Goal: Transaction & Acquisition: Book appointment/travel/reservation

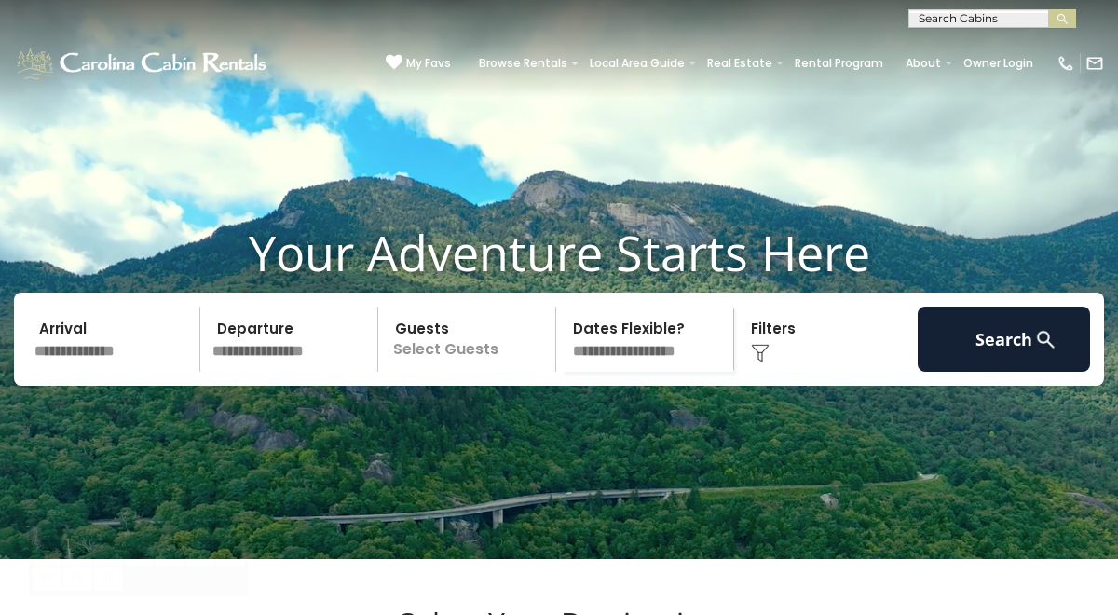
click at [125, 372] on input "text" at bounding box center [114, 339] width 172 height 65
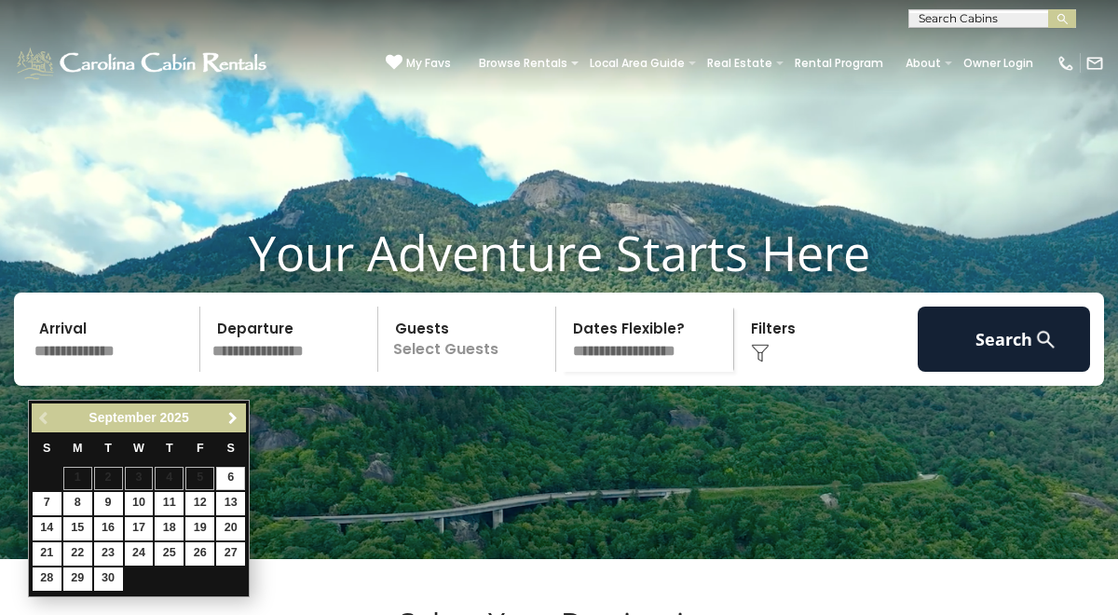
click at [232, 418] on span "Next" at bounding box center [233, 418] width 15 height 15
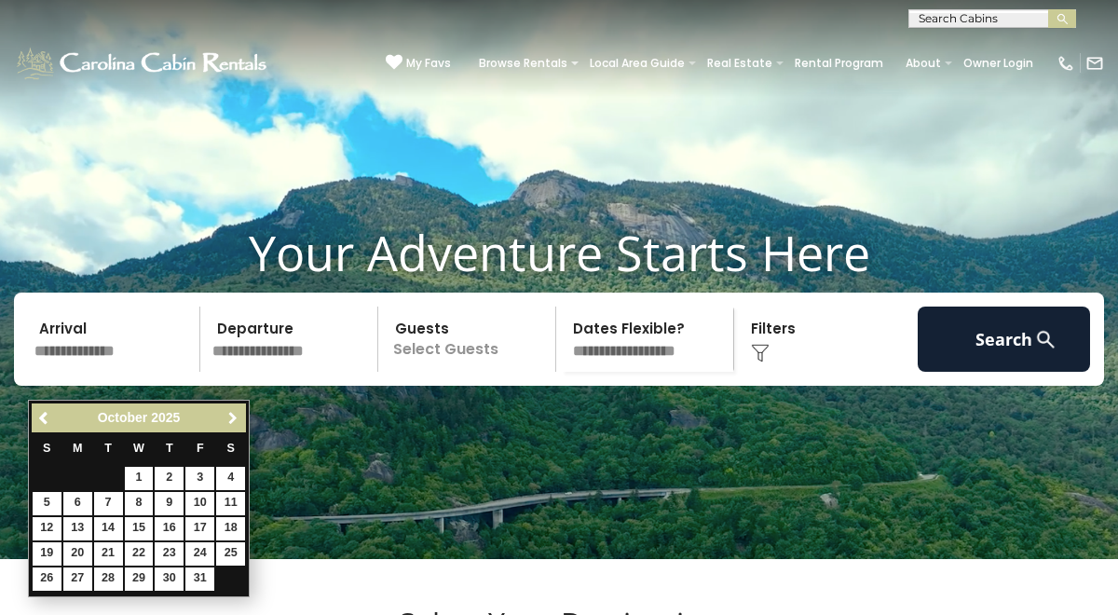
click at [232, 418] on span "Next" at bounding box center [233, 418] width 15 height 15
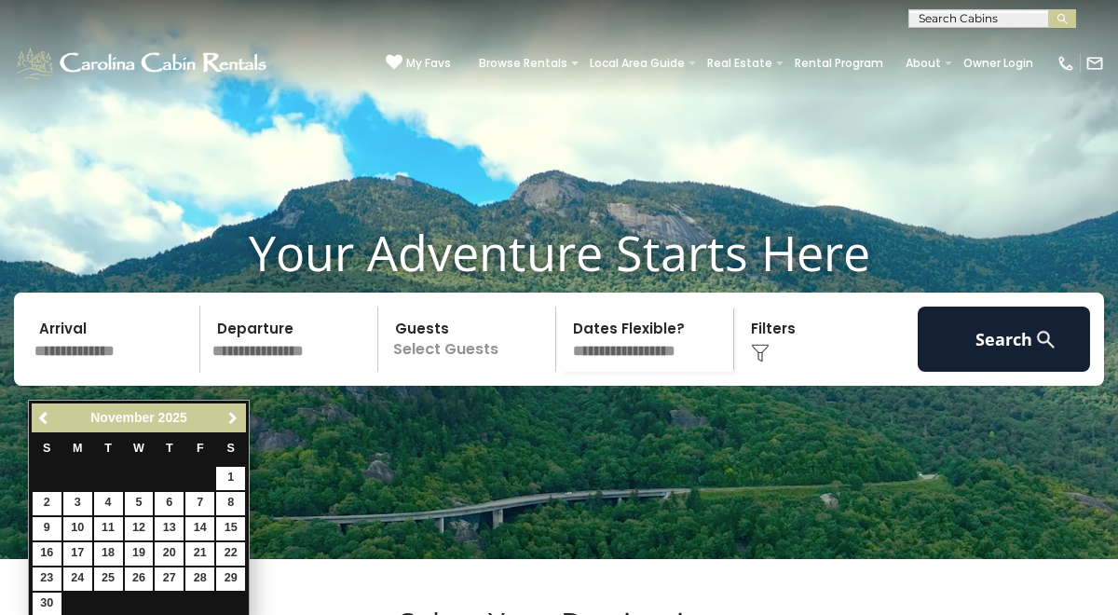
click at [232, 418] on span "Next" at bounding box center [233, 418] width 15 height 15
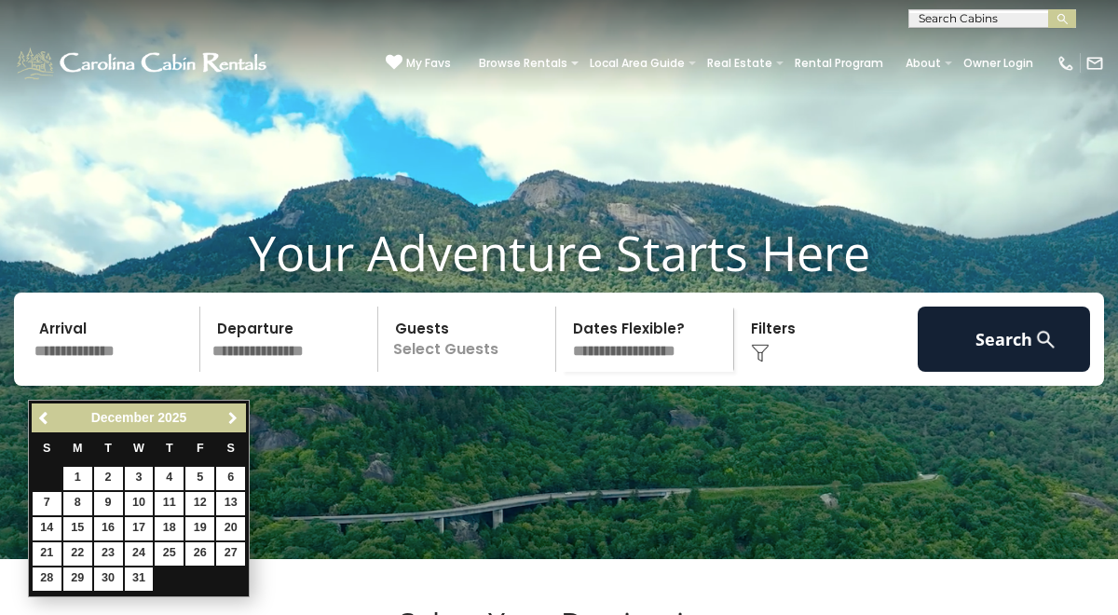
click at [232, 418] on span "Next" at bounding box center [233, 418] width 15 height 15
click at [231, 418] on span "Next" at bounding box center [233, 418] width 15 height 15
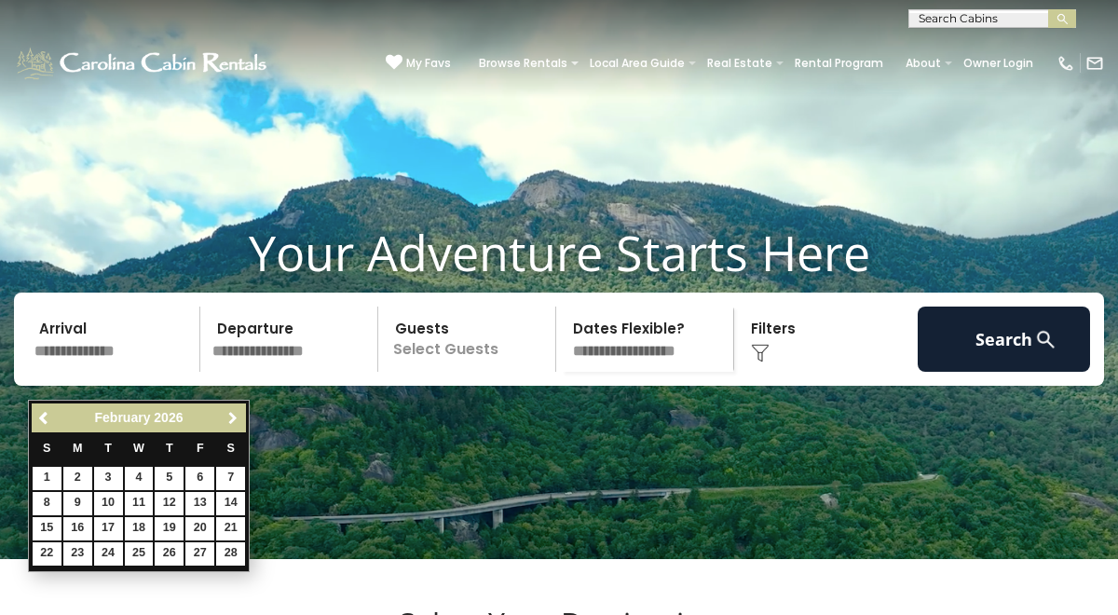
click at [231, 418] on span "Next" at bounding box center [233, 418] width 15 height 15
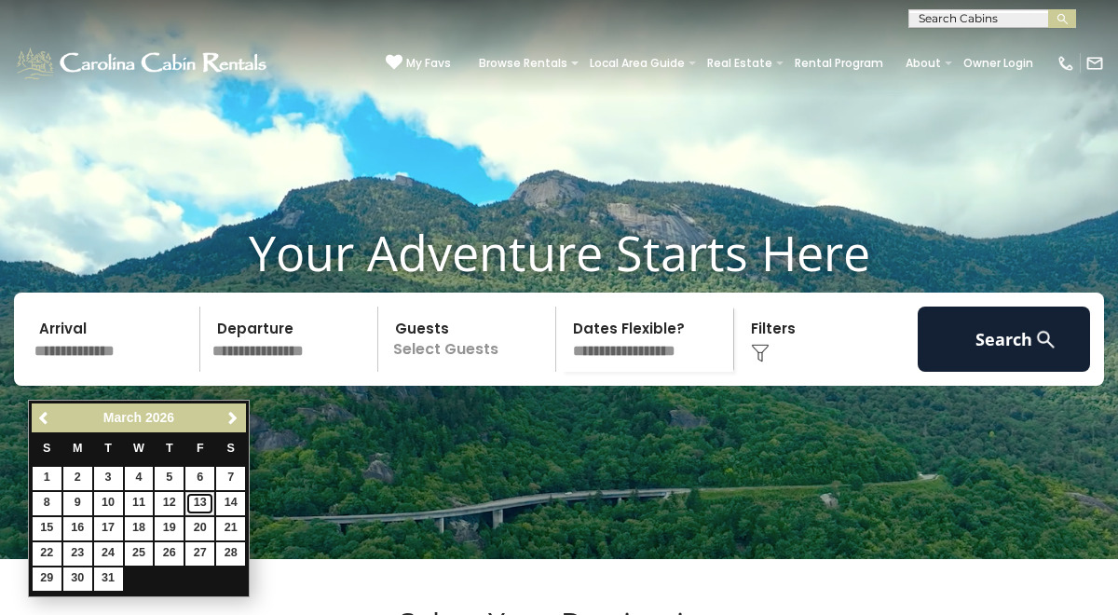
click at [198, 502] on link "13" at bounding box center [199, 503] width 29 height 23
type input "*******"
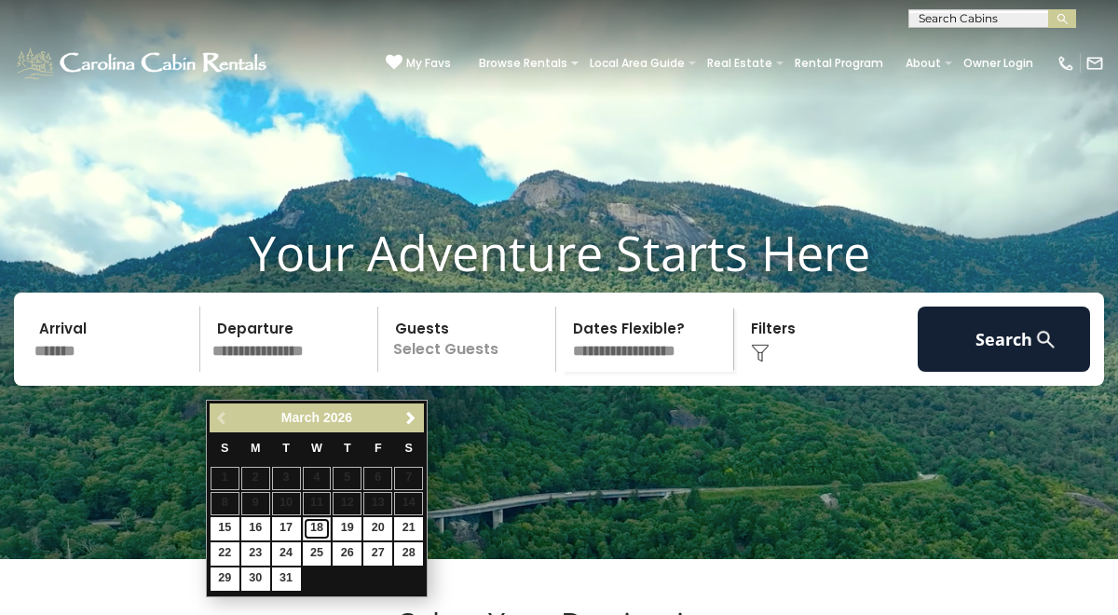
click at [312, 525] on link "18" at bounding box center [317, 528] width 29 height 23
type input "*******"
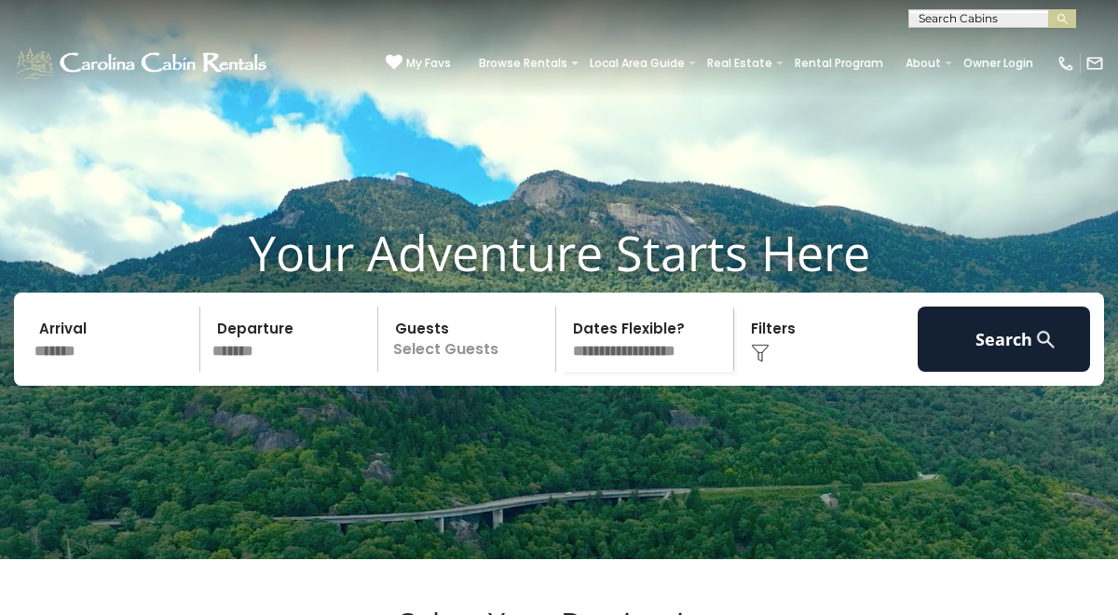
click at [461, 371] on p "Select Guests" at bounding box center [469, 339] width 171 height 65
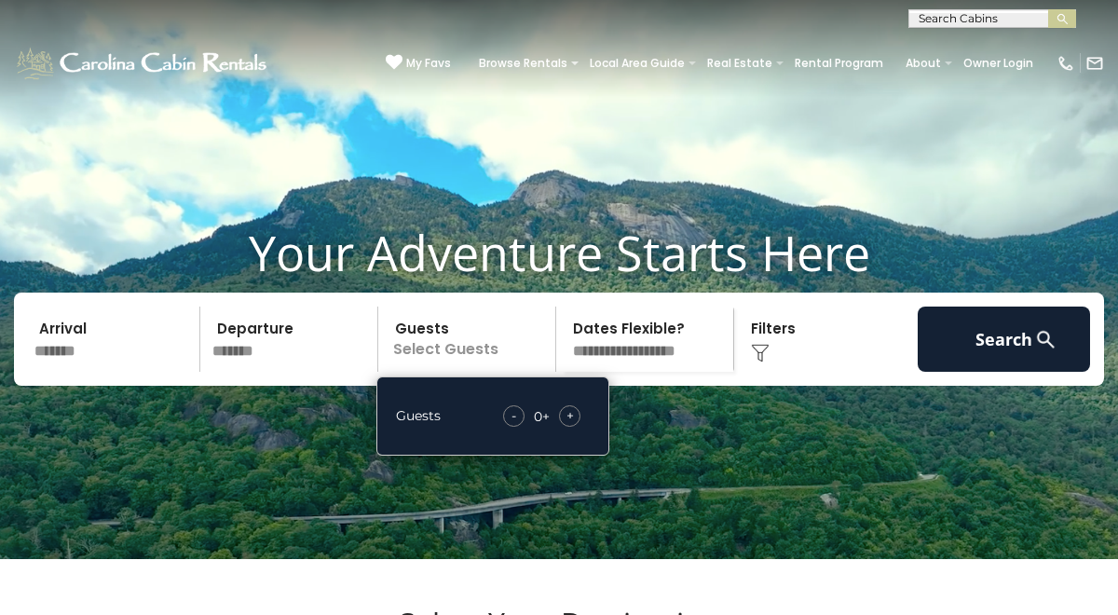
click at [574, 427] on div "+" at bounding box center [569, 415] width 21 height 21
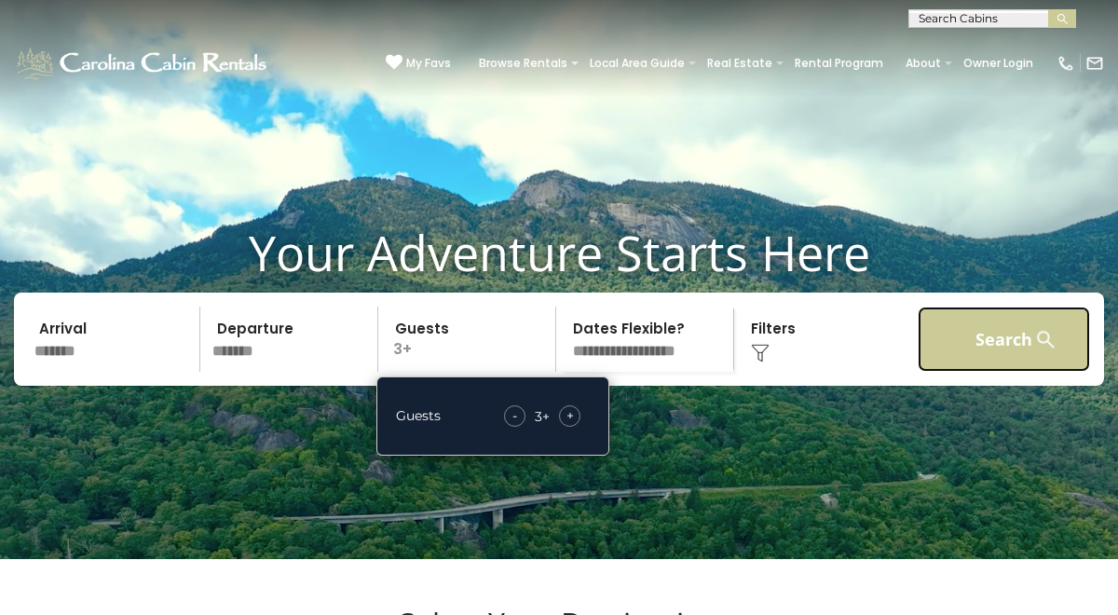
click at [950, 372] on button "Search" at bounding box center [1004, 339] width 172 height 65
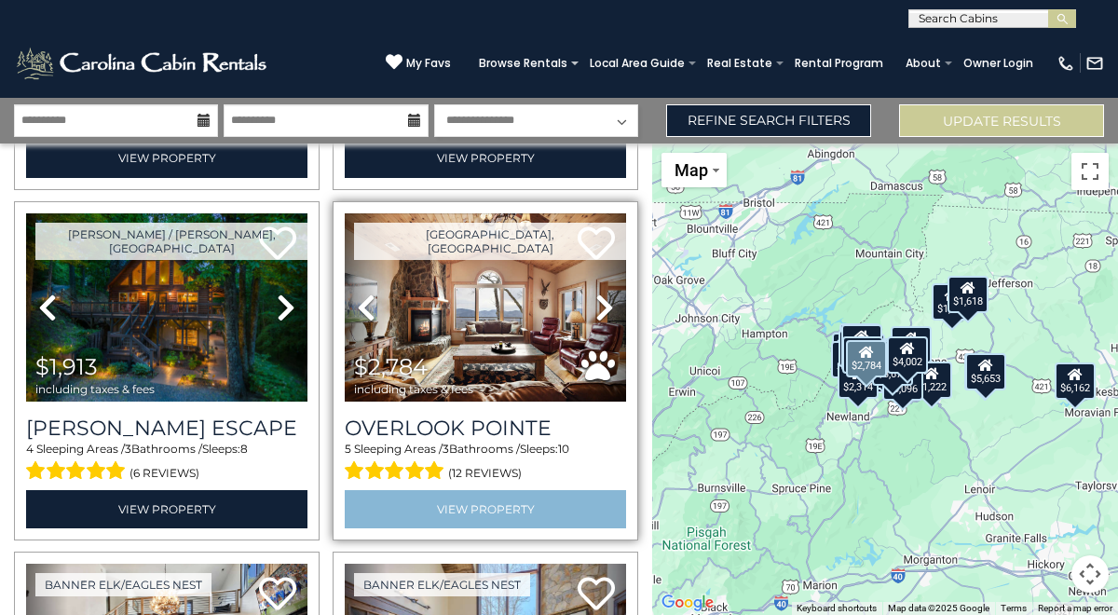
scroll to position [356, 0]
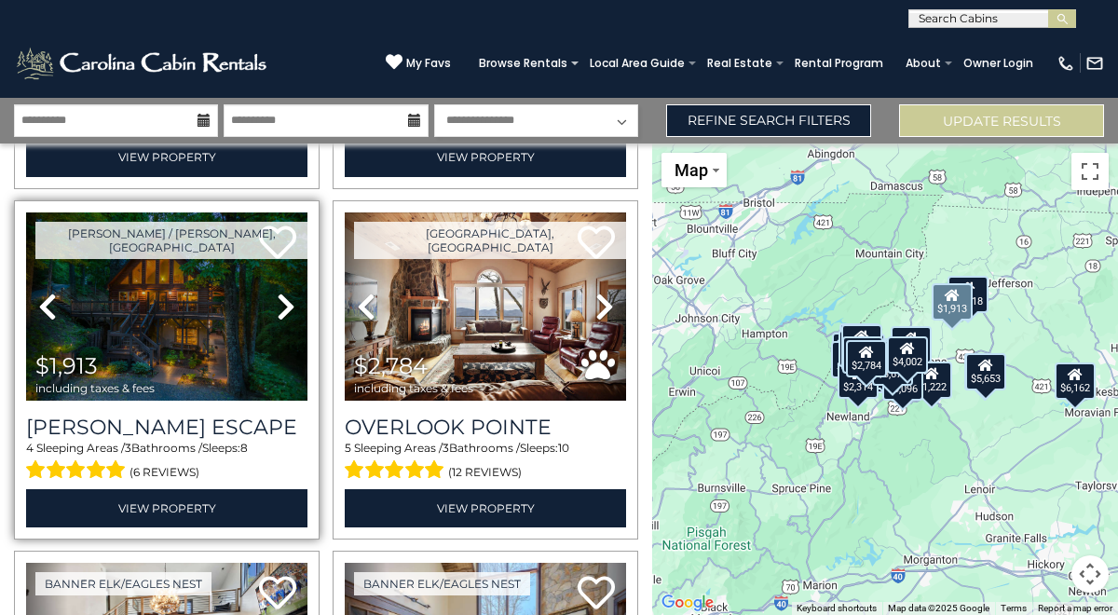
click at [288, 304] on icon at bounding box center [286, 307] width 19 height 30
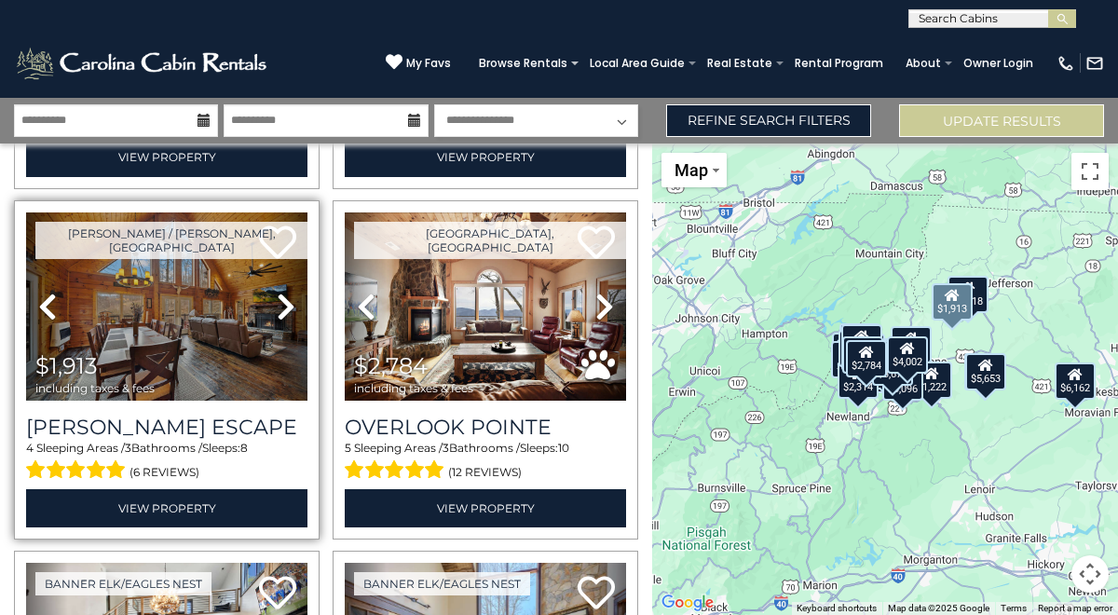
click at [291, 306] on icon at bounding box center [286, 307] width 19 height 30
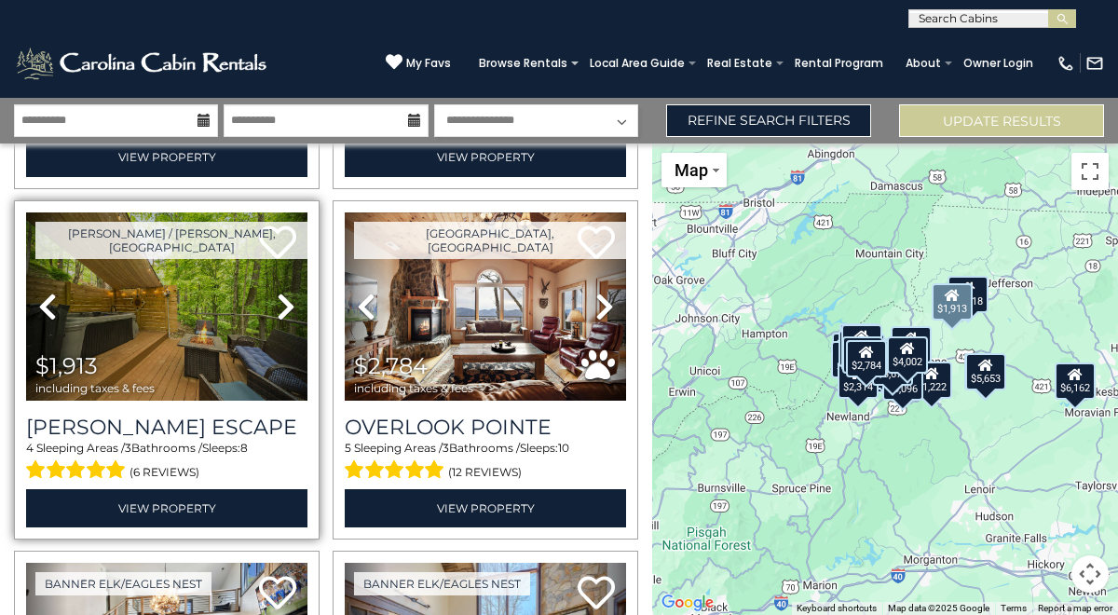
click at [293, 307] on icon at bounding box center [286, 307] width 19 height 30
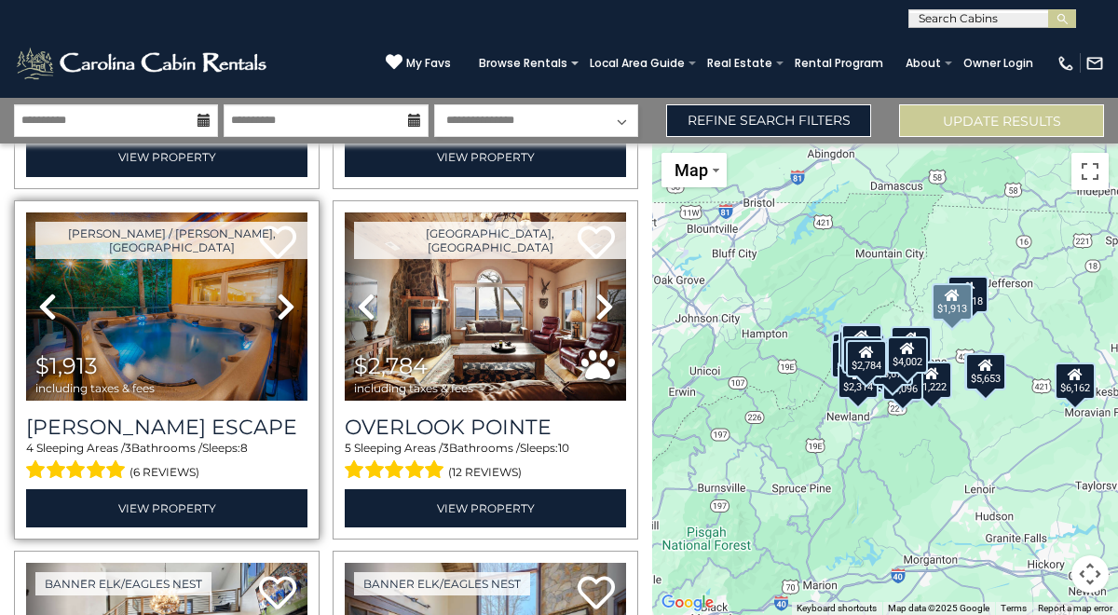
click at [293, 311] on icon at bounding box center [286, 307] width 19 height 30
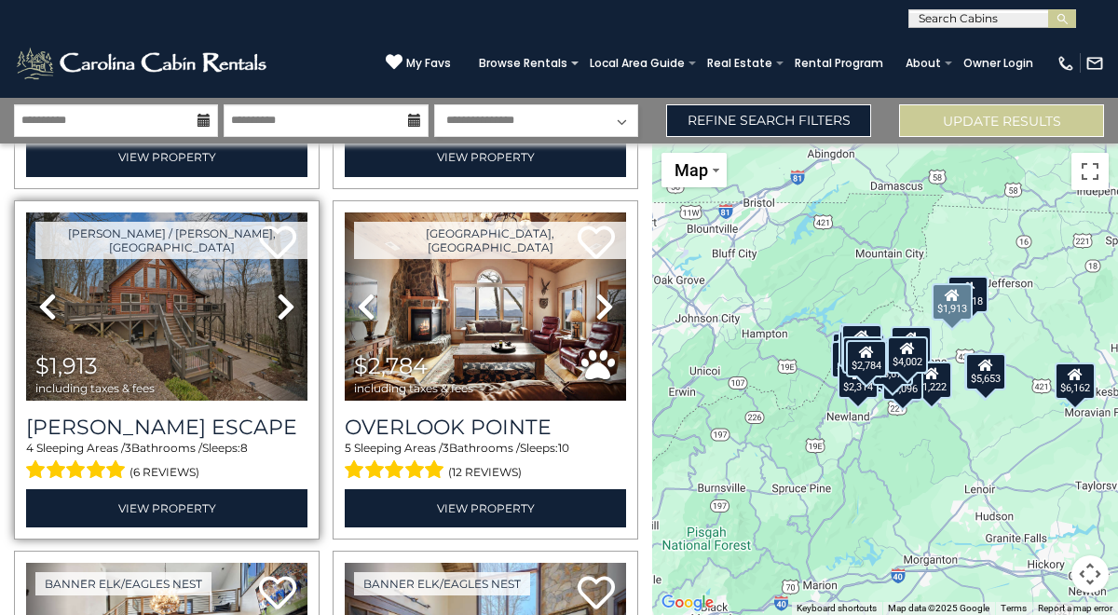
click at [286, 310] on icon at bounding box center [286, 307] width 19 height 30
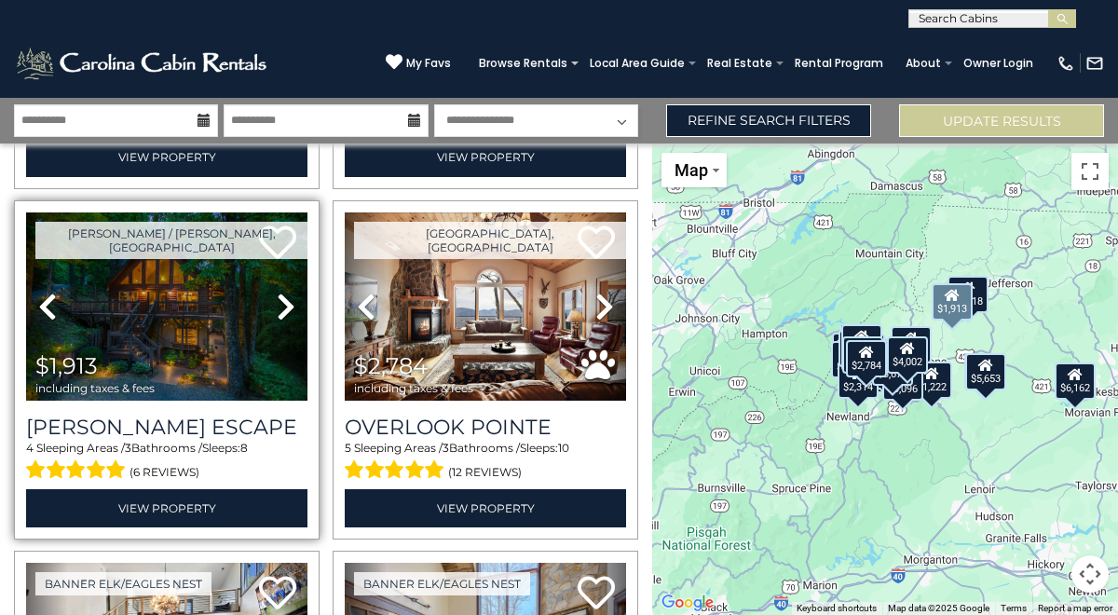
click at [286, 311] on icon at bounding box center [286, 307] width 19 height 30
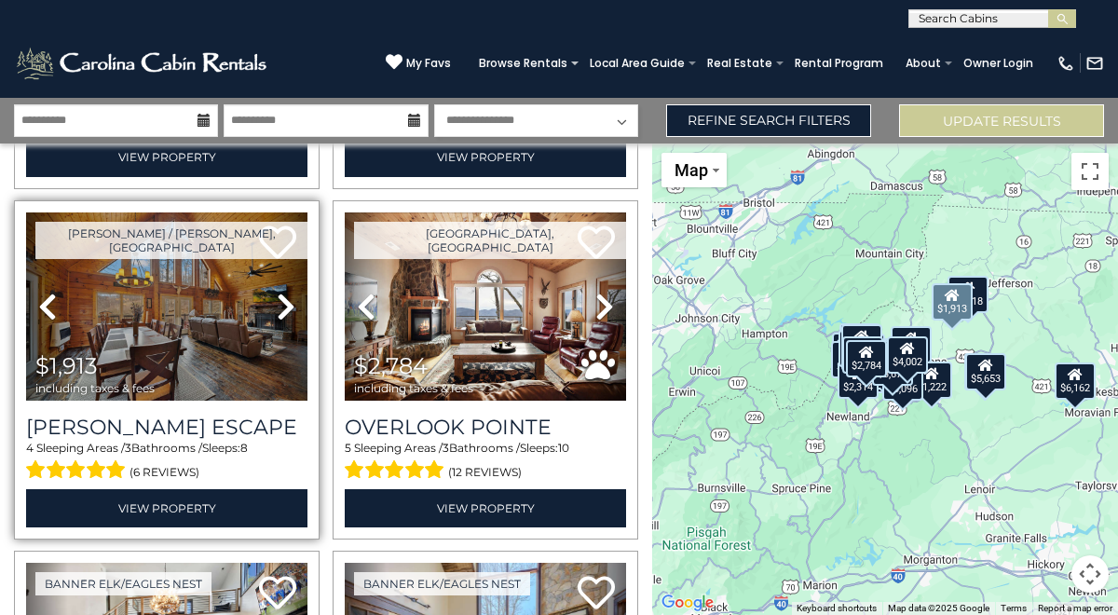
click at [286, 311] on icon at bounding box center [286, 307] width 19 height 30
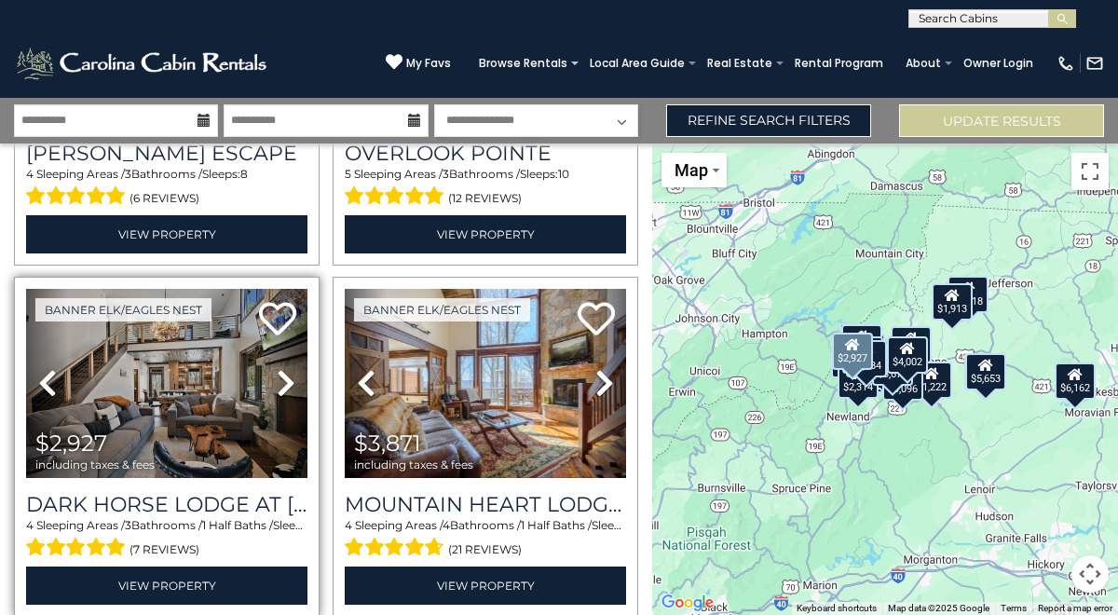
scroll to position [643, 0]
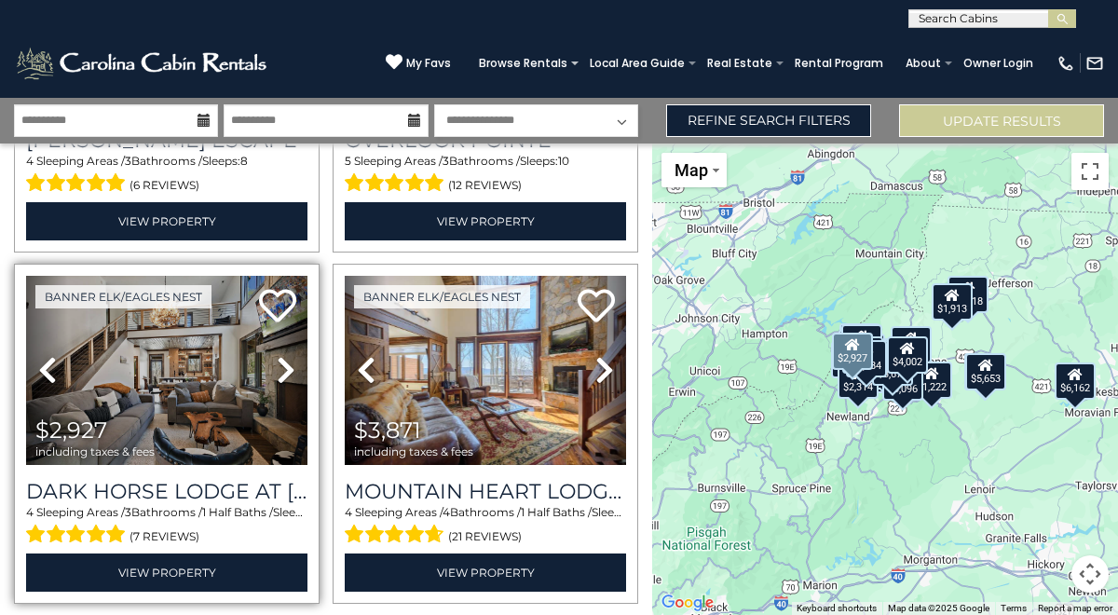
click at [286, 375] on icon at bounding box center [286, 370] width 19 height 30
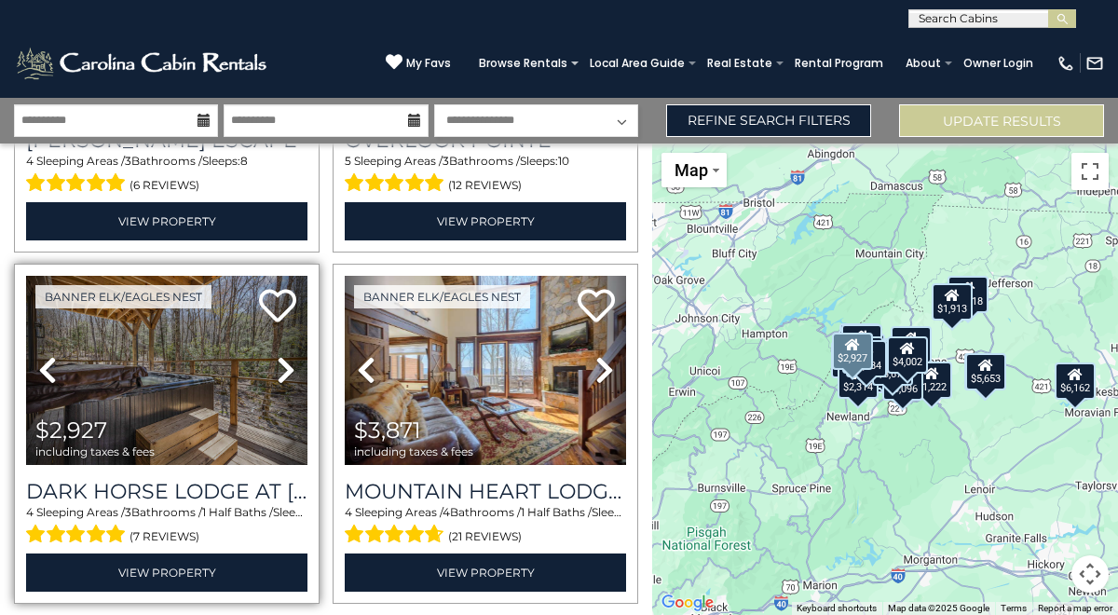
click at [287, 376] on icon at bounding box center [286, 370] width 19 height 30
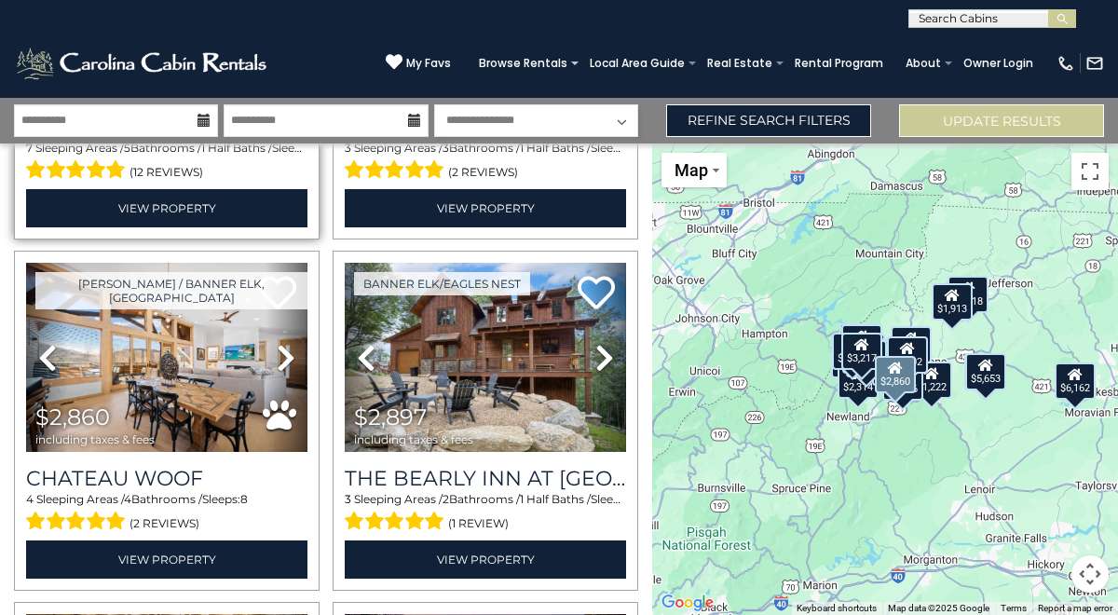
scroll to position [1362, 0]
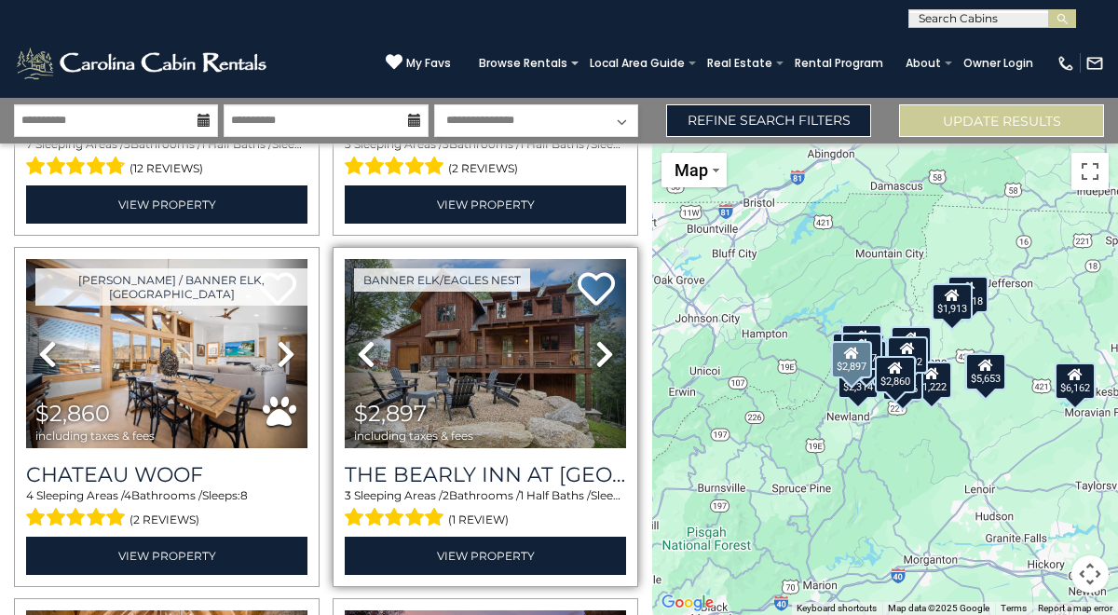
click at [602, 352] on icon at bounding box center [605, 354] width 19 height 30
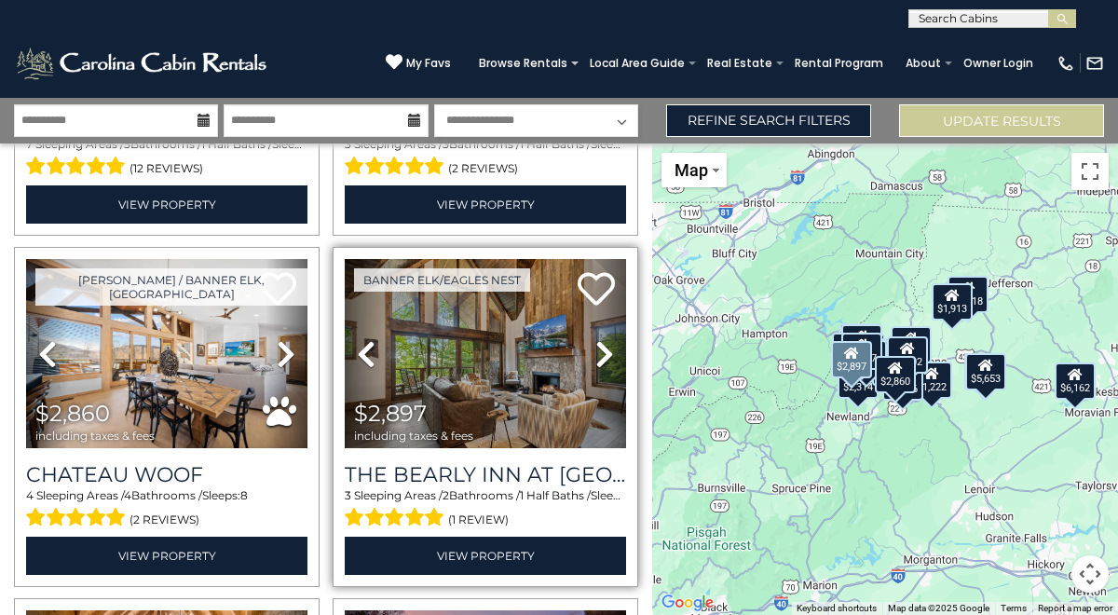
click at [602, 353] on icon at bounding box center [605, 354] width 19 height 30
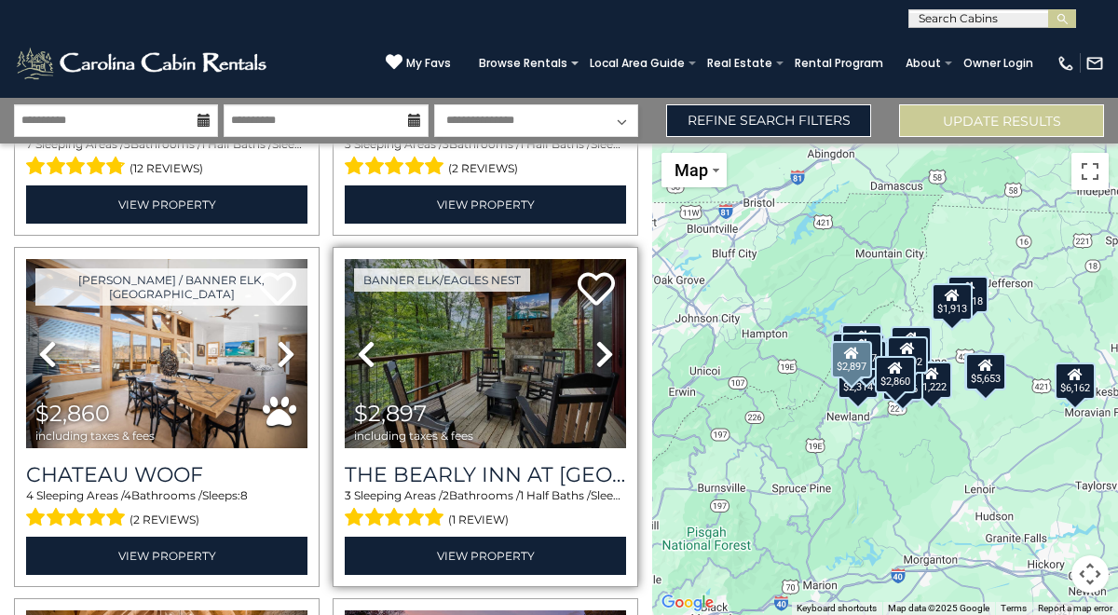
click at [603, 353] on icon at bounding box center [605, 354] width 19 height 30
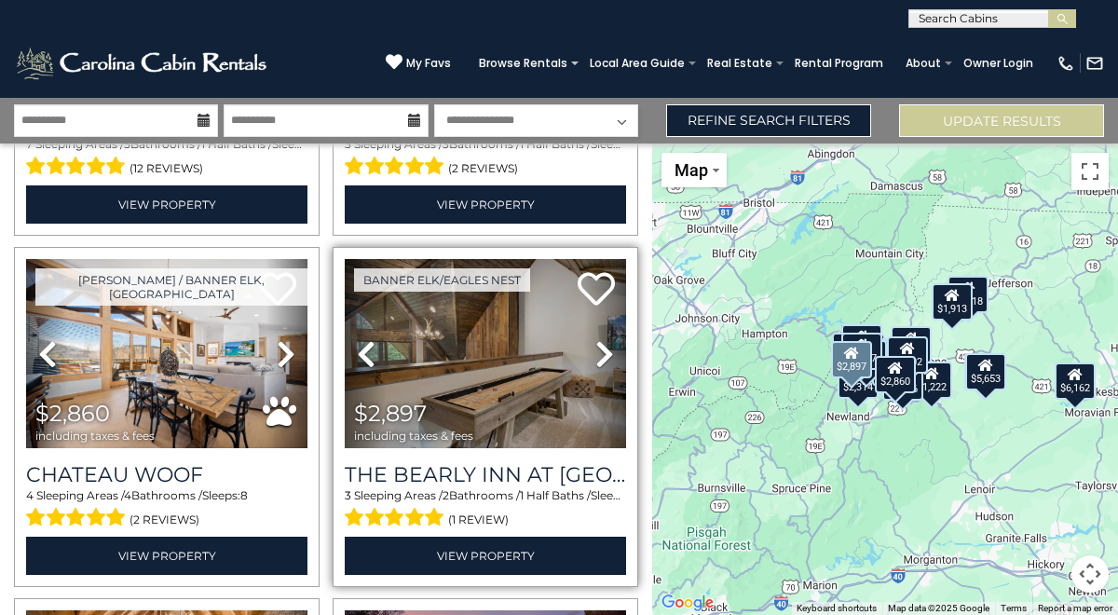
click at [605, 354] on icon at bounding box center [605, 354] width 19 height 30
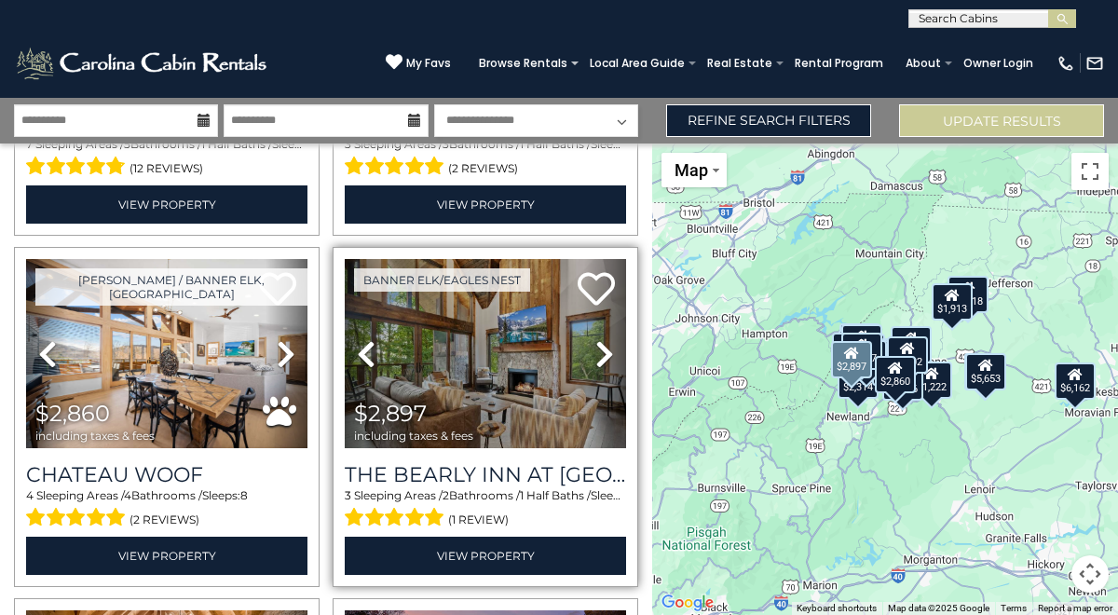
click at [607, 354] on icon at bounding box center [605, 354] width 19 height 30
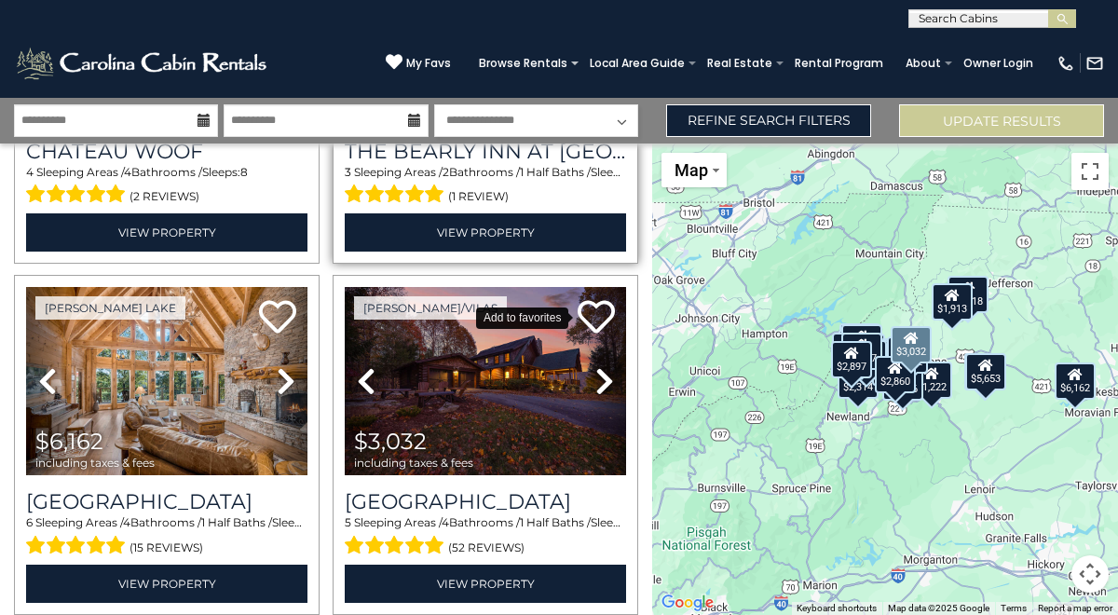
scroll to position [1706, 0]
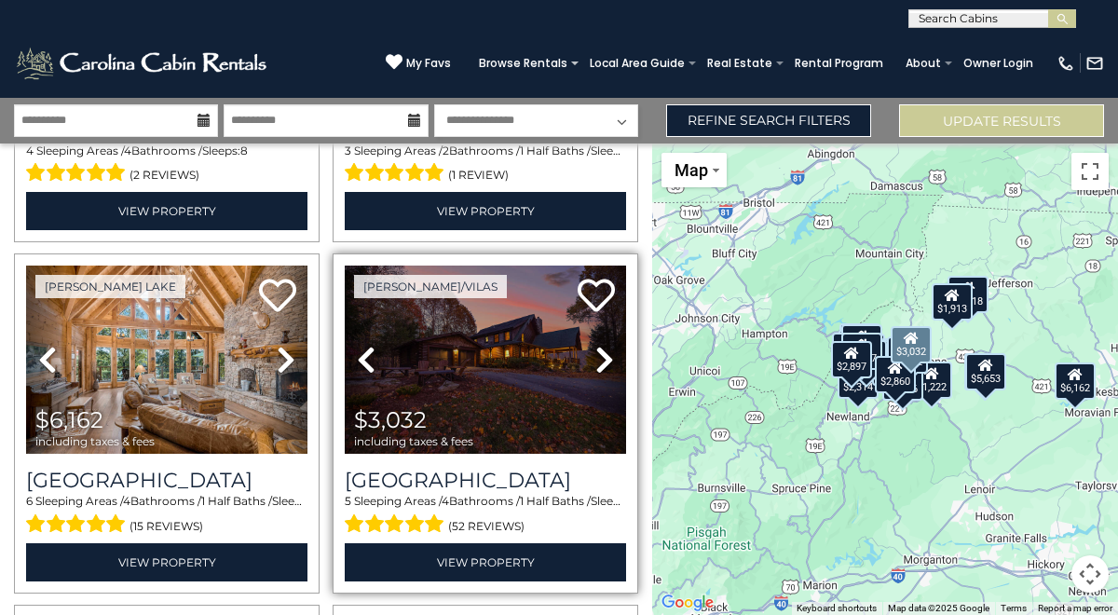
click at [609, 350] on icon at bounding box center [605, 360] width 19 height 30
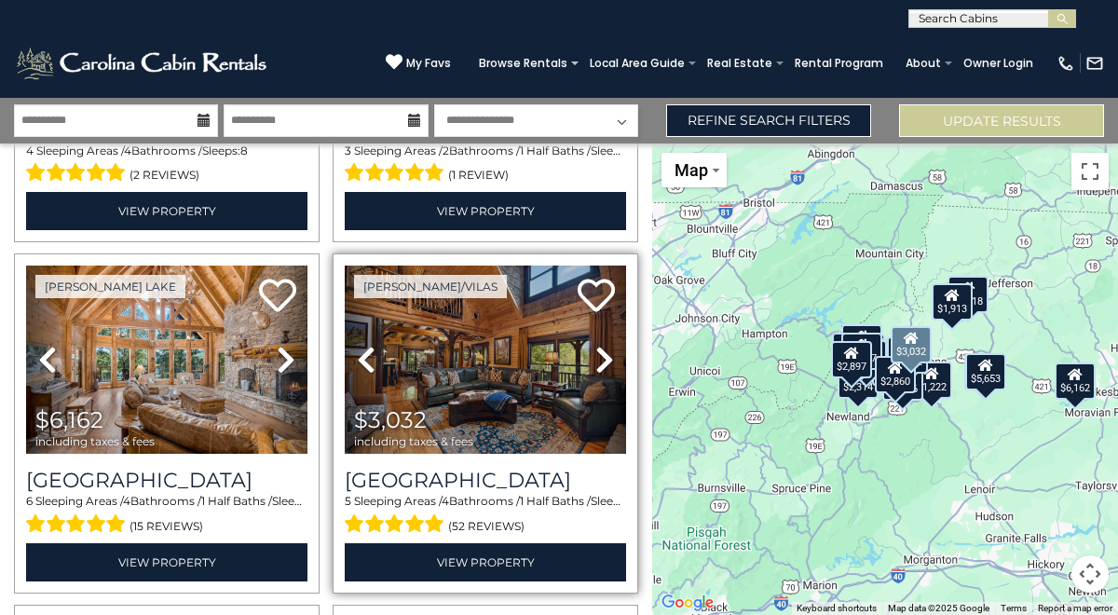
click at [609, 360] on icon at bounding box center [605, 360] width 19 height 30
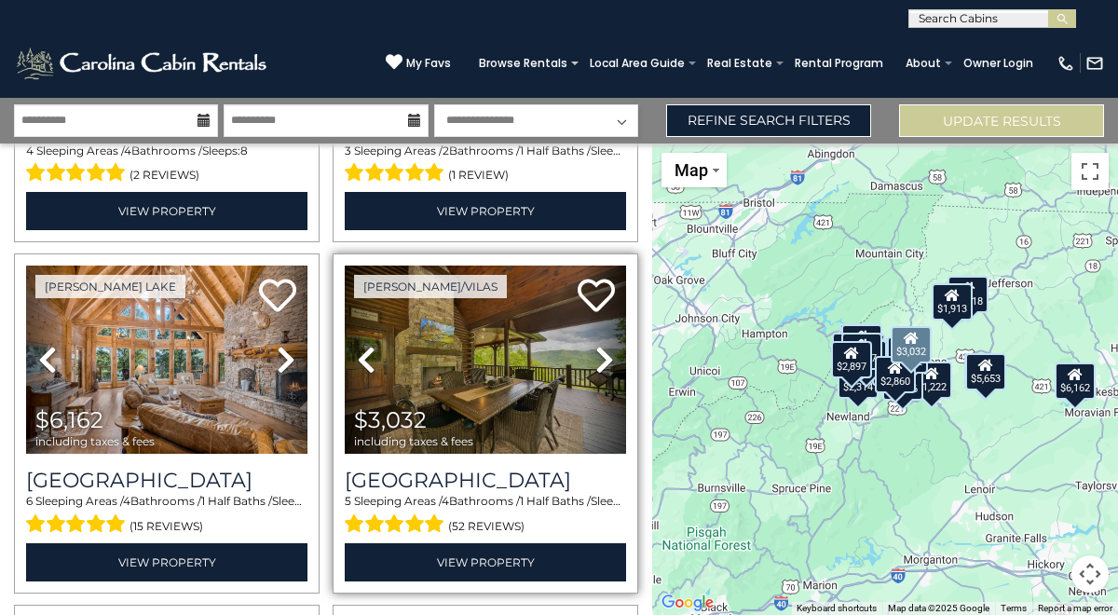
click at [609, 361] on icon at bounding box center [605, 360] width 19 height 30
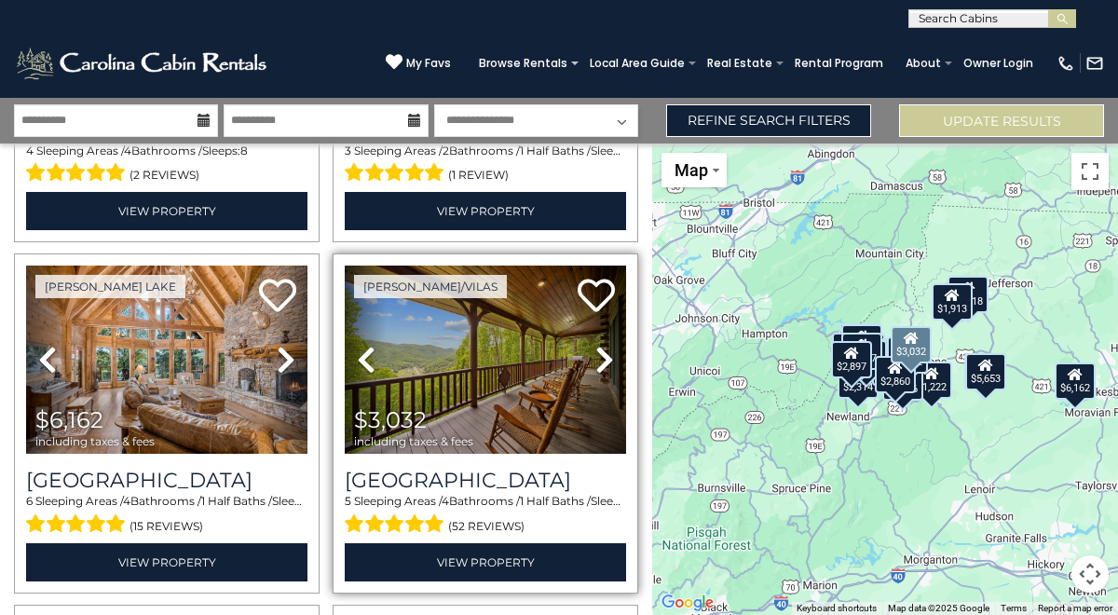
click at [609, 362] on icon at bounding box center [605, 360] width 19 height 30
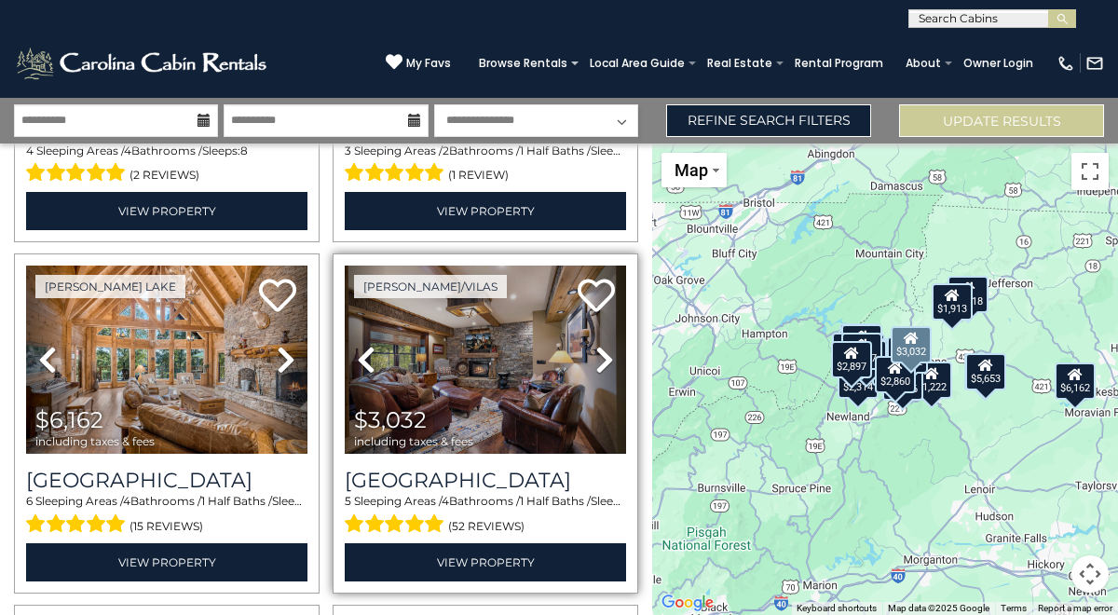
click at [609, 362] on icon at bounding box center [605, 360] width 19 height 30
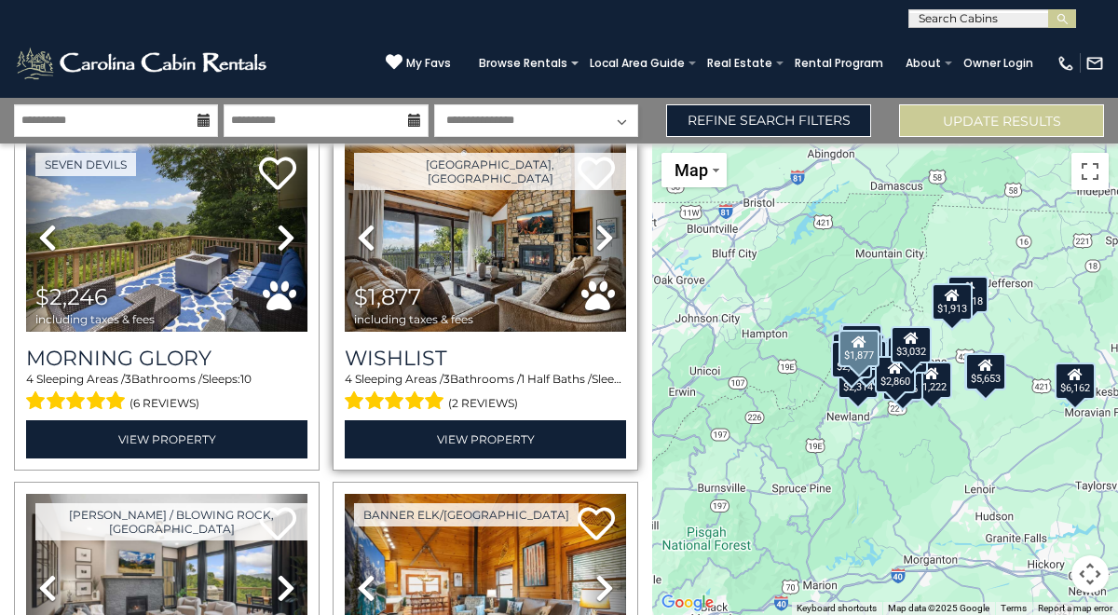
scroll to position [2173, 0]
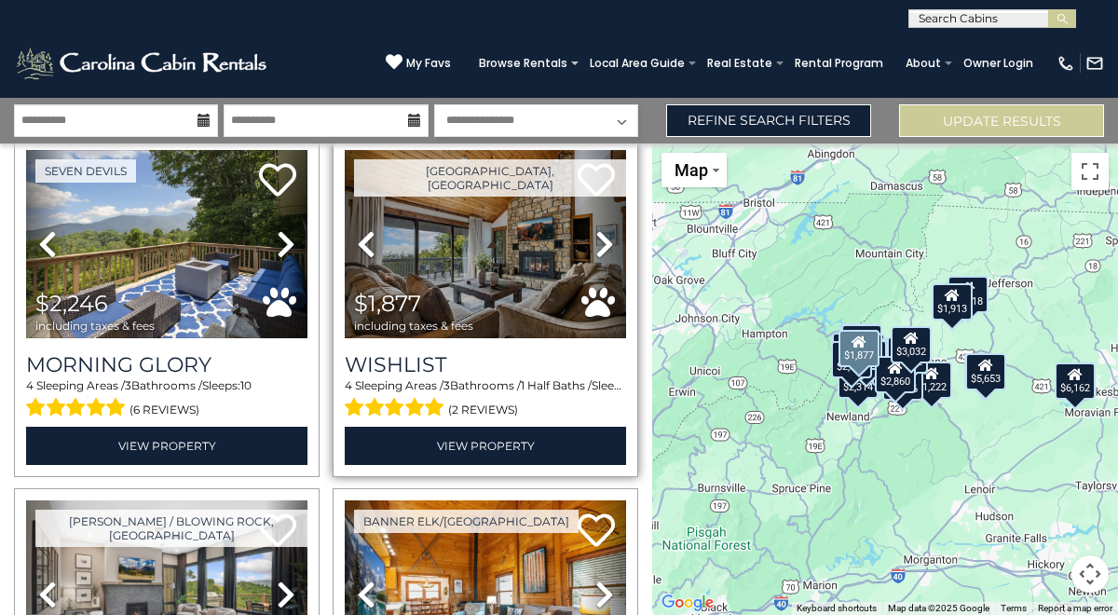
click at [606, 245] on icon at bounding box center [605, 244] width 19 height 30
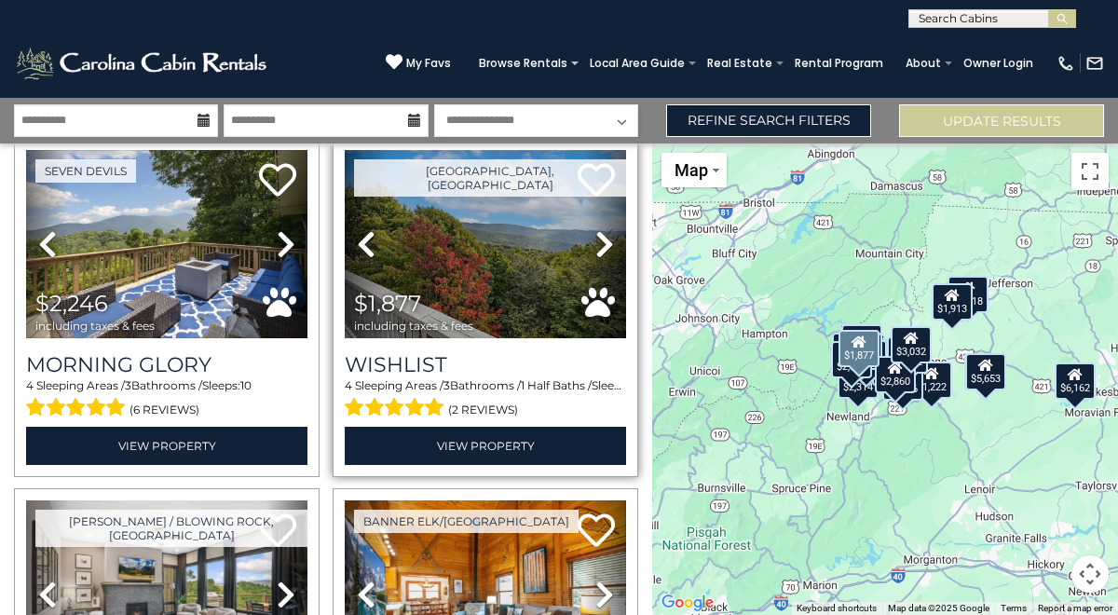
click at [609, 248] on icon at bounding box center [605, 244] width 19 height 30
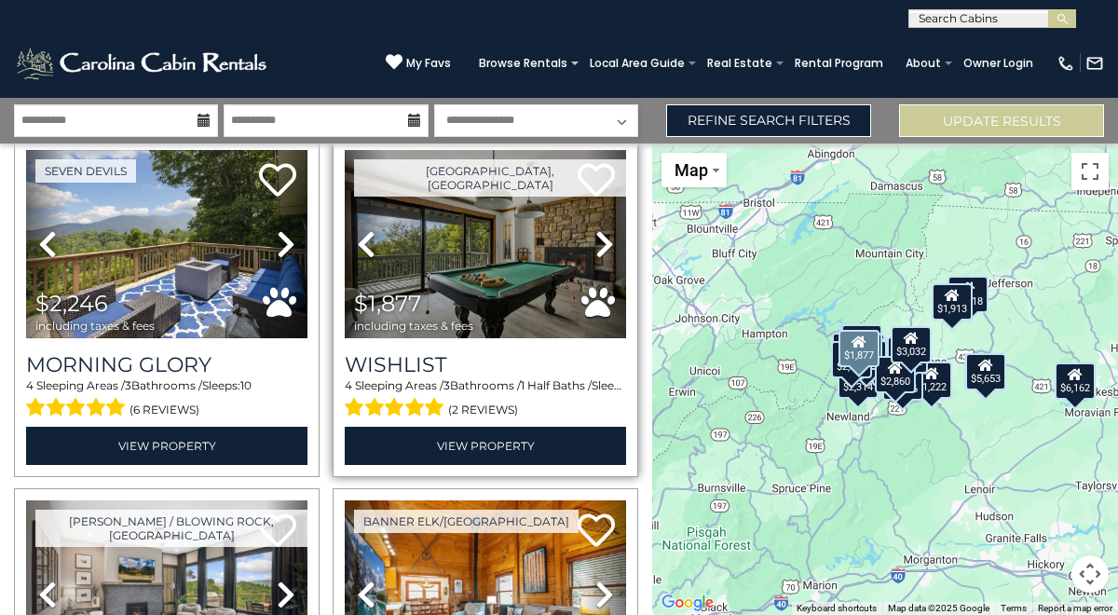
click at [609, 249] on icon at bounding box center [605, 244] width 19 height 30
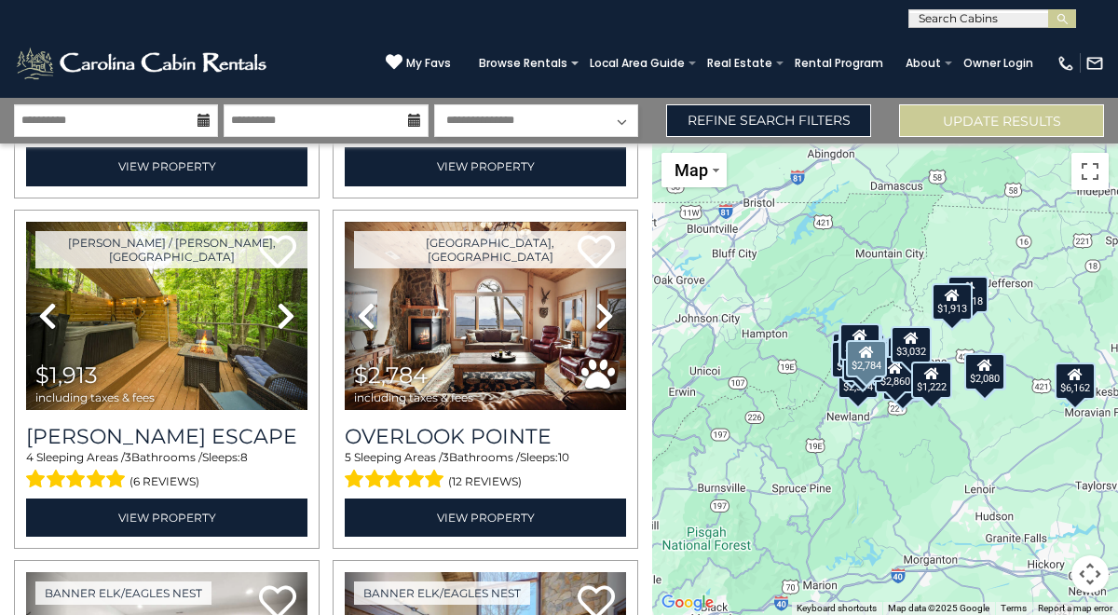
scroll to position [342, 0]
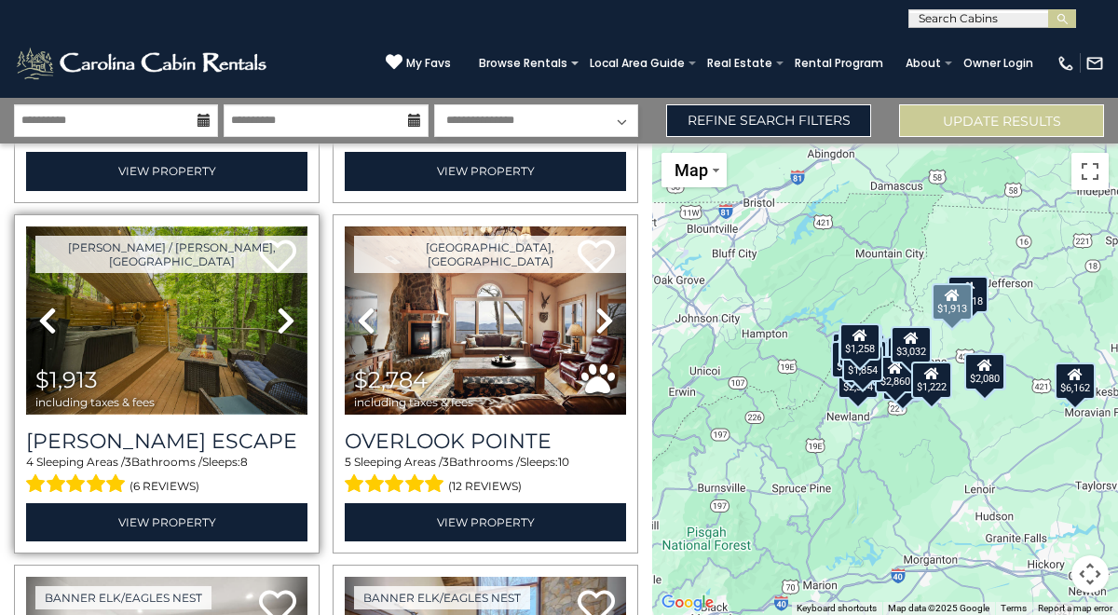
click at [187, 311] on img at bounding box center [166, 320] width 281 height 188
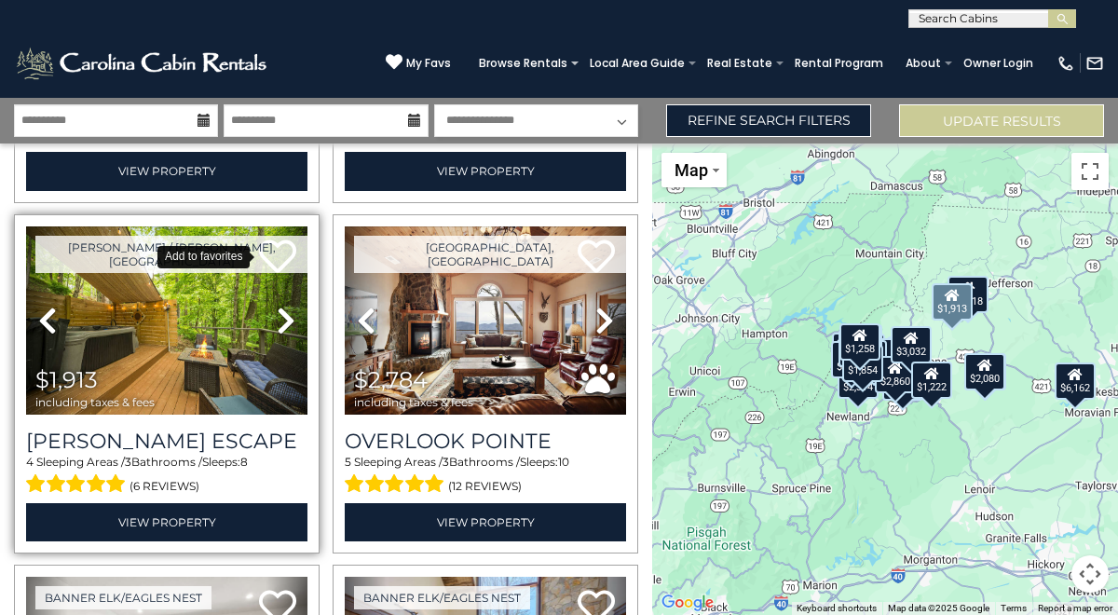
click at [280, 257] on icon at bounding box center [277, 256] width 37 height 37
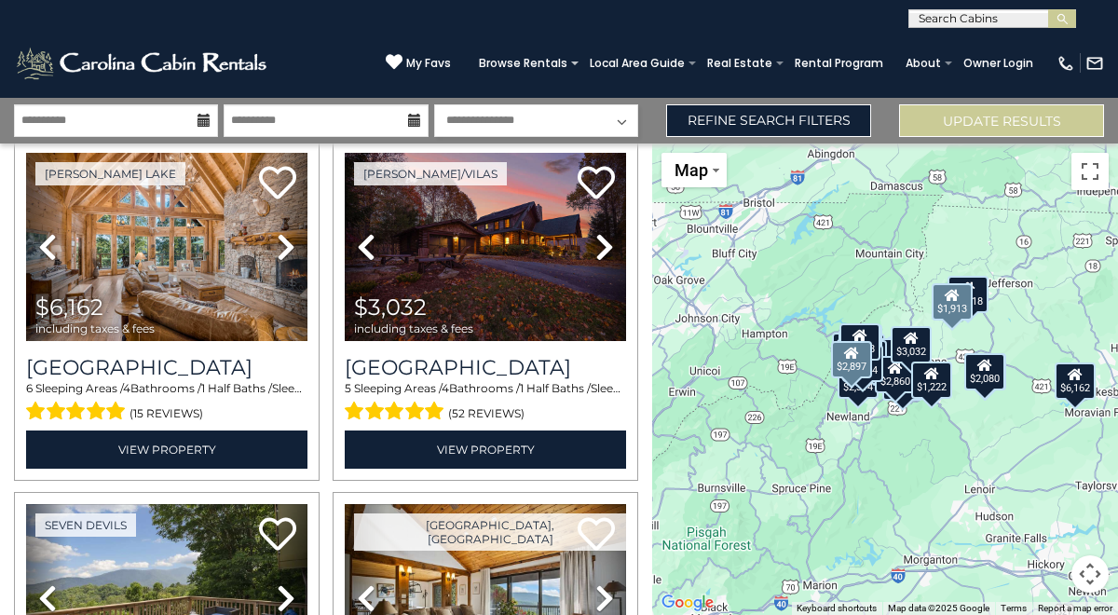
scroll to position [1850, 0]
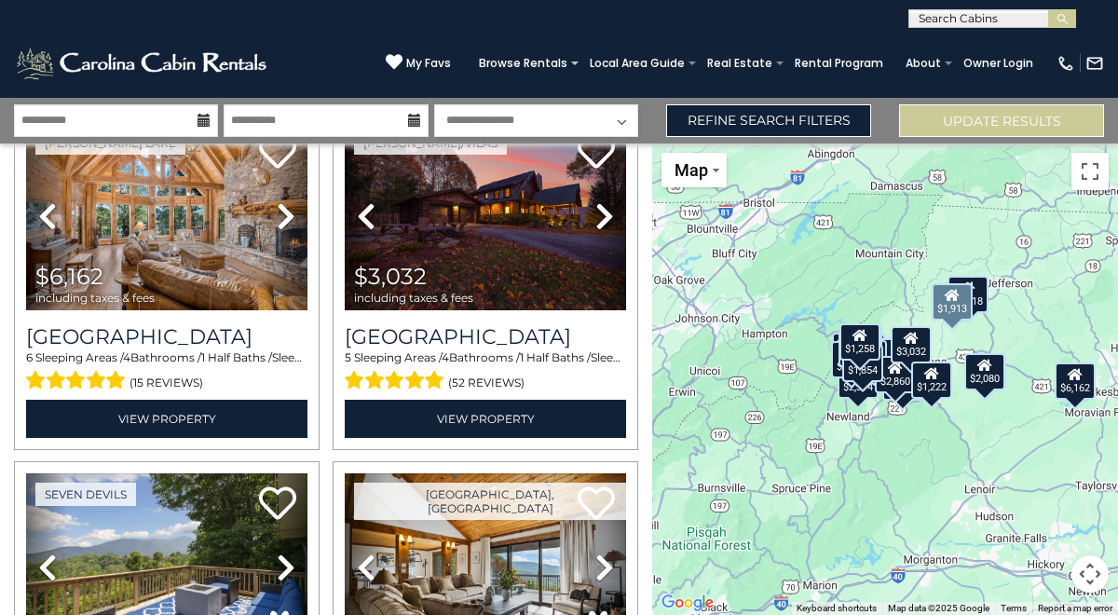
click at [936, 390] on div "$1,222" at bounding box center [931, 380] width 41 height 37
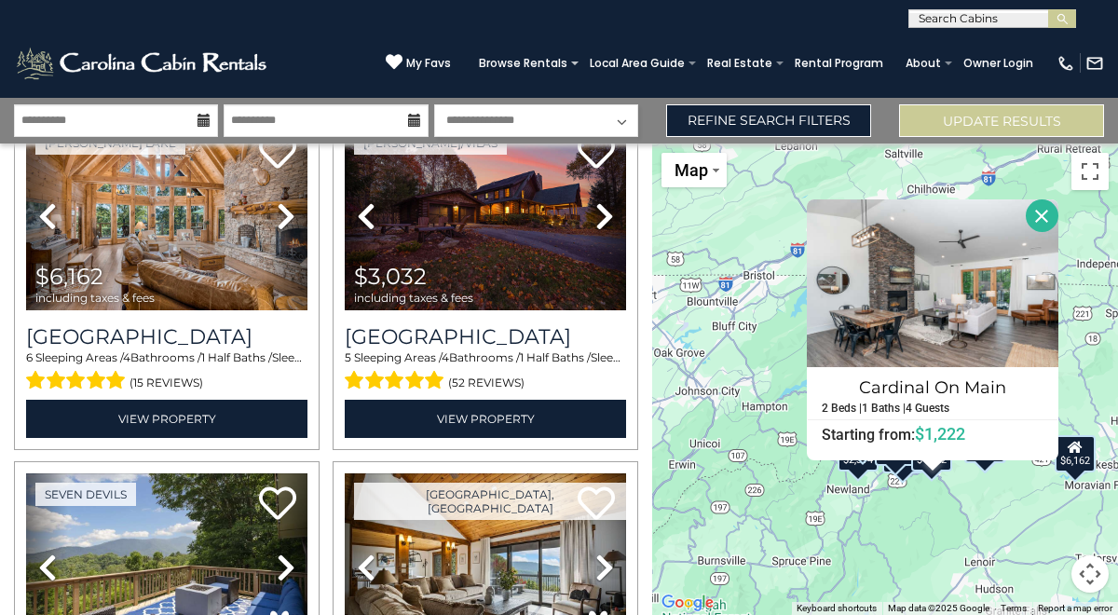
click at [1038, 210] on button "Close" at bounding box center [1042, 215] width 33 height 33
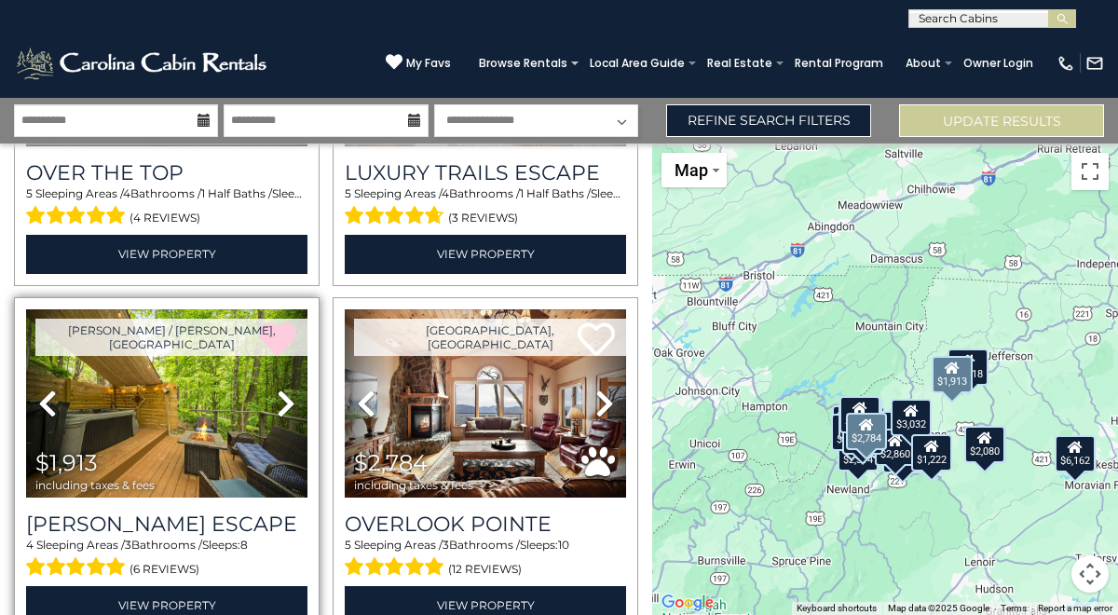
scroll to position [0, 0]
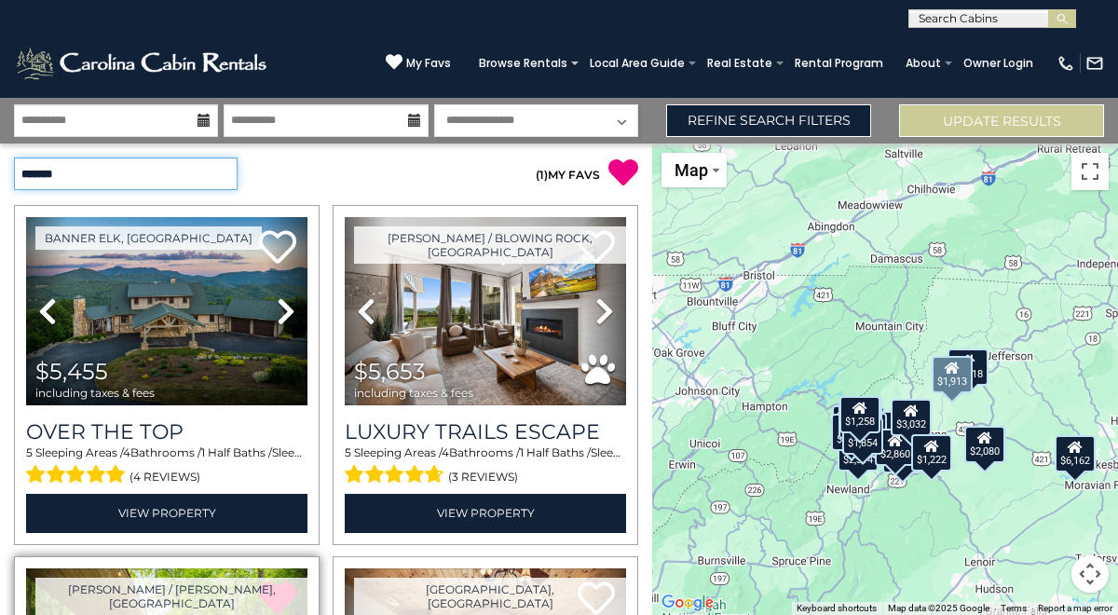
click at [147, 176] on select "**********" at bounding box center [126, 173] width 224 height 33
select select "*********"
click at [14, 157] on select "**********" at bounding box center [126, 173] width 224 height 33
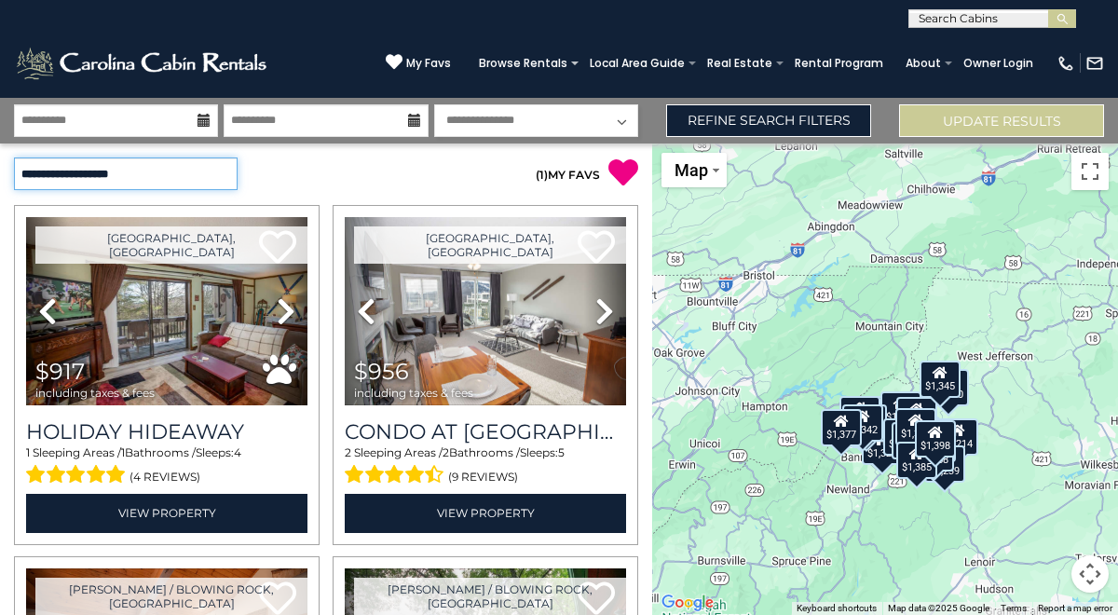
scroll to position [7, 0]
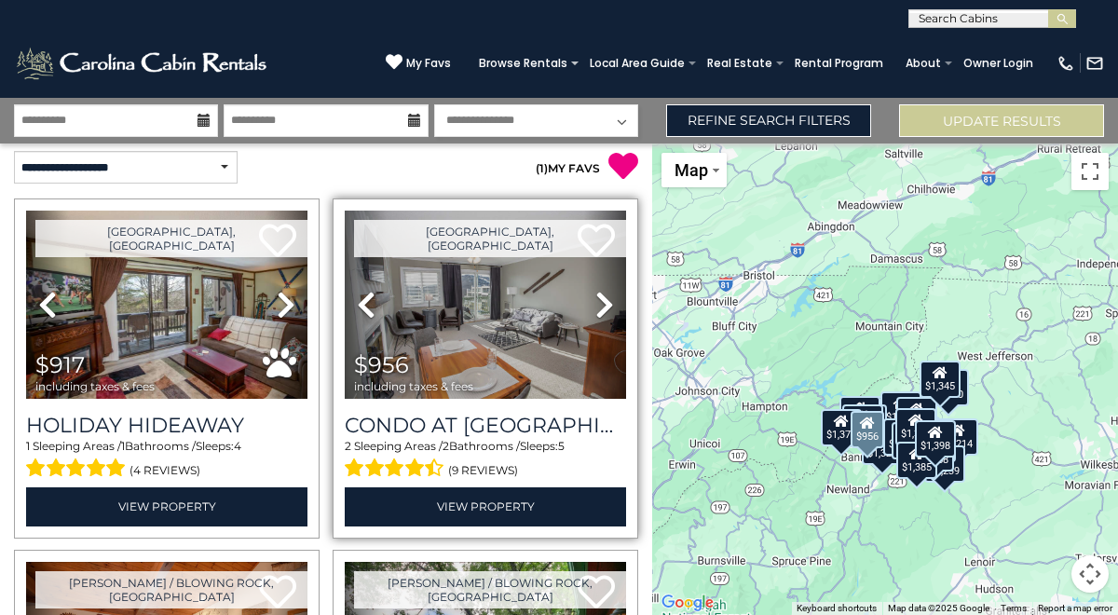
click at [606, 303] on icon at bounding box center [605, 305] width 19 height 30
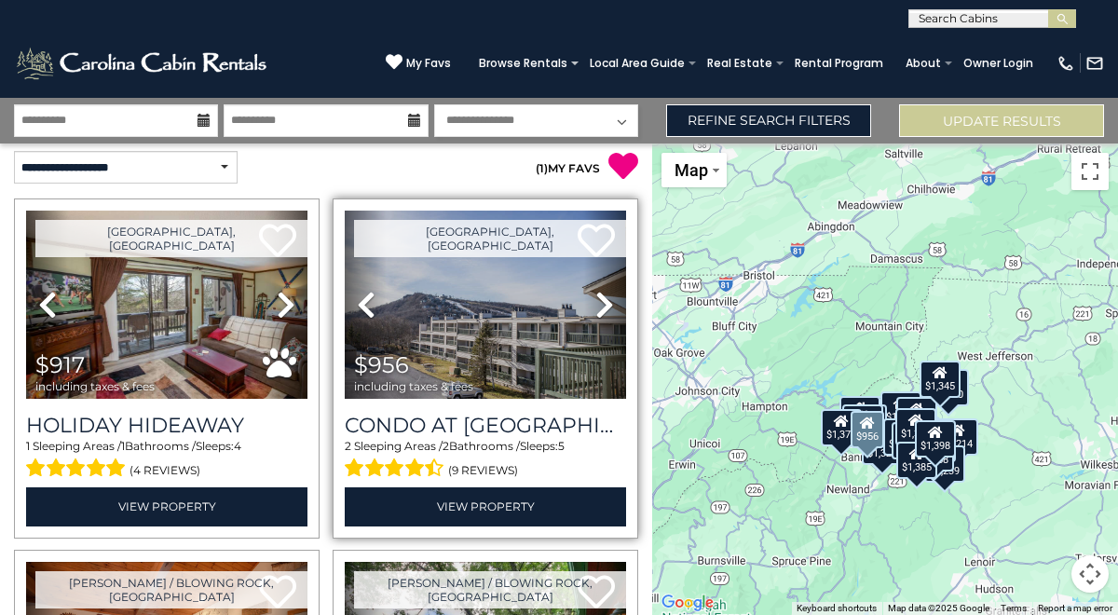
click at [613, 307] on icon at bounding box center [605, 305] width 19 height 30
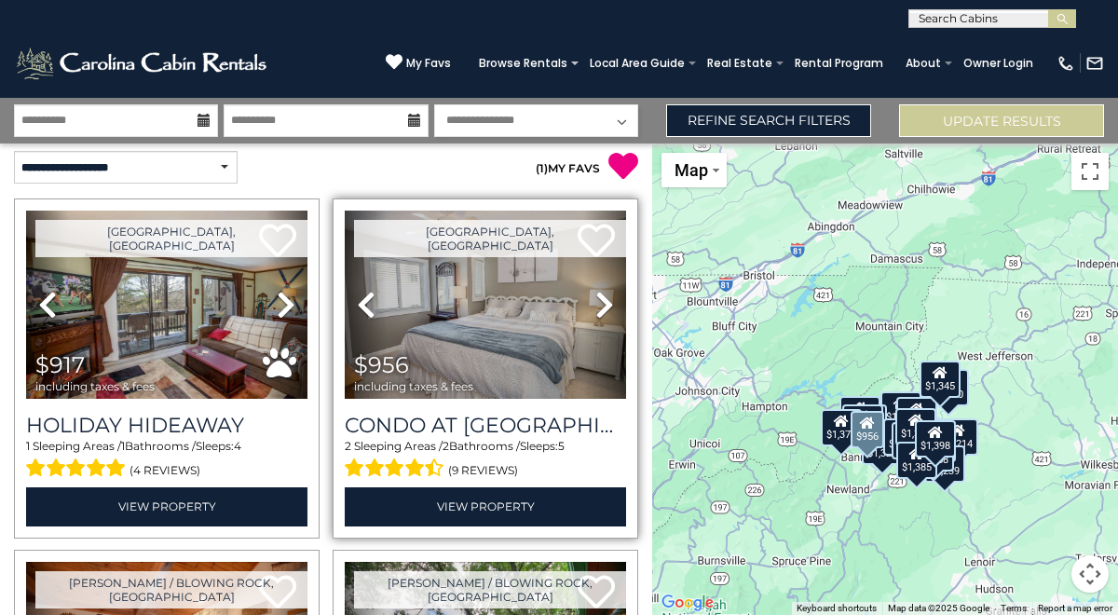
click at [613, 307] on icon at bounding box center [605, 305] width 19 height 30
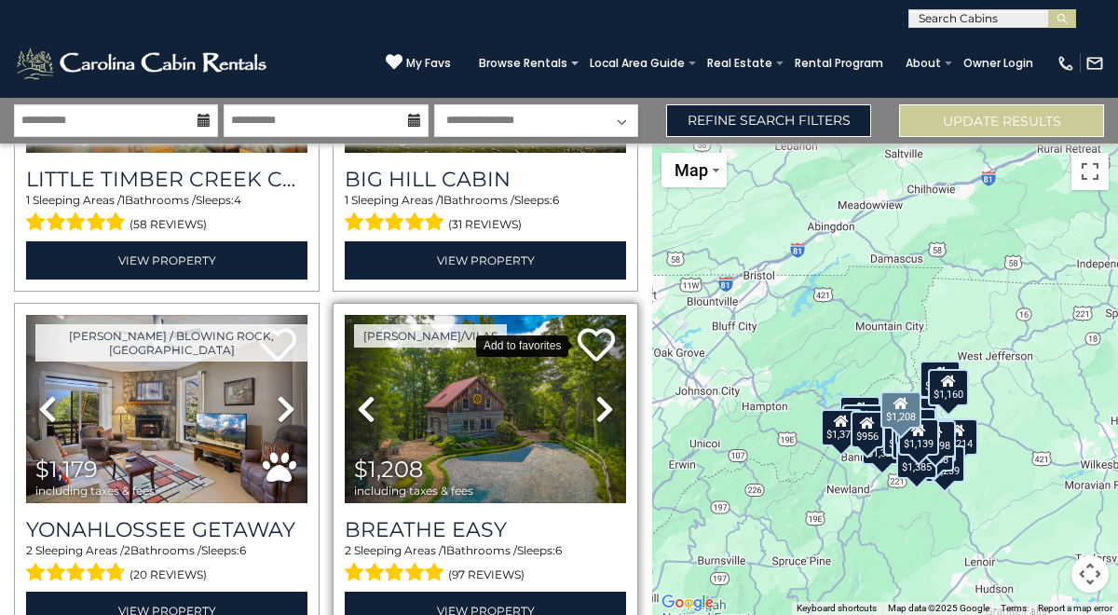
scroll to position [961, 0]
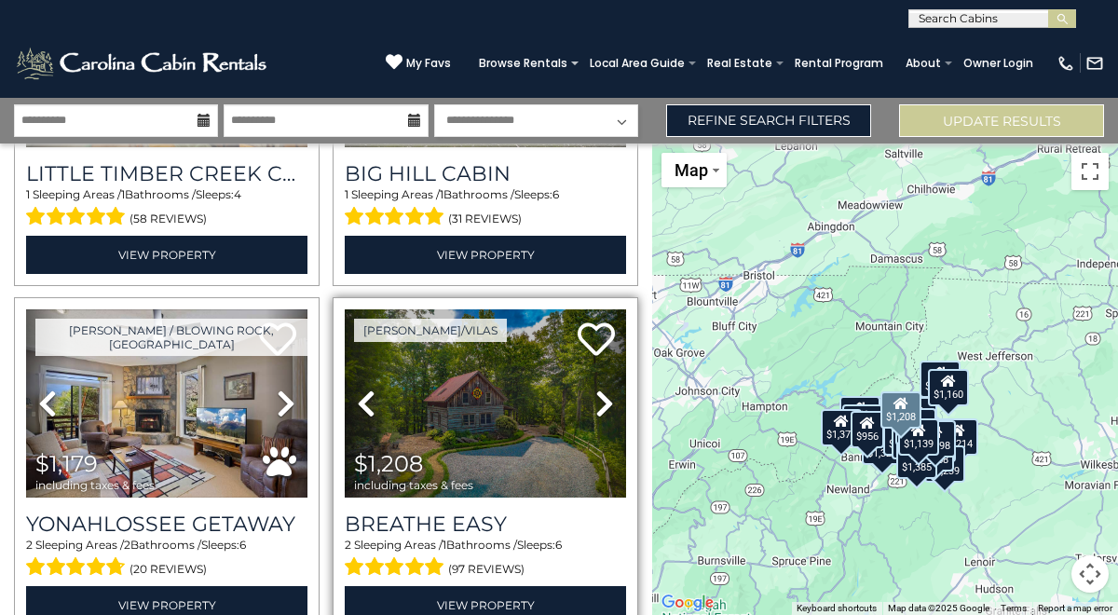
click at [598, 406] on icon at bounding box center [605, 404] width 19 height 30
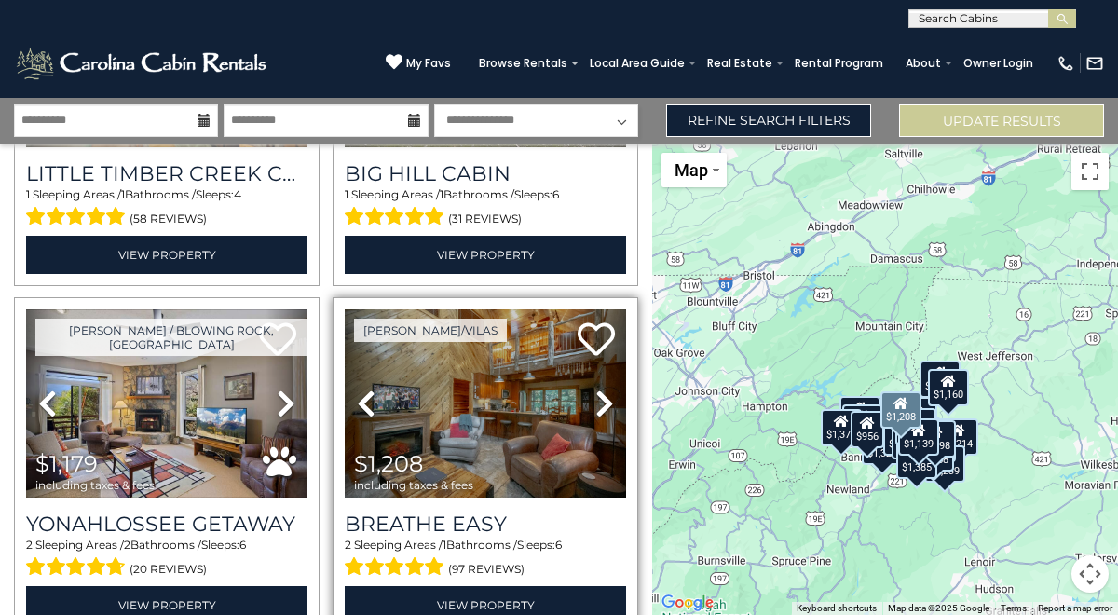
click at [608, 398] on icon at bounding box center [605, 404] width 19 height 30
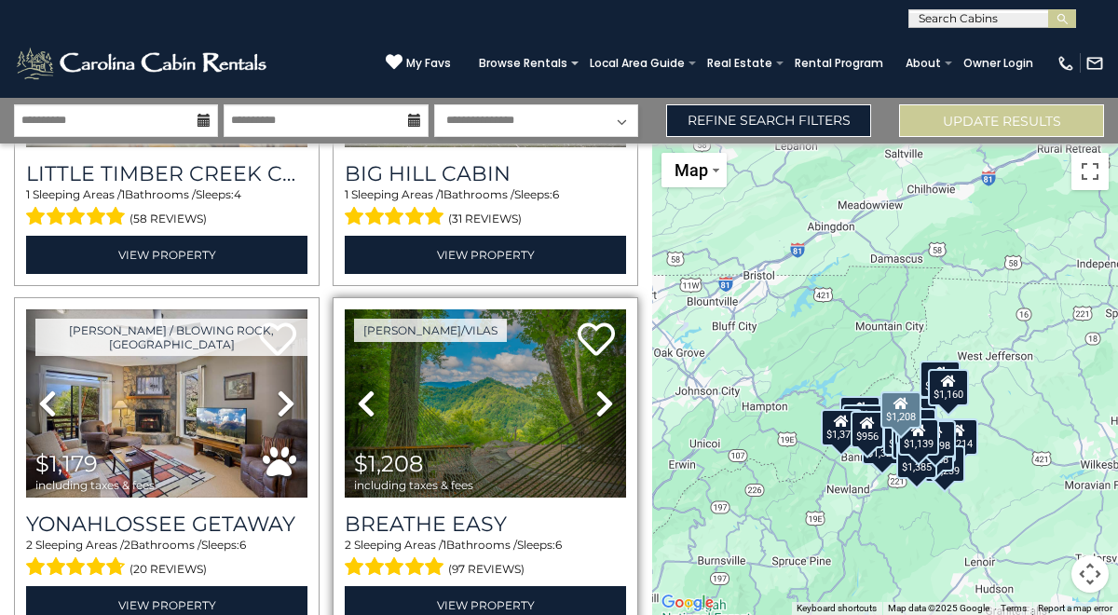
click at [609, 398] on icon at bounding box center [605, 404] width 19 height 30
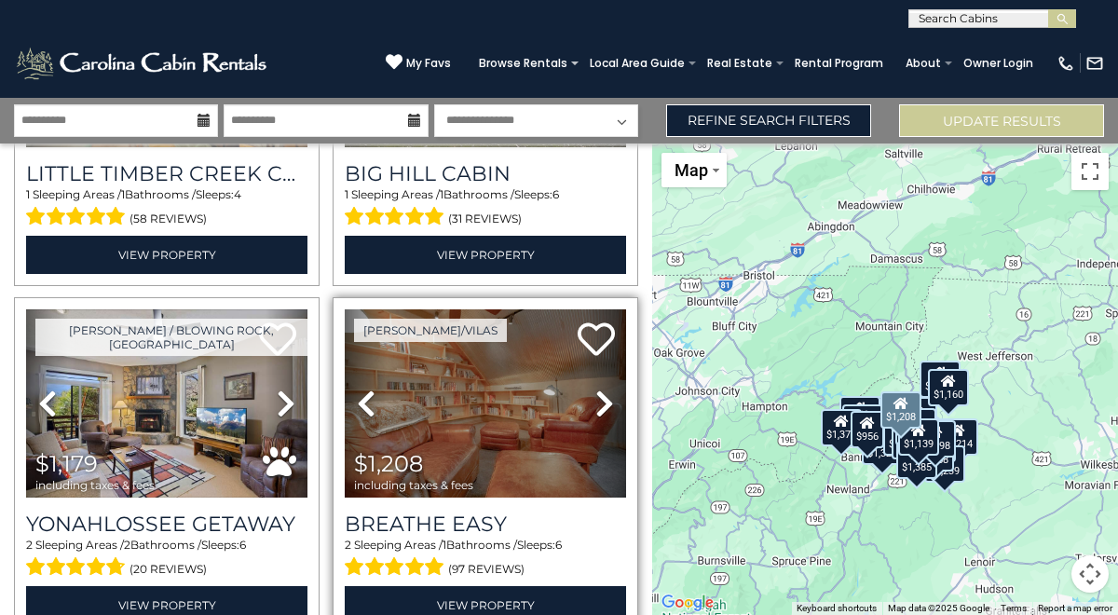
click at [612, 398] on icon at bounding box center [605, 404] width 19 height 30
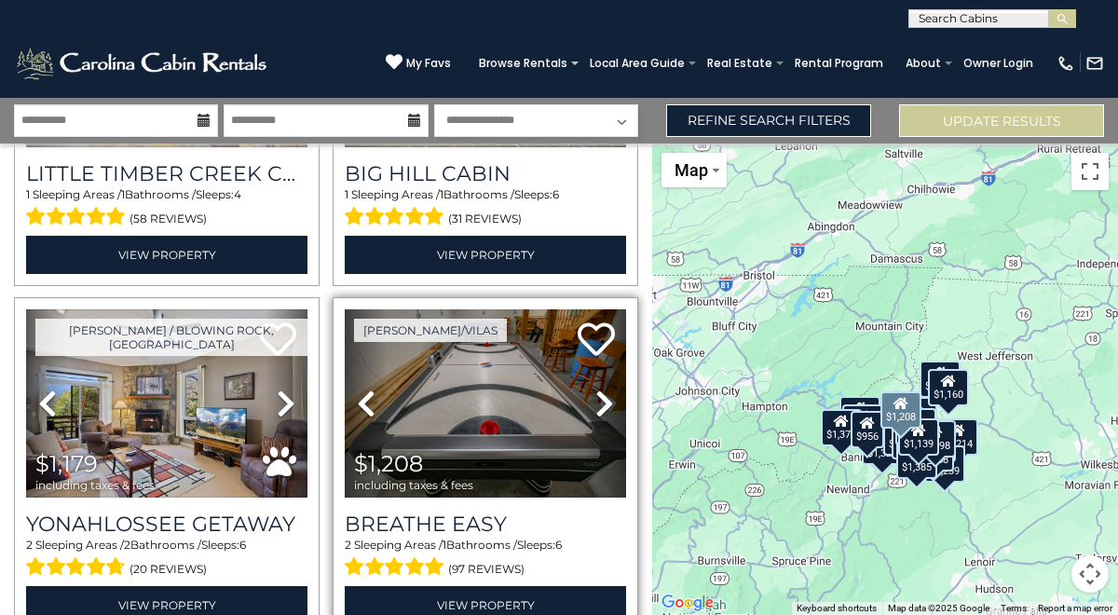
click at [612, 400] on icon at bounding box center [605, 404] width 19 height 30
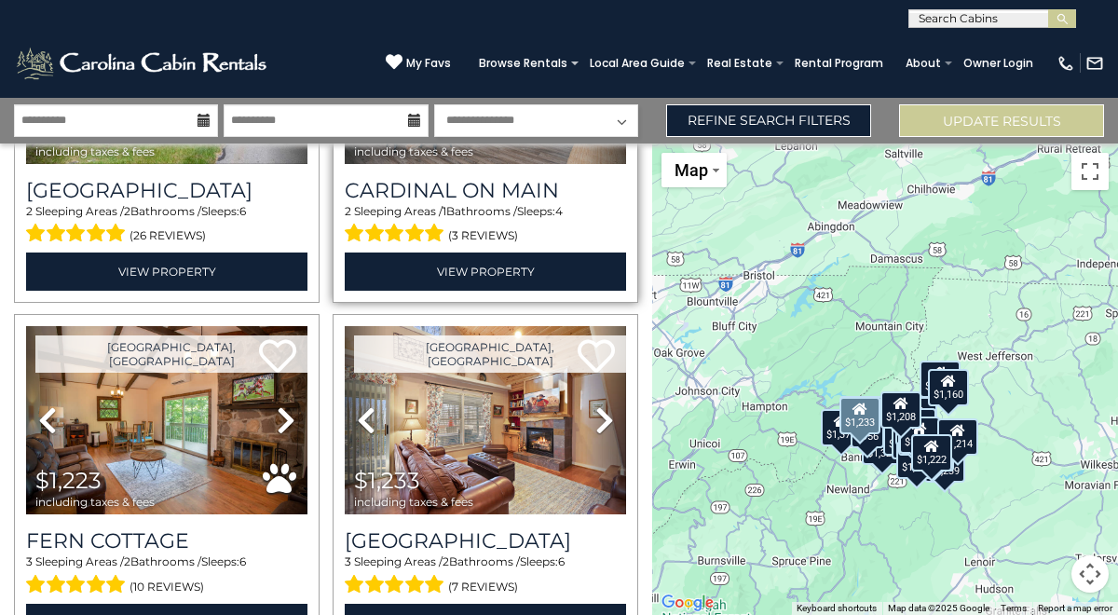
scroll to position [1649, 0]
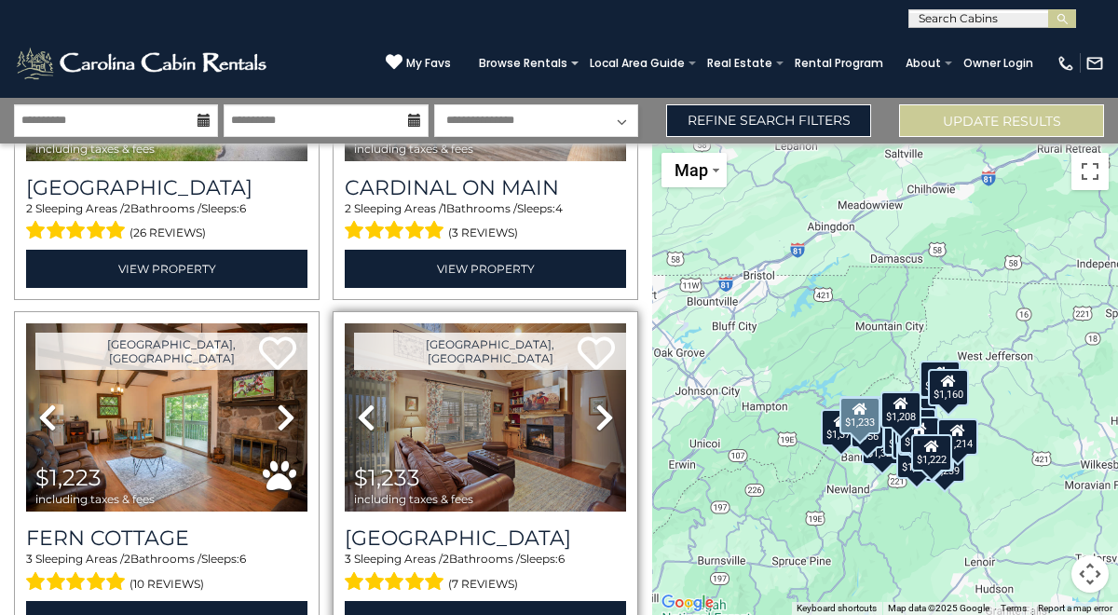
click at [609, 424] on icon at bounding box center [605, 418] width 19 height 30
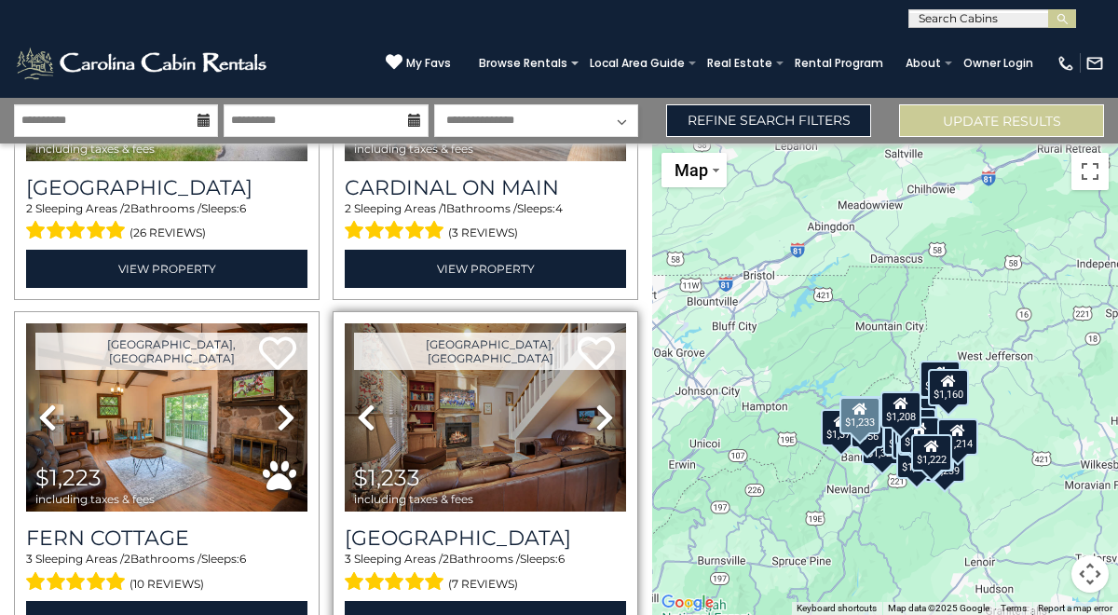
click at [600, 419] on icon at bounding box center [605, 418] width 19 height 30
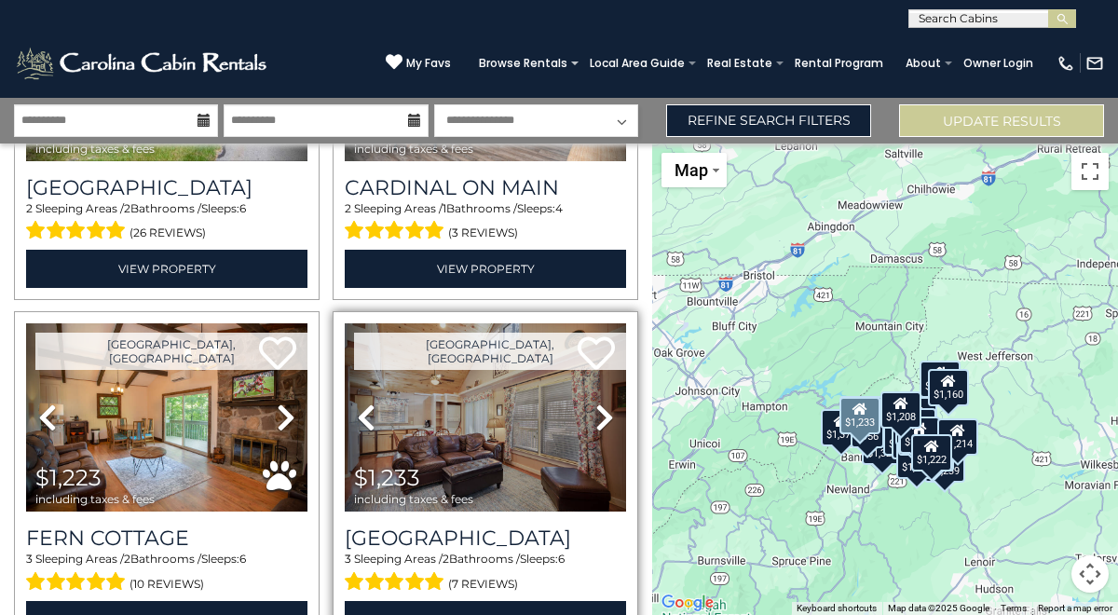
click at [605, 423] on icon at bounding box center [605, 418] width 19 height 30
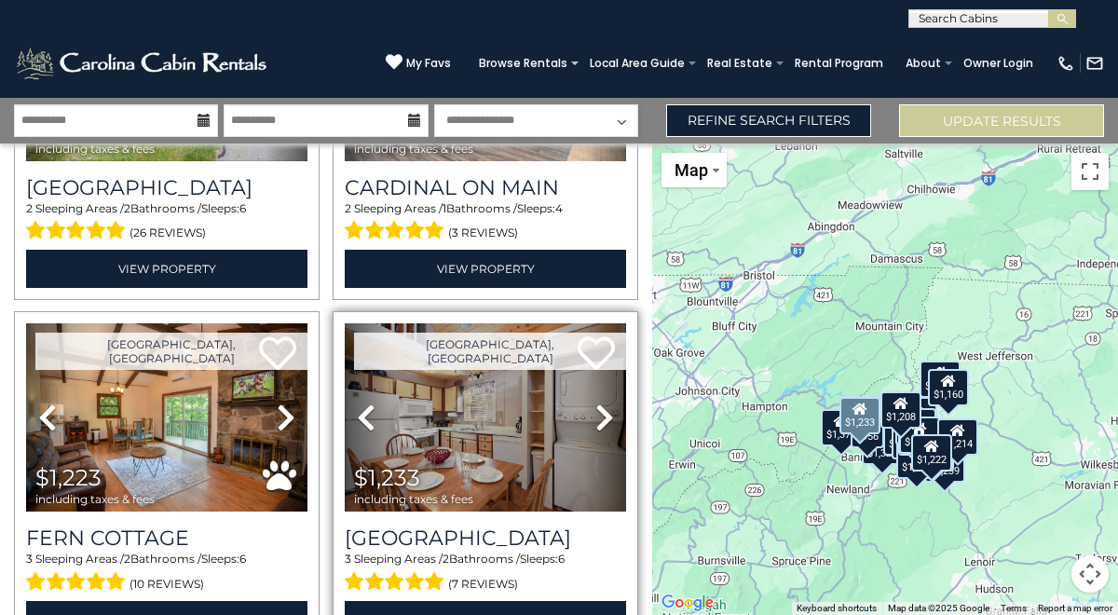
click at [606, 423] on icon at bounding box center [605, 418] width 19 height 30
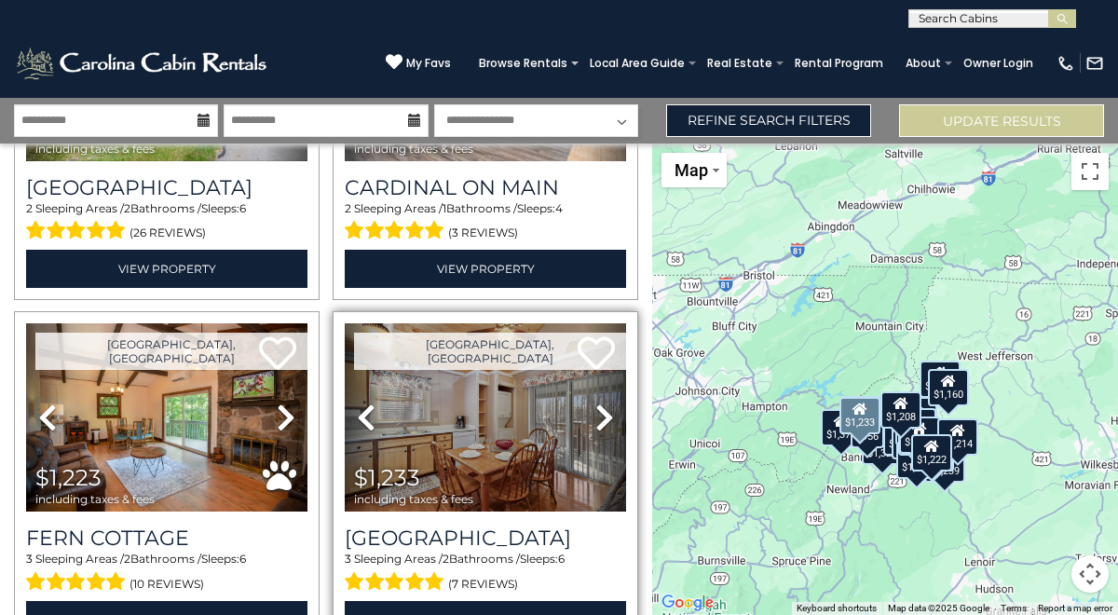
click at [606, 423] on icon at bounding box center [605, 418] width 19 height 30
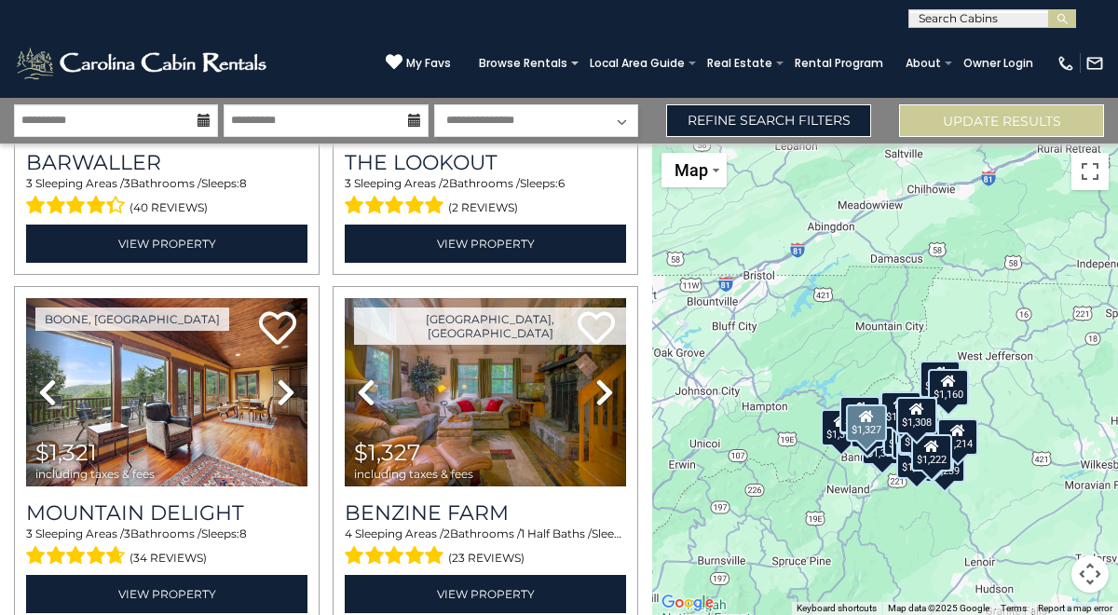
scroll to position [2738, 0]
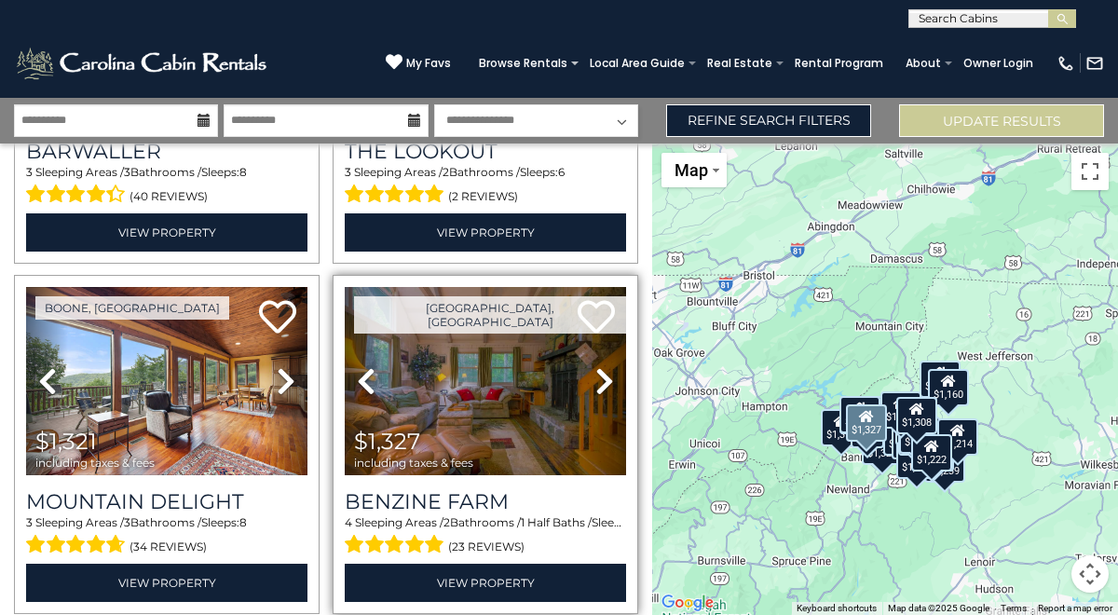
click at [612, 384] on icon at bounding box center [605, 381] width 19 height 30
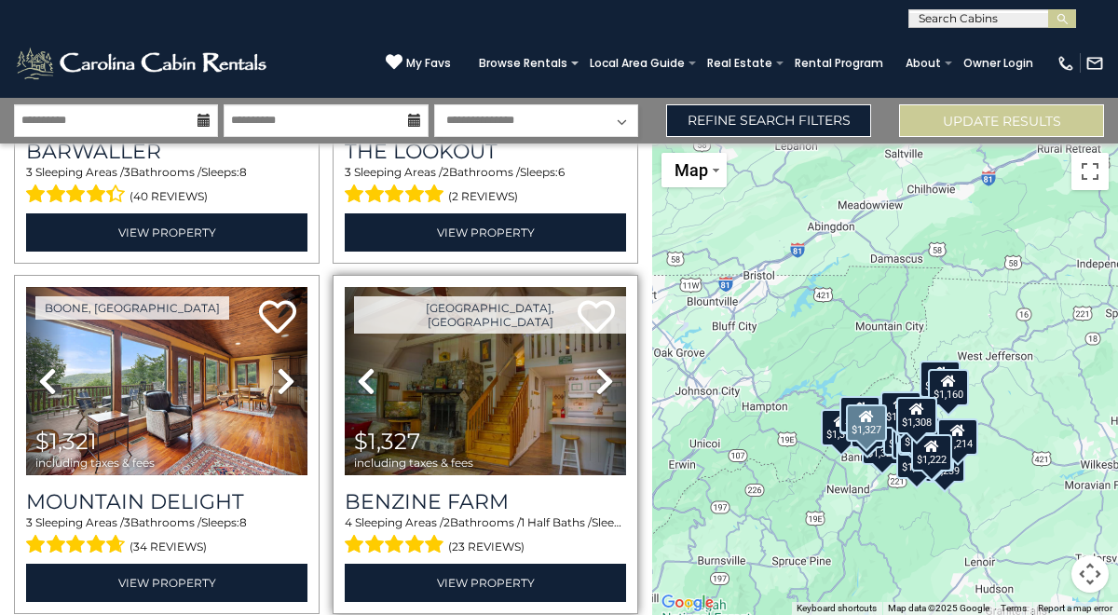
click at [612, 384] on icon at bounding box center [605, 381] width 19 height 30
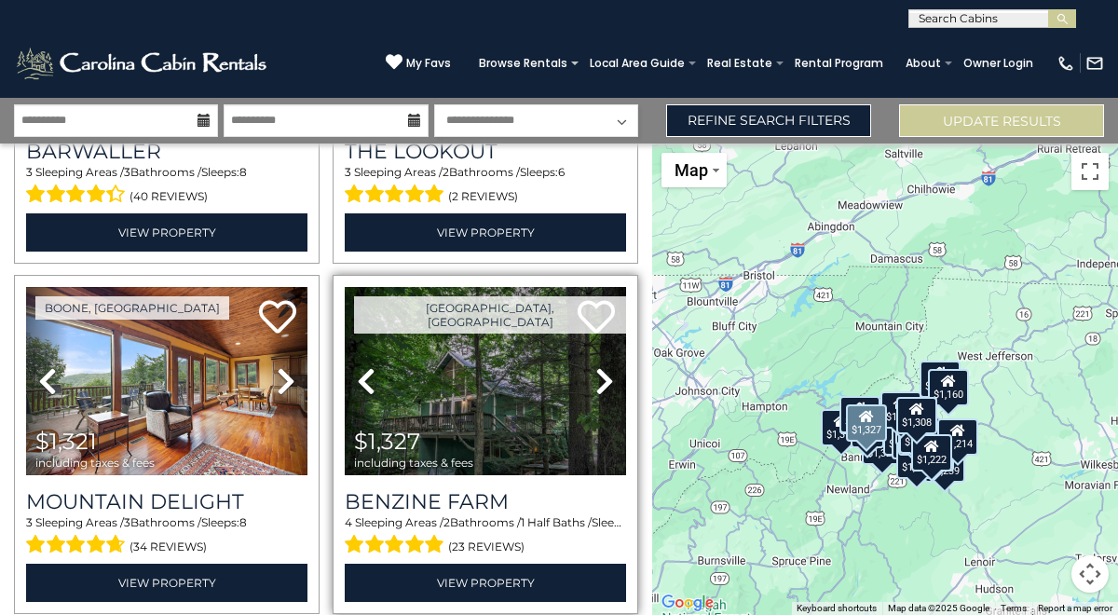
click at [612, 384] on icon at bounding box center [605, 381] width 19 height 30
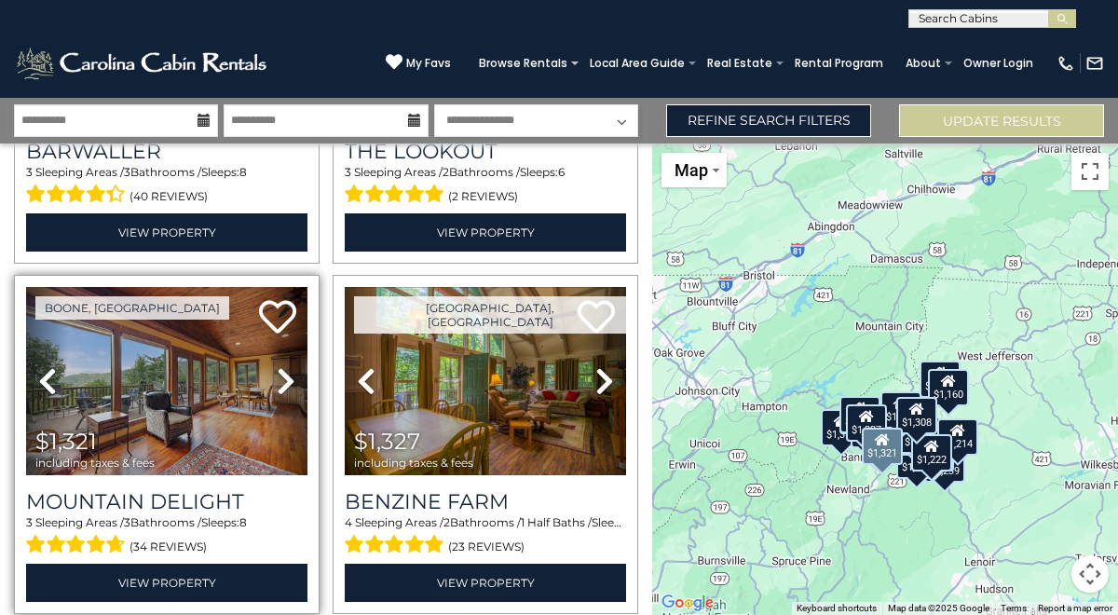
click at [272, 388] on link "Next" at bounding box center [287, 381] width 42 height 188
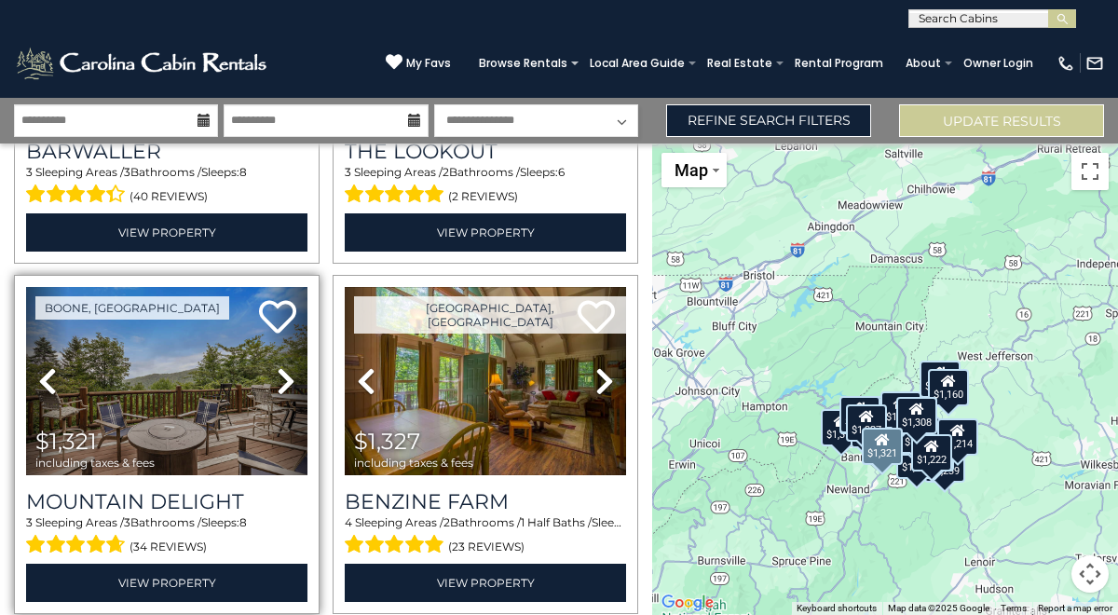
click at [278, 385] on icon at bounding box center [286, 381] width 19 height 30
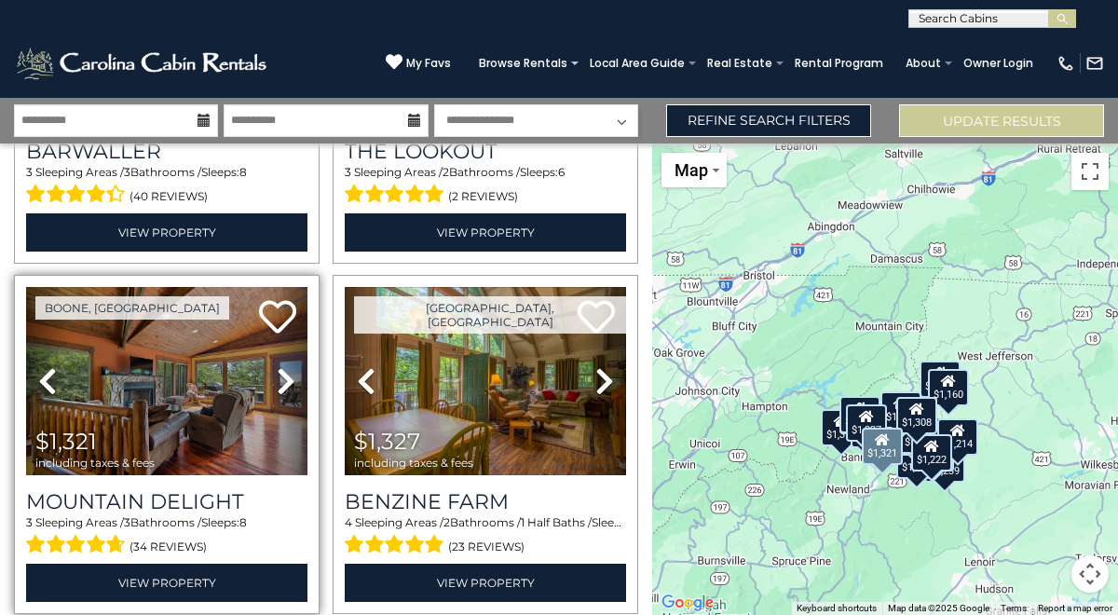
click at [287, 382] on icon at bounding box center [286, 381] width 19 height 30
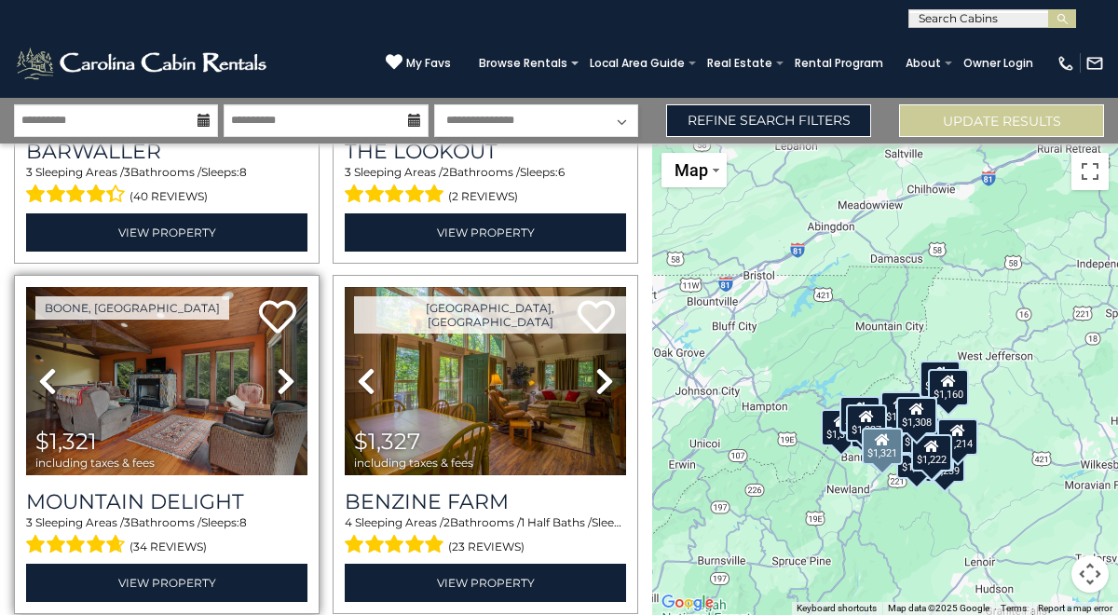
click at [288, 382] on icon at bounding box center [286, 381] width 19 height 30
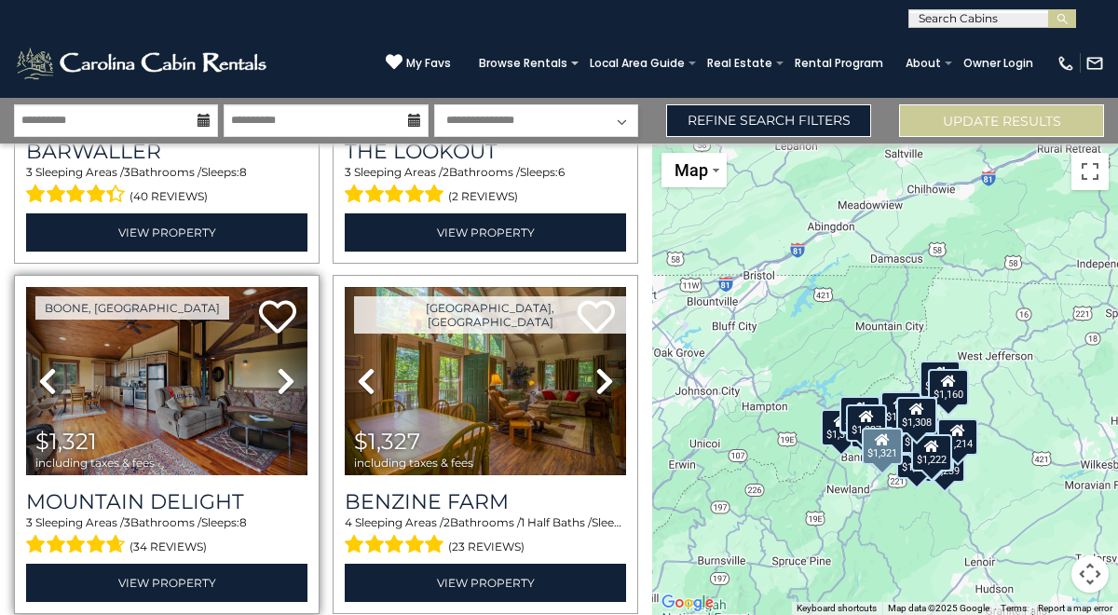
click at [289, 382] on icon at bounding box center [286, 381] width 19 height 30
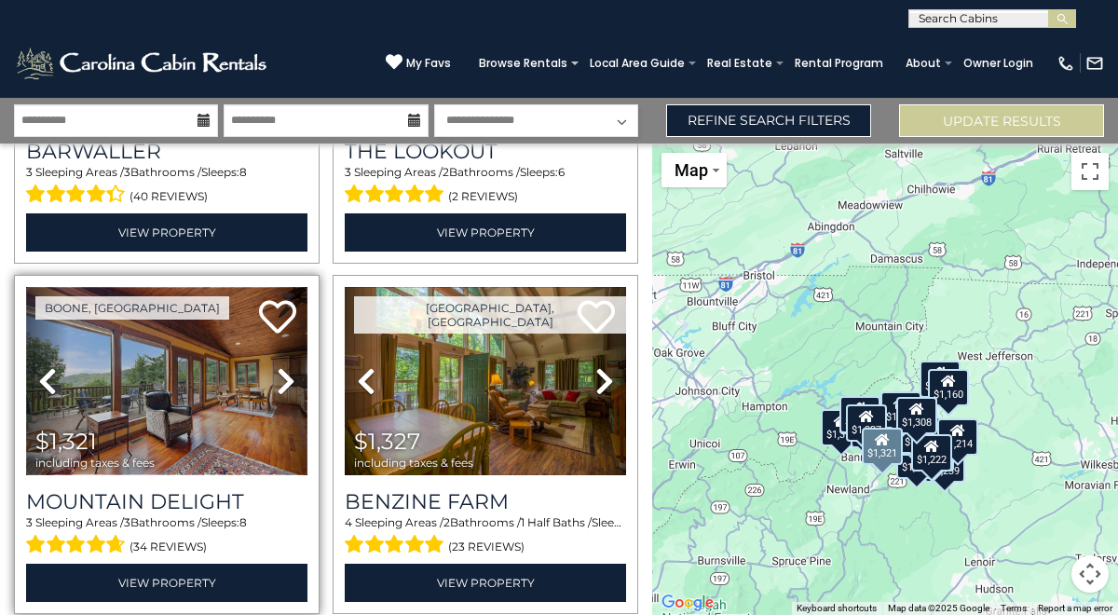
click at [198, 436] on img at bounding box center [166, 381] width 281 height 188
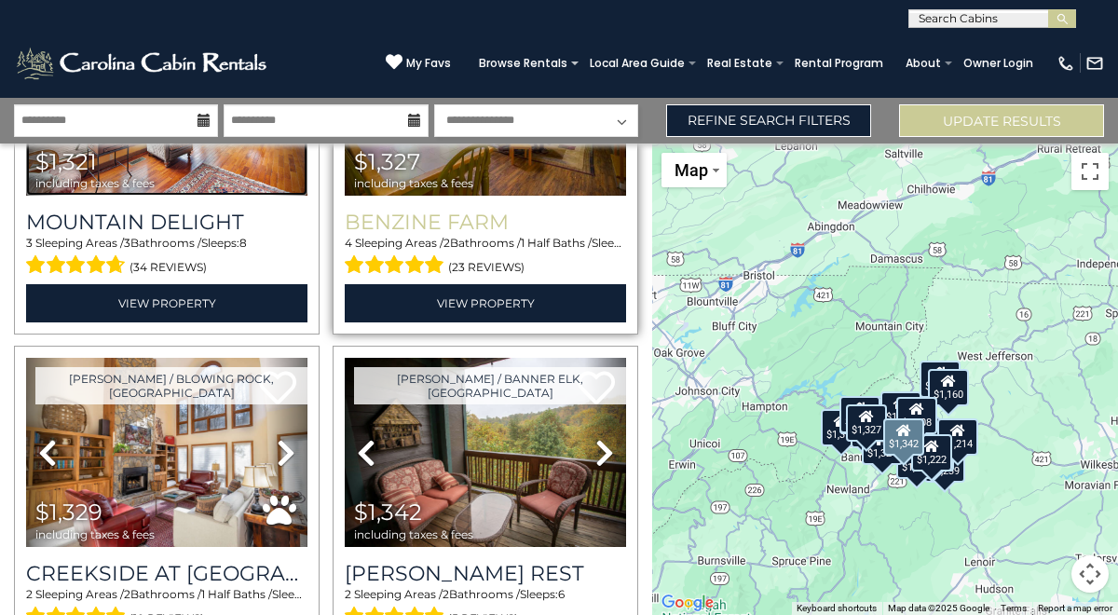
scroll to position [3036, 0]
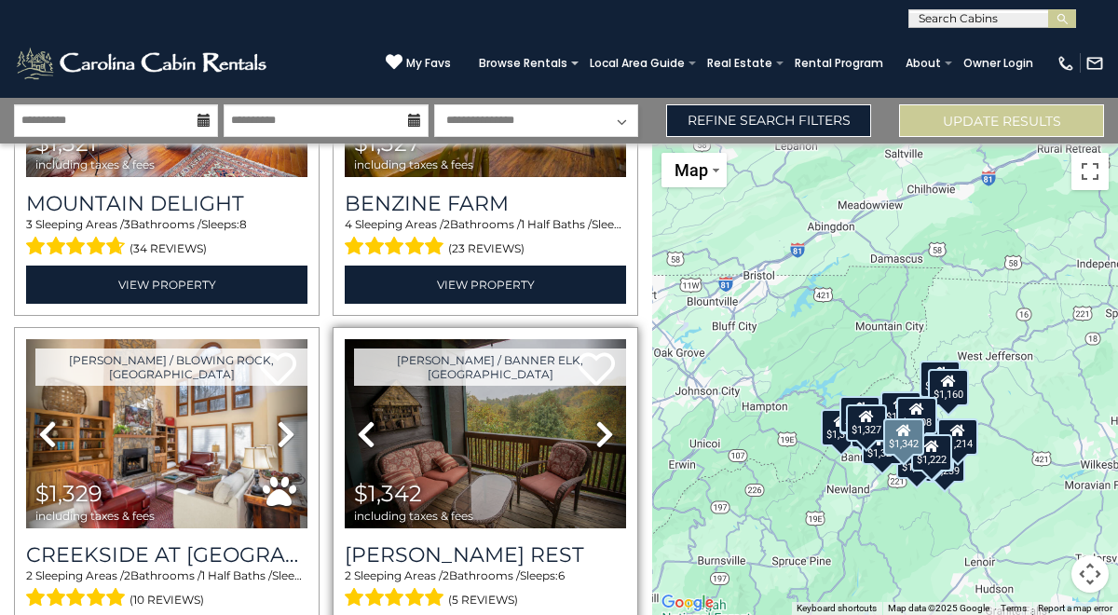
click at [604, 443] on icon at bounding box center [605, 434] width 19 height 30
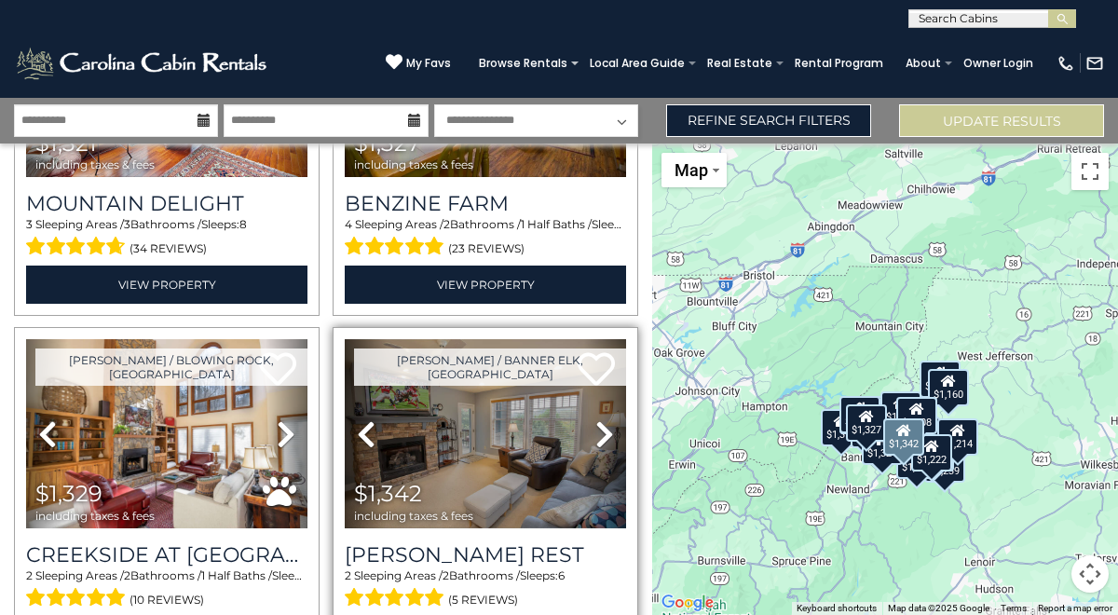
click at [604, 443] on icon at bounding box center [605, 434] width 19 height 30
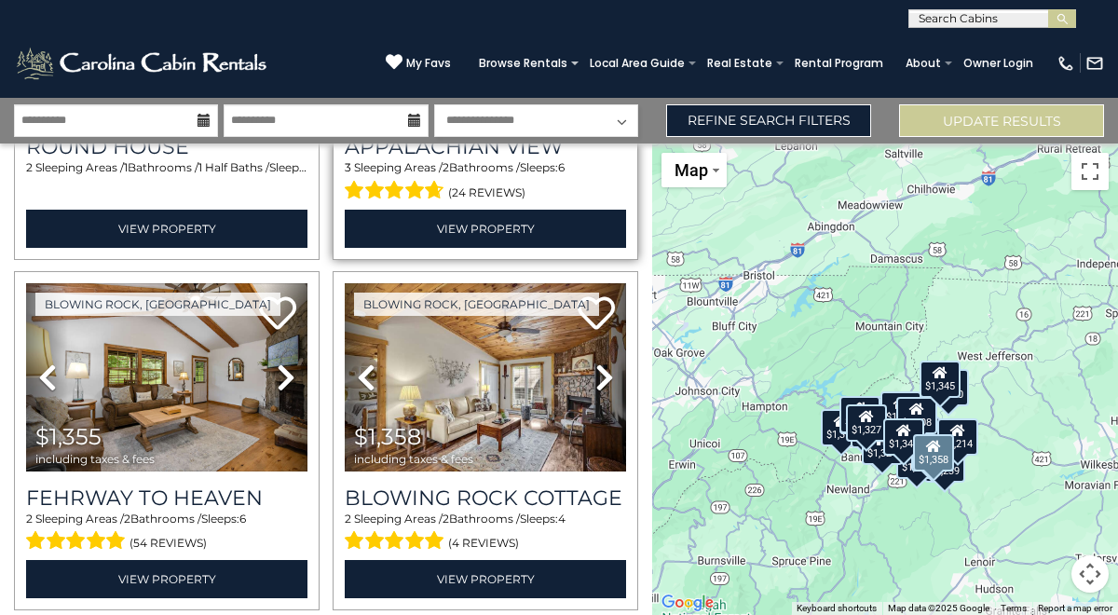
scroll to position [3826, 0]
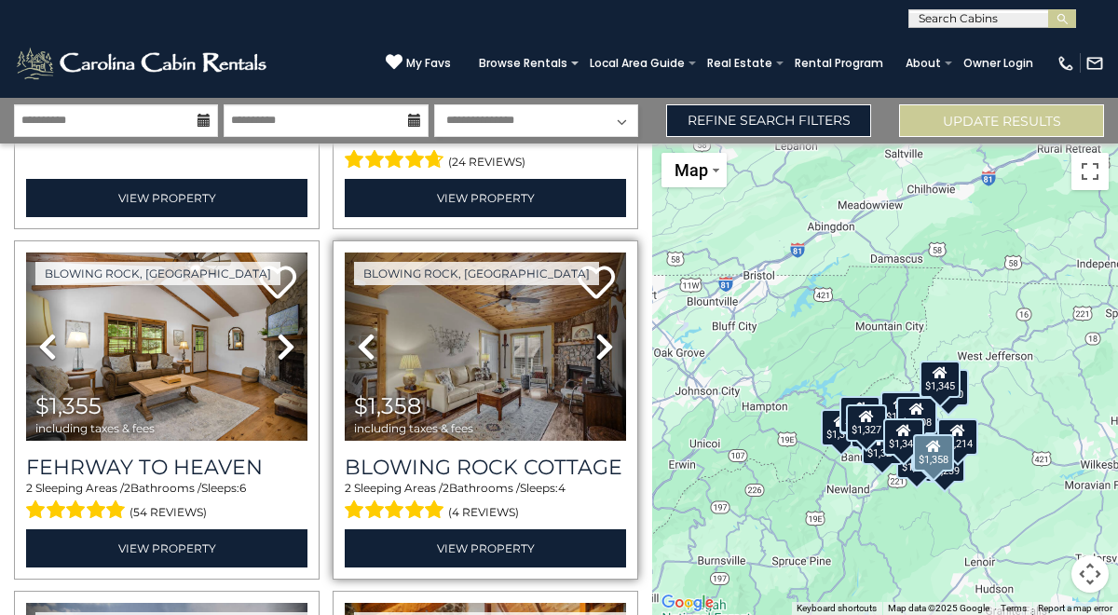
click at [600, 346] on icon at bounding box center [605, 347] width 19 height 30
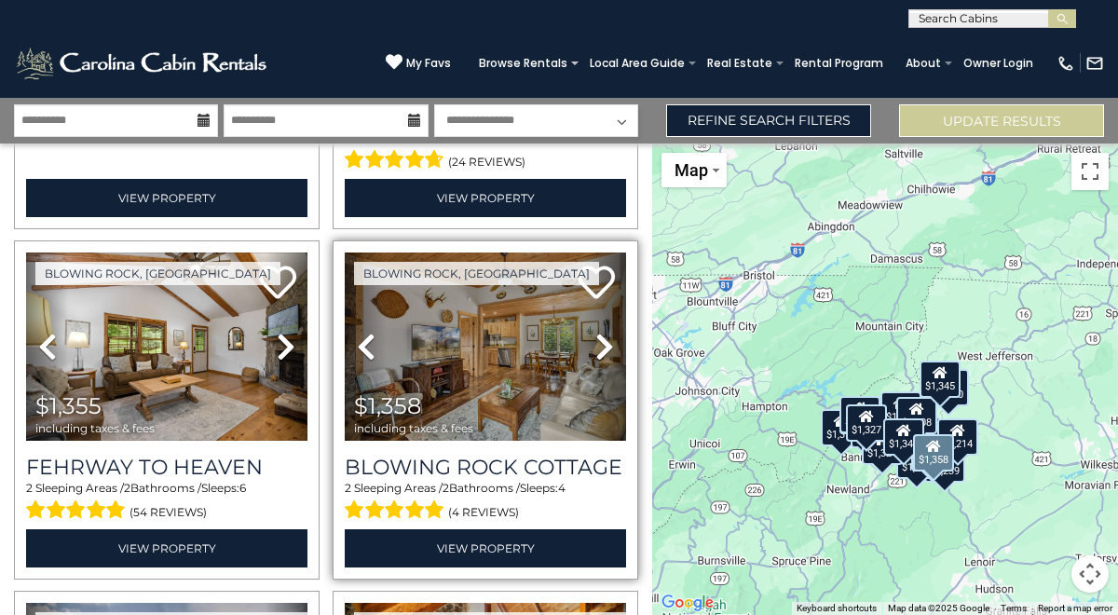
click at [600, 347] on icon at bounding box center [605, 347] width 19 height 30
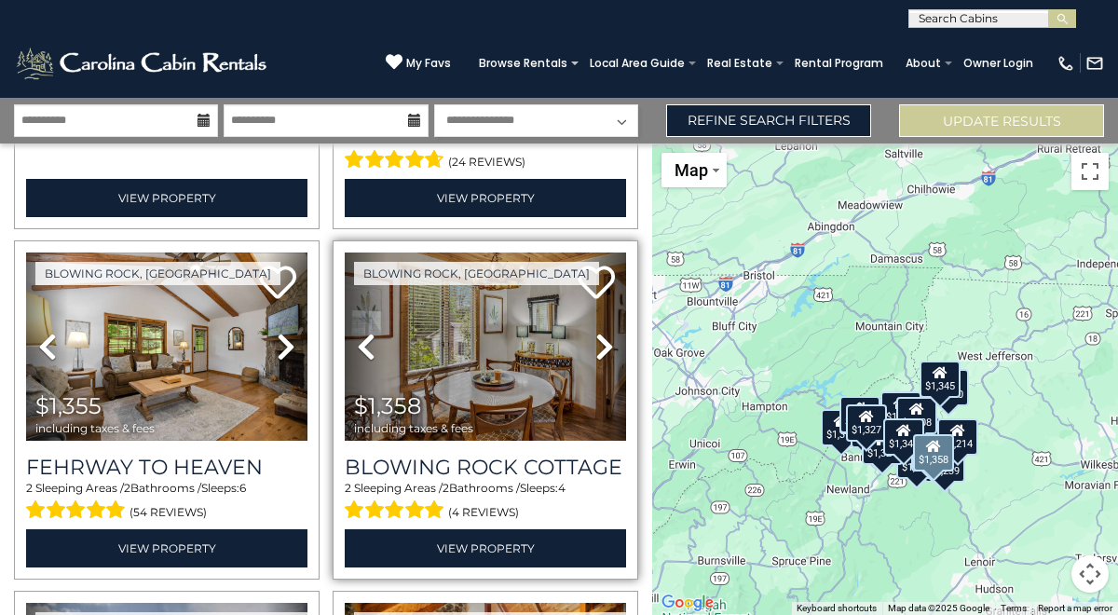
click at [601, 348] on icon at bounding box center [605, 347] width 19 height 30
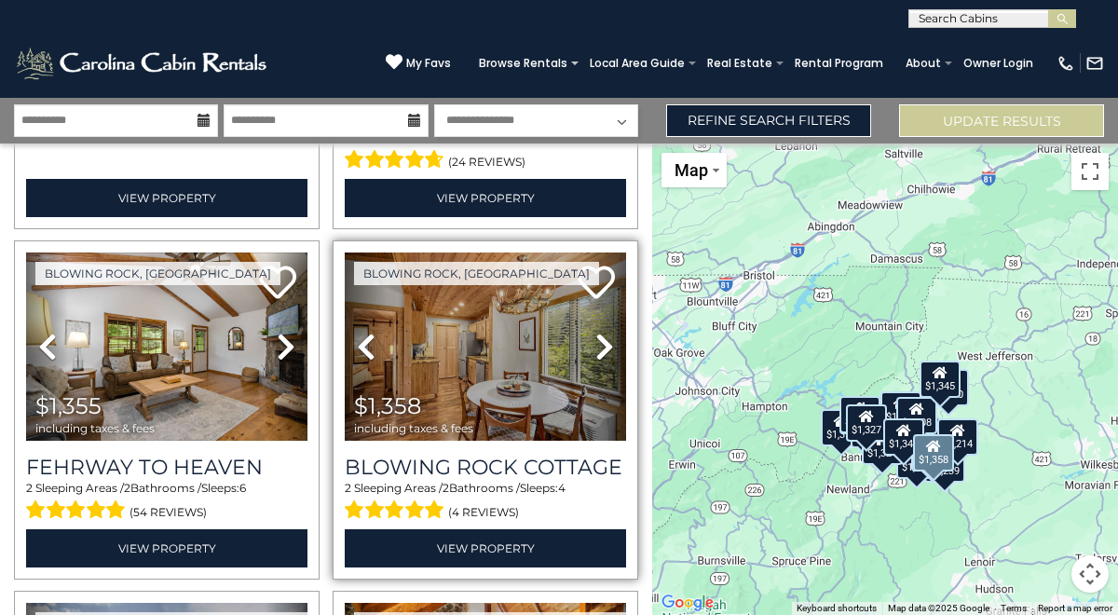
click at [601, 348] on icon at bounding box center [605, 347] width 19 height 30
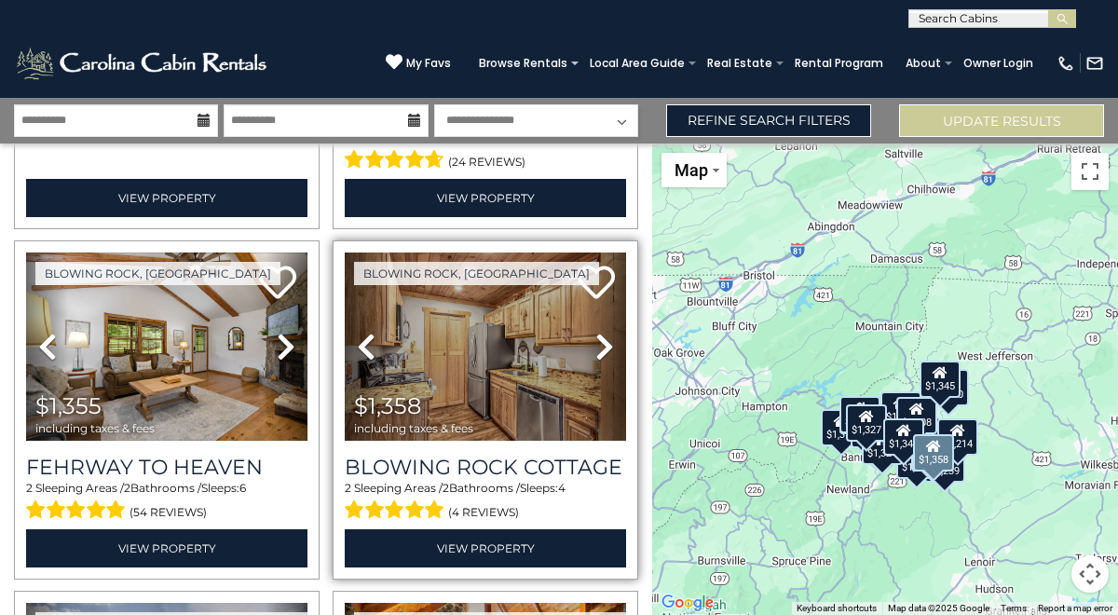
click at [599, 349] on icon at bounding box center [605, 347] width 19 height 30
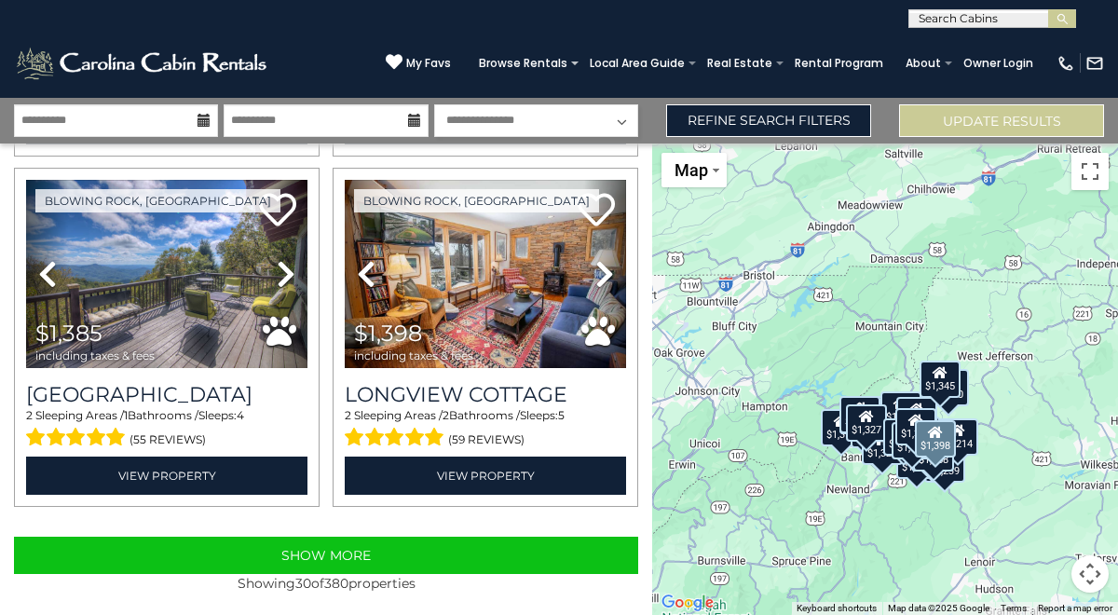
scroll to position [4957, 0]
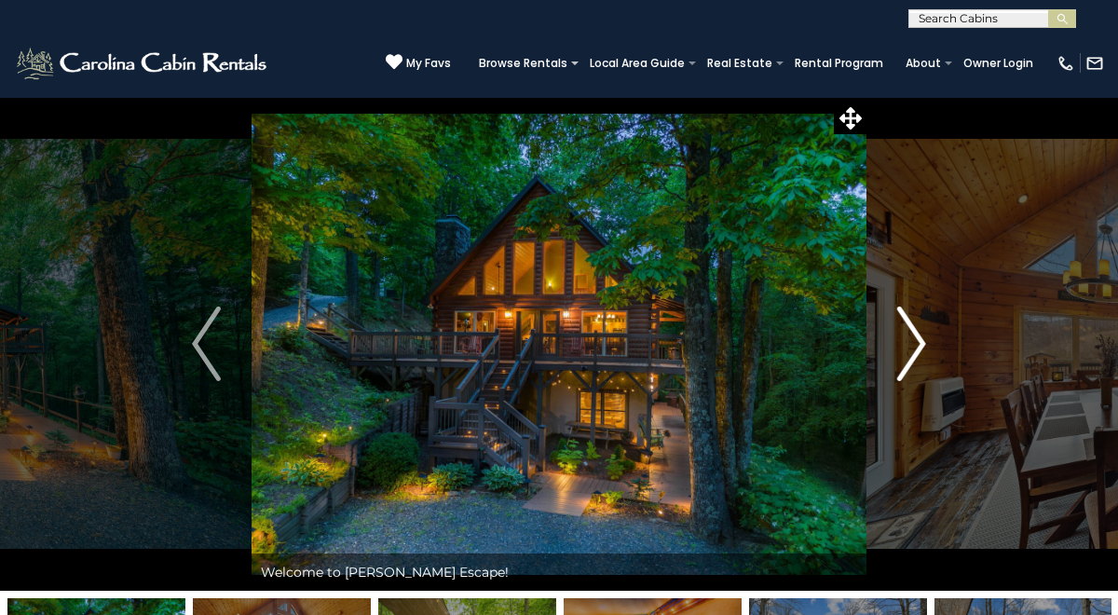
click at [915, 344] on img "Next" at bounding box center [911, 344] width 28 height 75
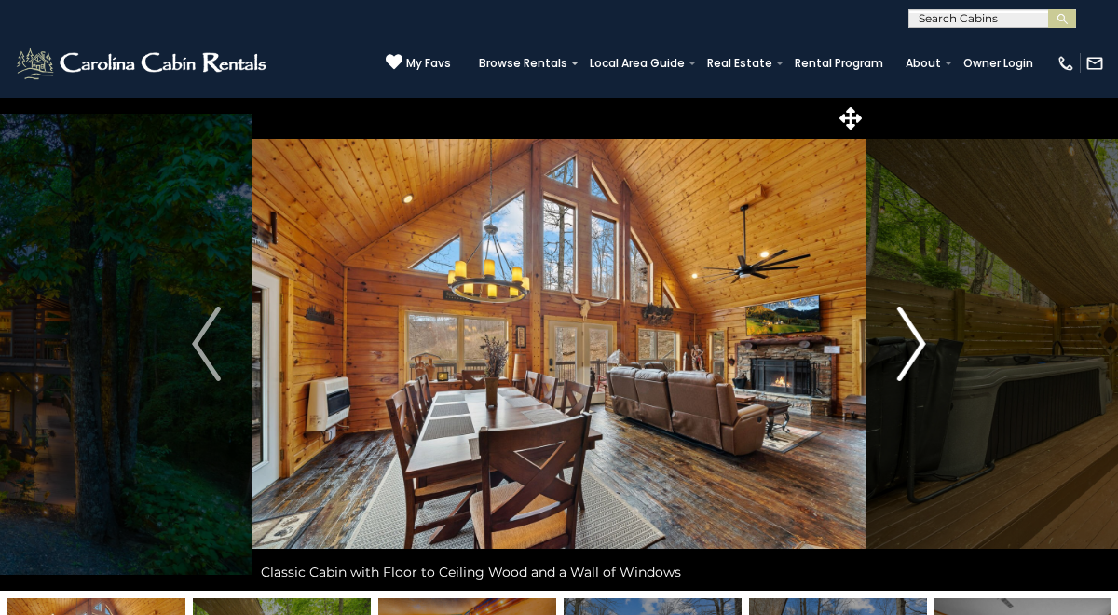
click at [917, 348] on img "Next" at bounding box center [911, 344] width 28 height 75
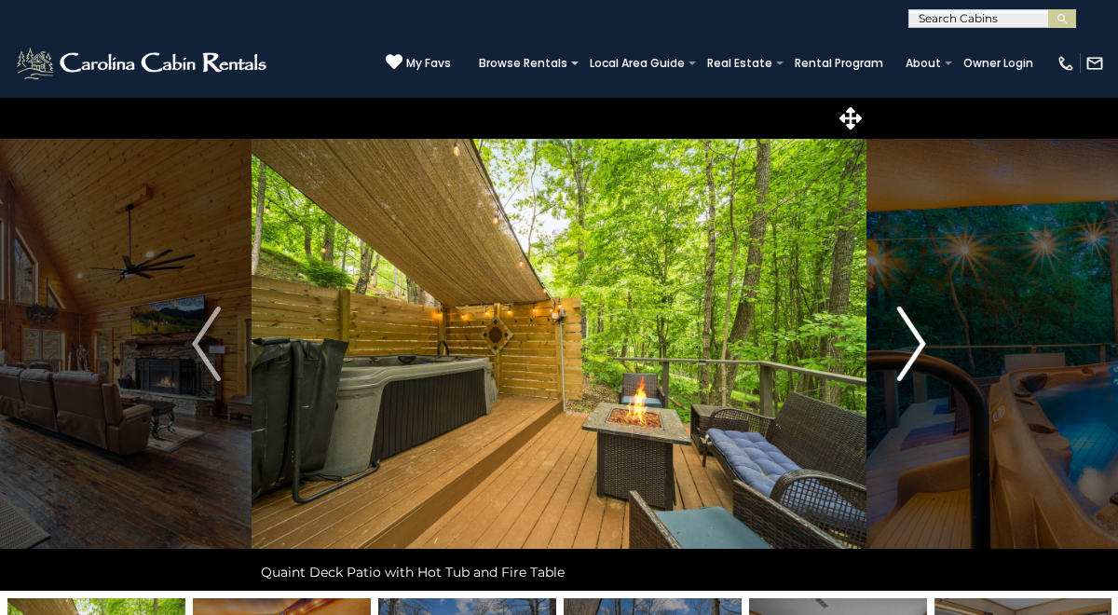
click at [918, 350] on img "Next" at bounding box center [911, 344] width 28 height 75
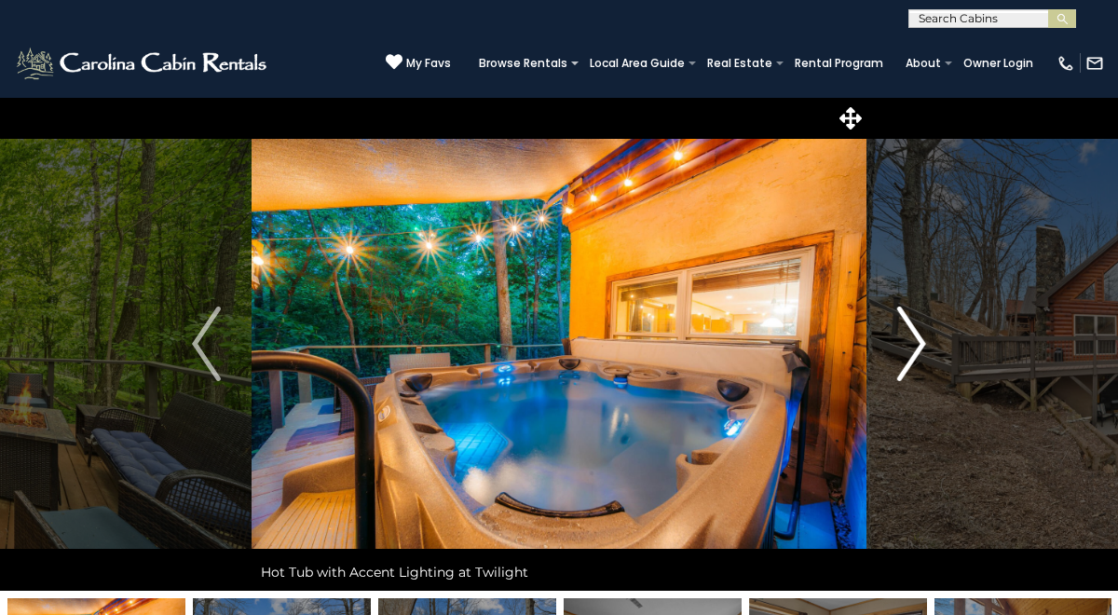
click at [920, 355] on img "Next" at bounding box center [911, 344] width 28 height 75
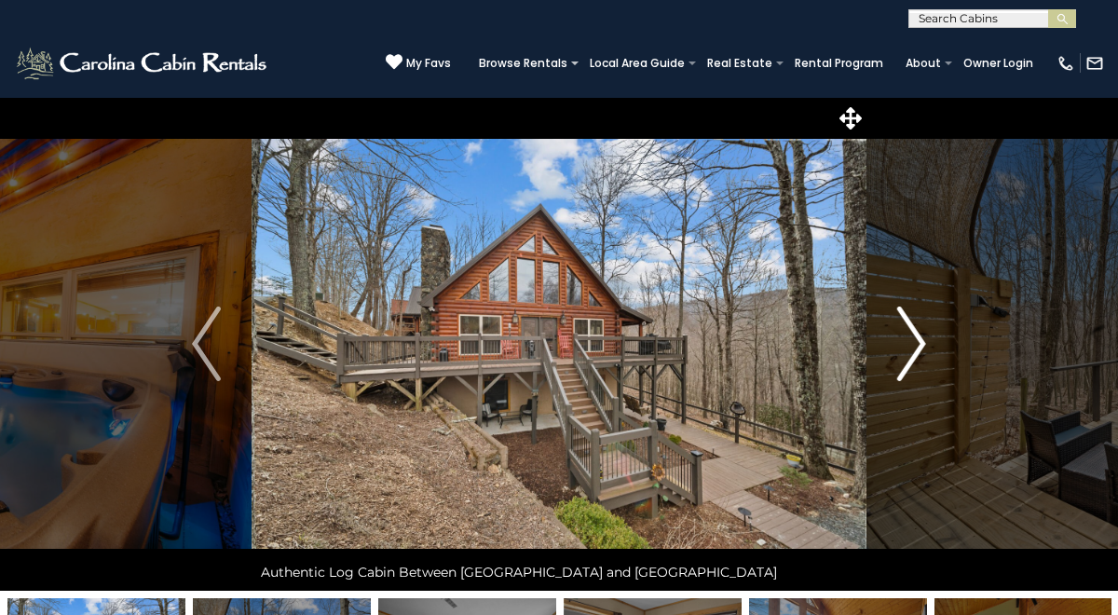
click at [921, 357] on img "Next" at bounding box center [911, 344] width 28 height 75
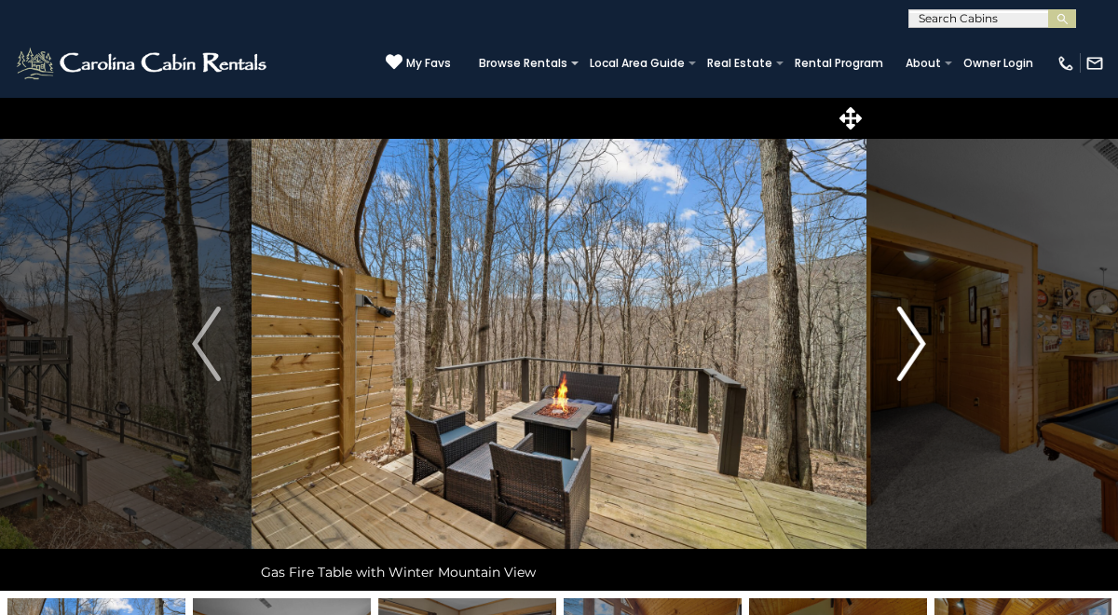
click at [923, 358] on img "Next" at bounding box center [911, 344] width 28 height 75
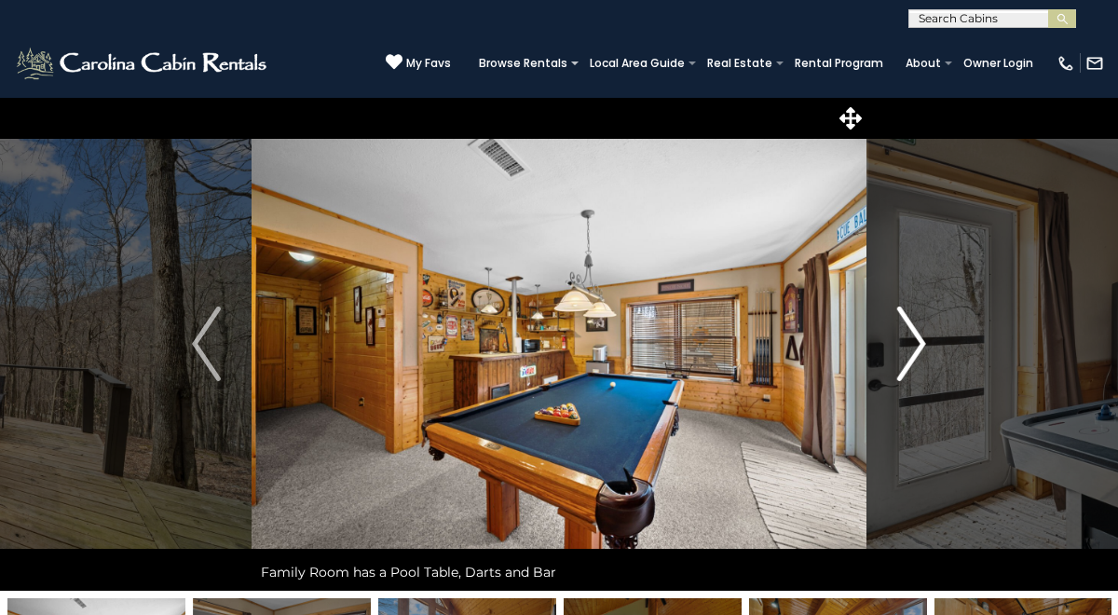
click at [923, 360] on img "Next" at bounding box center [911, 344] width 28 height 75
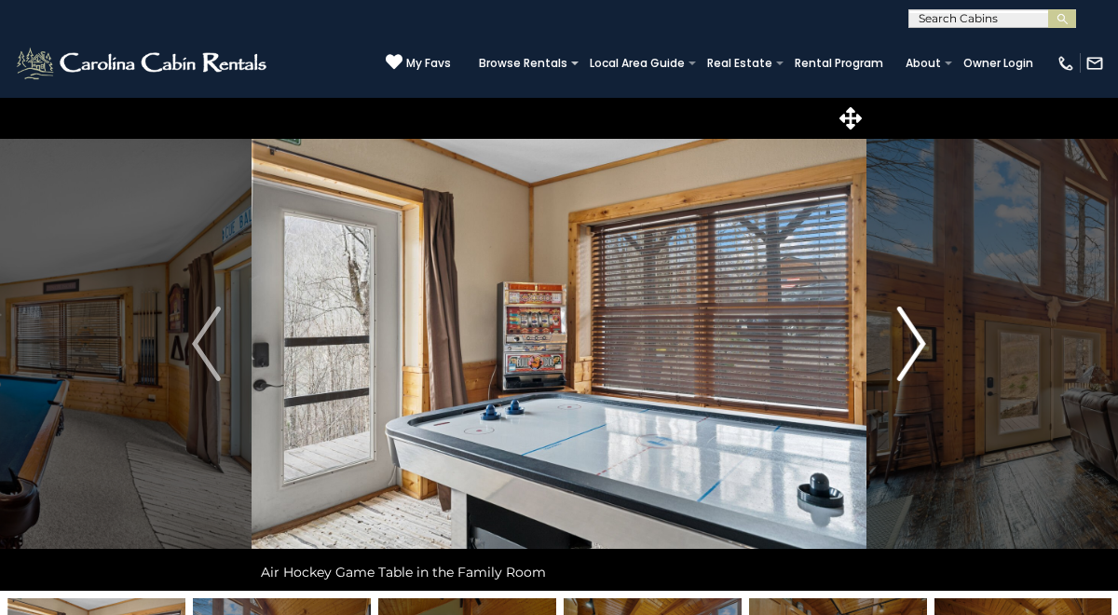
click at [912, 349] on img "Next" at bounding box center [911, 344] width 28 height 75
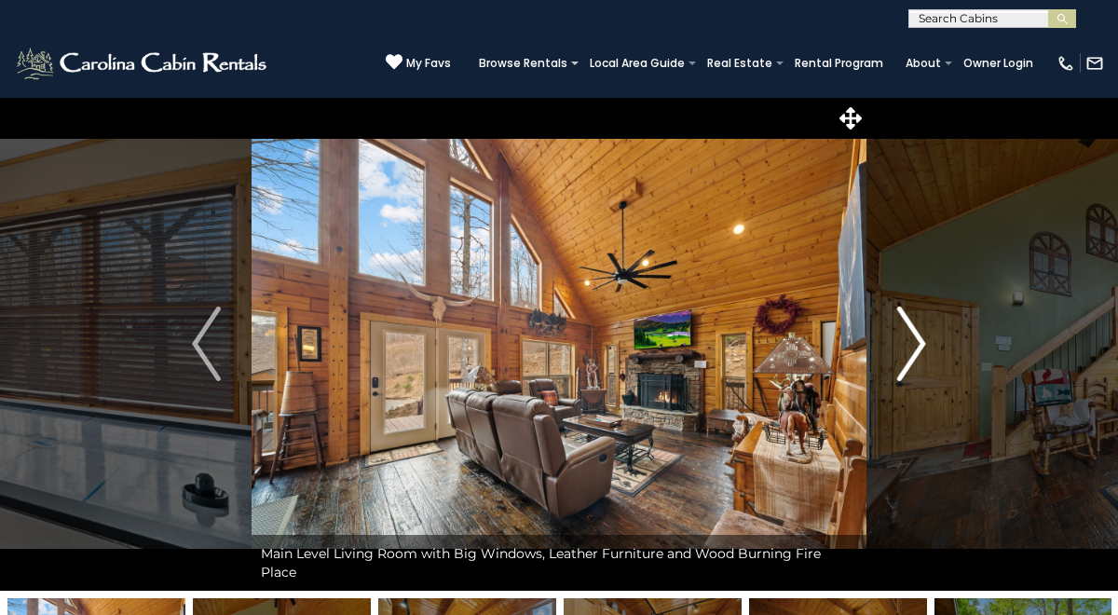
click at [914, 352] on img "Next" at bounding box center [911, 344] width 28 height 75
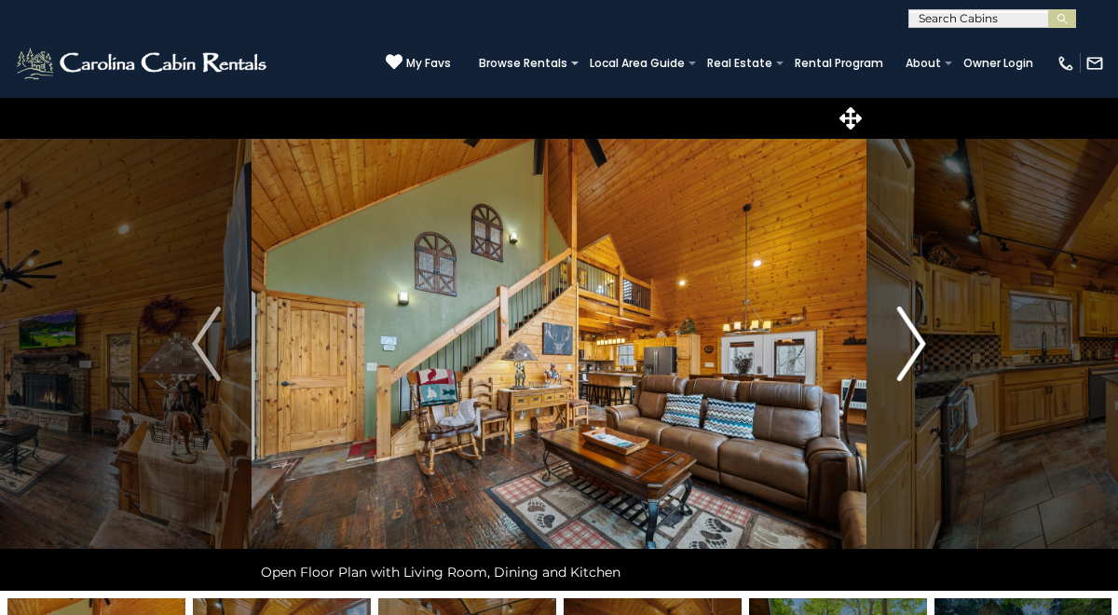
click at [914, 352] on img "Next" at bounding box center [911, 344] width 28 height 75
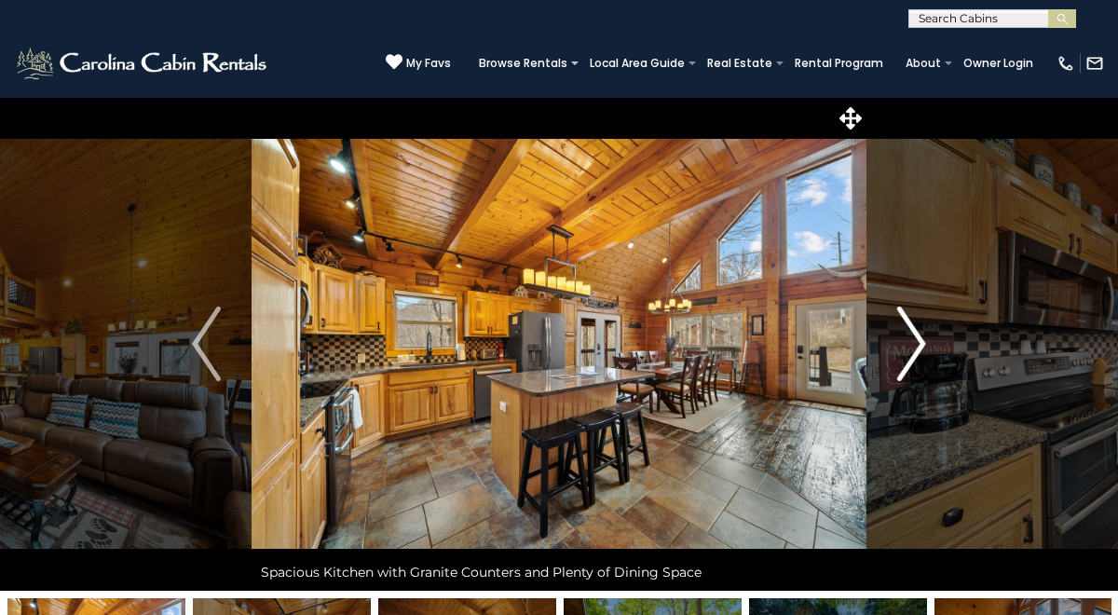
click at [916, 354] on img "Next" at bounding box center [911, 344] width 28 height 75
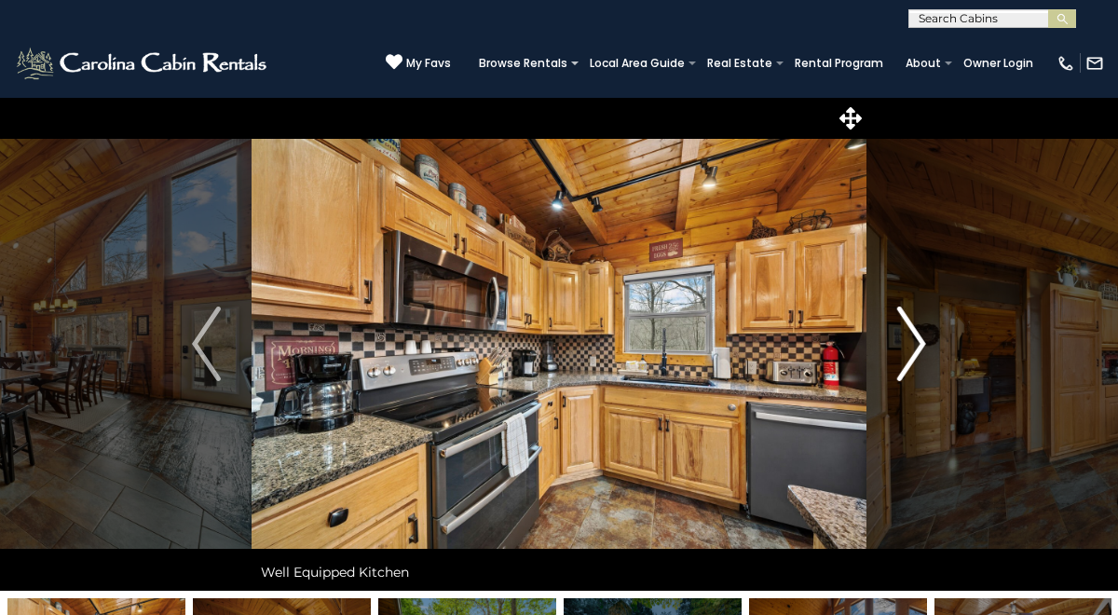
click at [917, 356] on img "Next" at bounding box center [911, 344] width 28 height 75
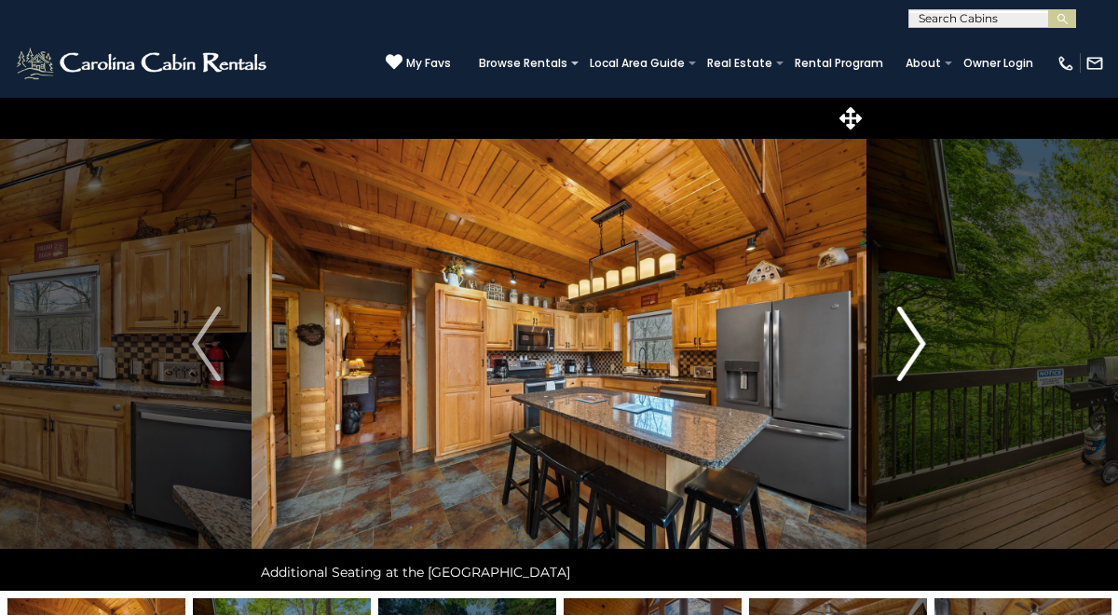
click at [914, 344] on img "Next" at bounding box center [911, 344] width 28 height 75
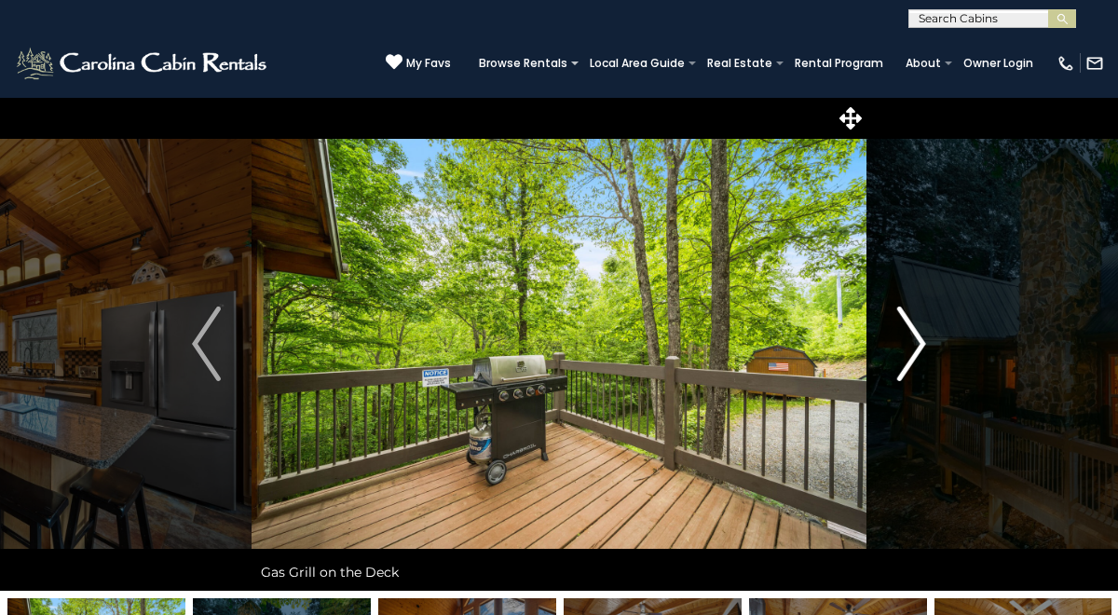
click at [914, 344] on img "Next" at bounding box center [911, 344] width 28 height 75
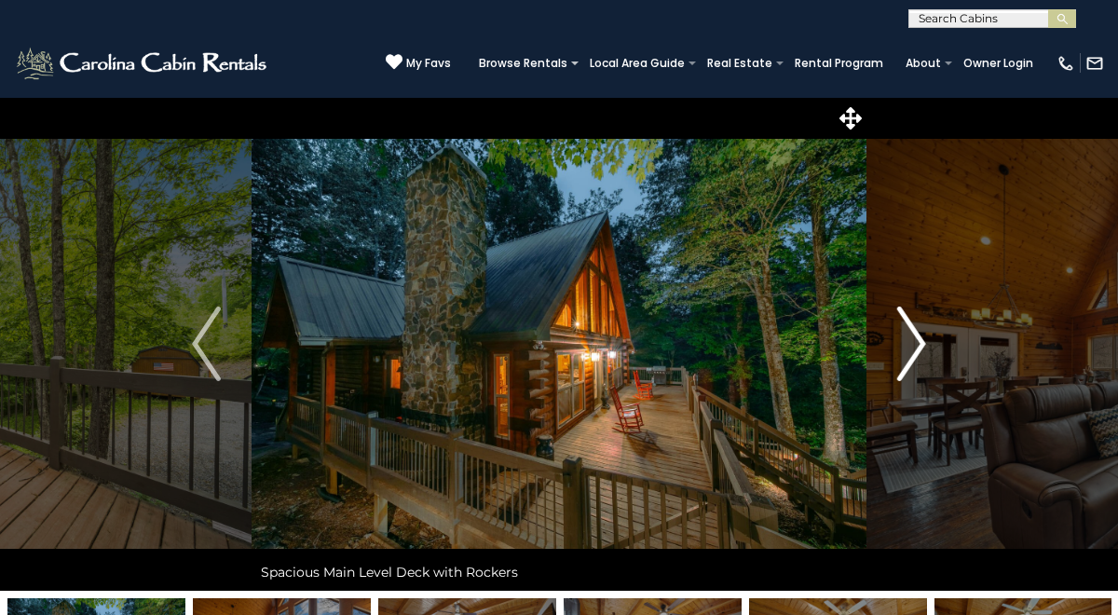
click at [916, 347] on img "Next" at bounding box center [911, 344] width 28 height 75
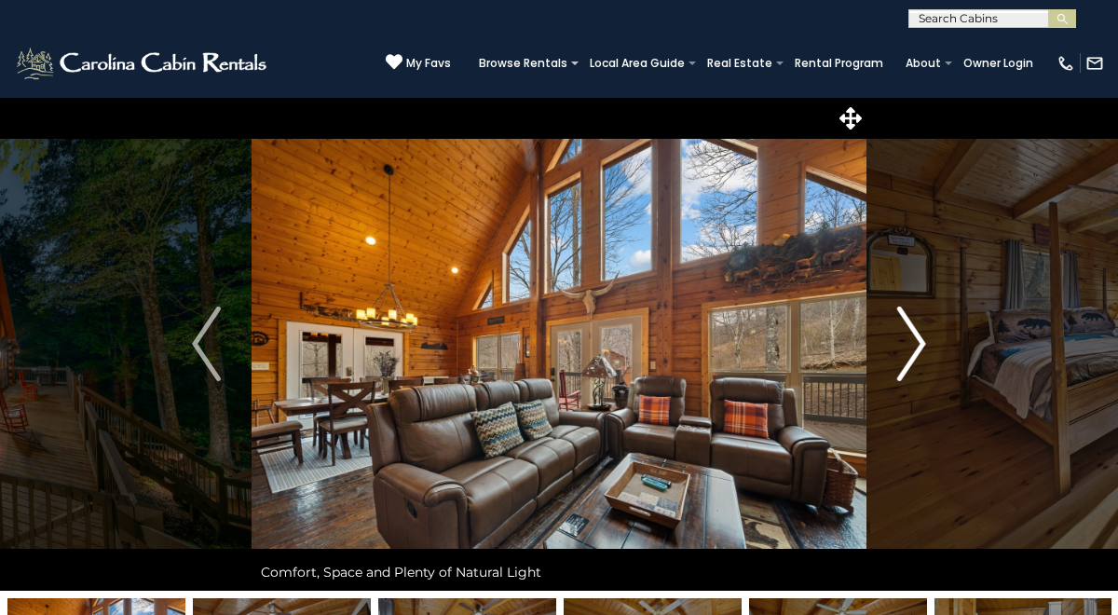
click at [918, 349] on img "Next" at bounding box center [911, 344] width 28 height 75
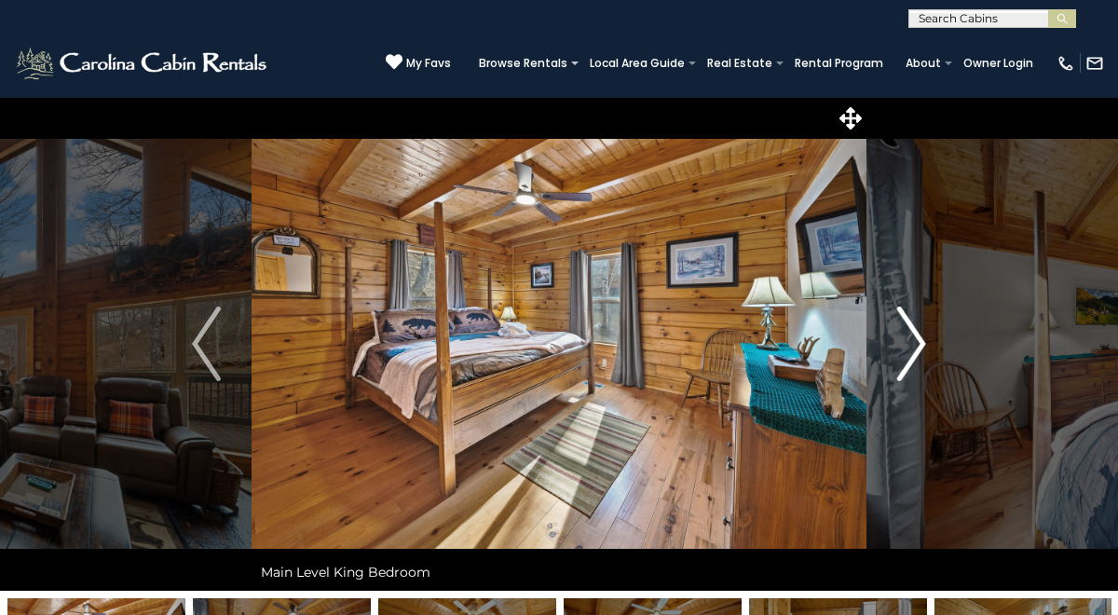
click at [919, 349] on img "Next" at bounding box center [911, 344] width 28 height 75
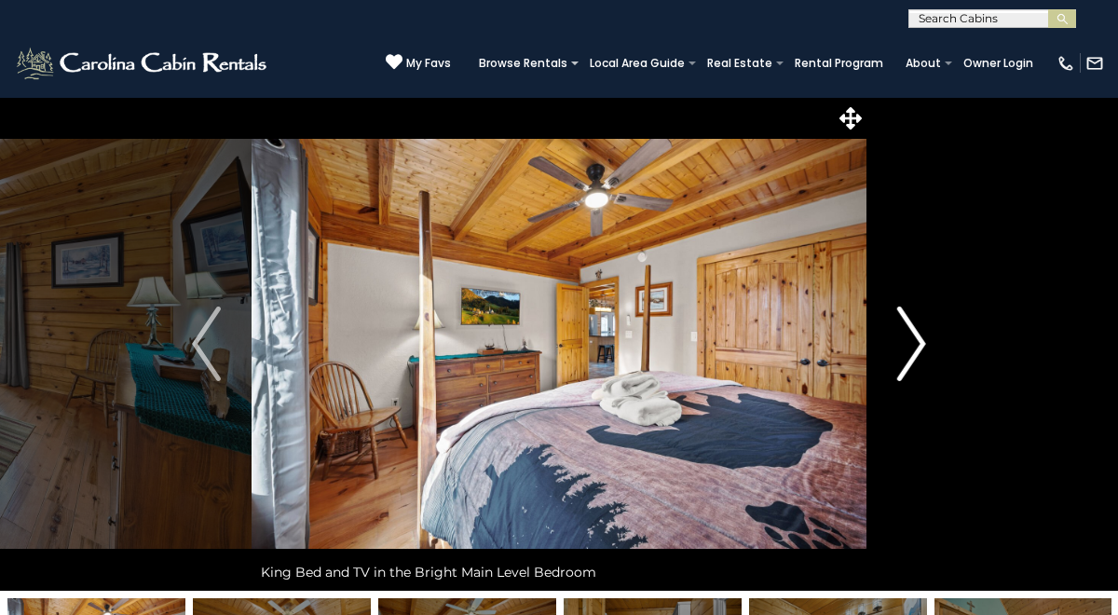
click at [920, 349] on img "Next" at bounding box center [911, 344] width 28 height 75
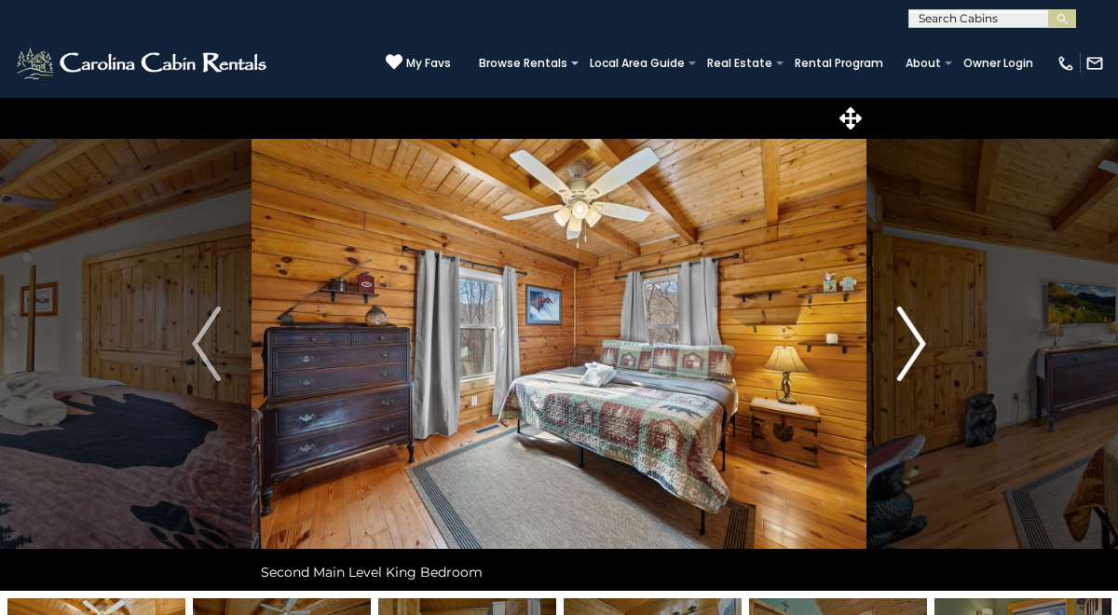
click at [921, 349] on img "Next" at bounding box center [911, 344] width 28 height 75
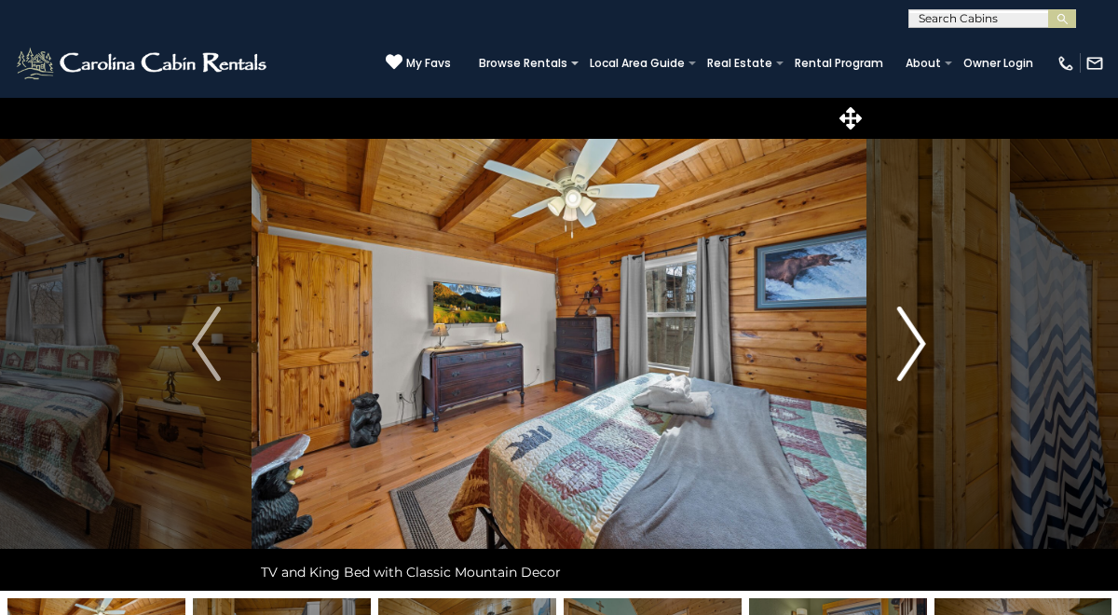
click at [923, 350] on img "Next" at bounding box center [911, 344] width 28 height 75
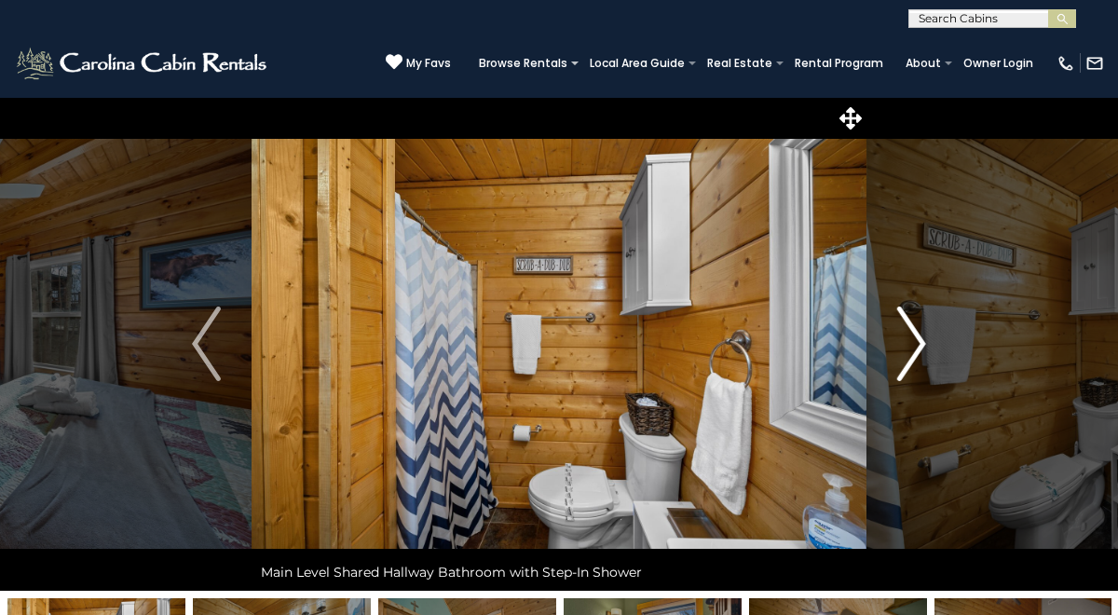
click at [914, 343] on img "Next" at bounding box center [911, 344] width 28 height 75
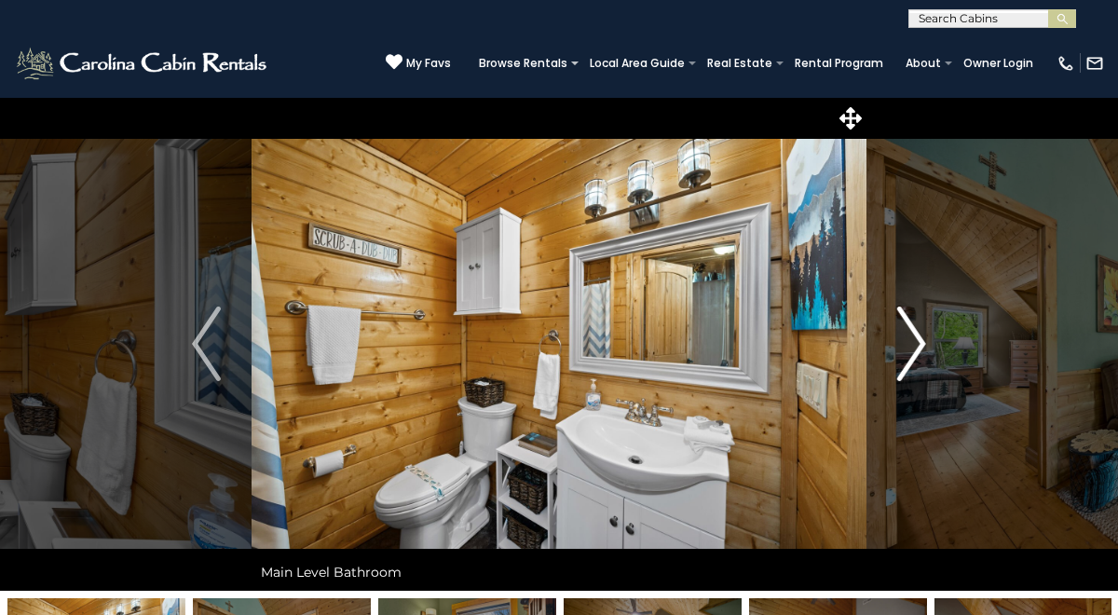
click at [915, 344] on img "Next" at bounding box center [911, 344] width 28 height 75
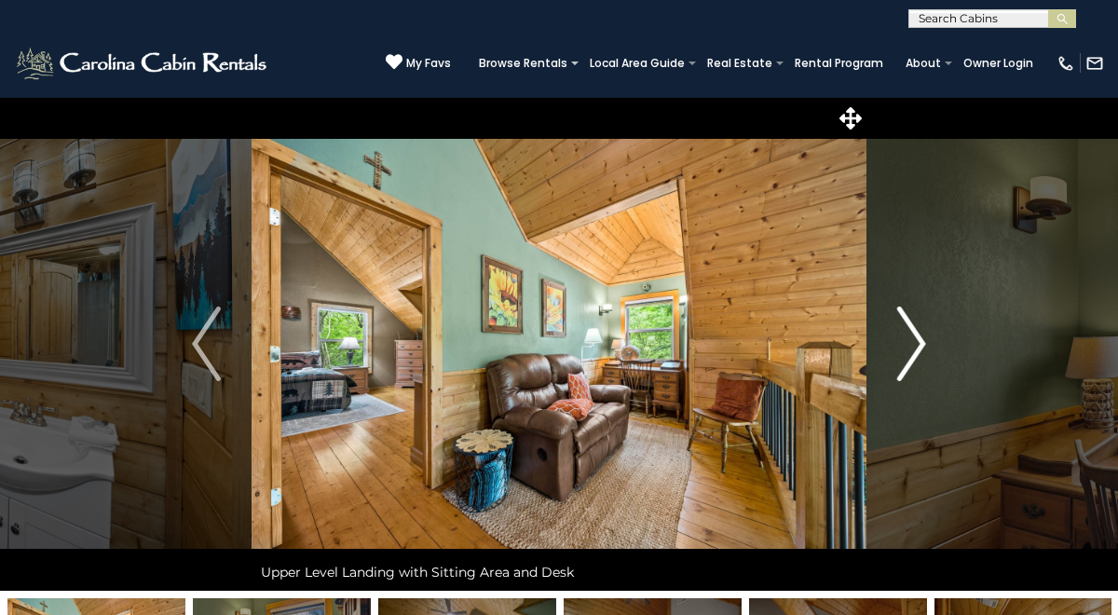
click at [917, 347] on img "Next" at bounding box center [911, 344] width 28 height 75
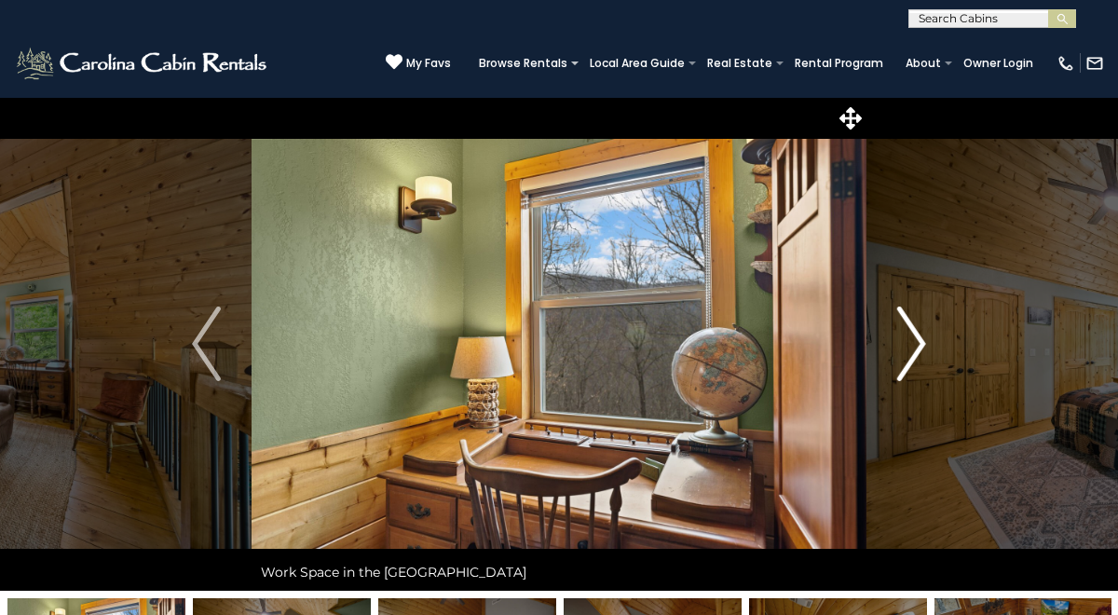
click at [918, 347] on img "Next" at bounding box center [911, 344] width 28 height 75
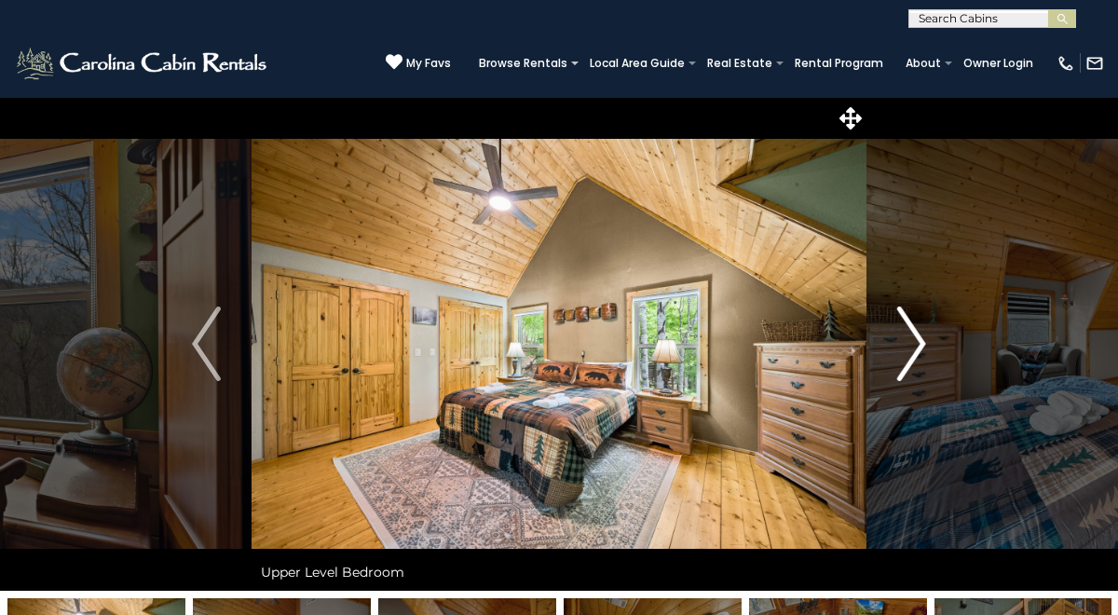
click at [918, 347] on img "Next" at bounding box center [911, 344] width 28 height 75
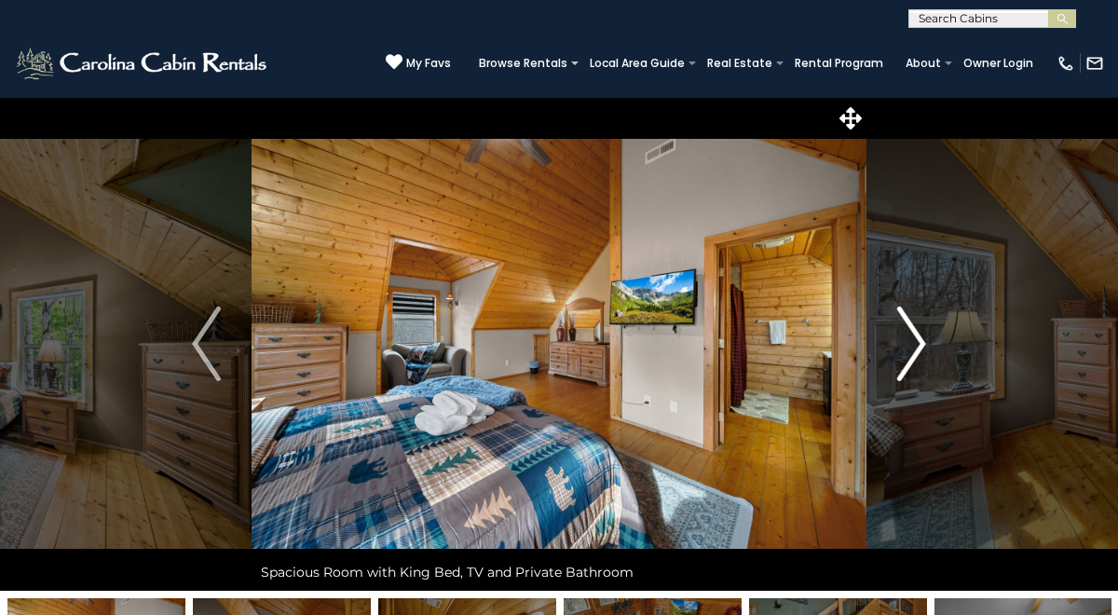
click at [919, 349] on img "Next" at bounding box center [911, 344] width 28 height 75
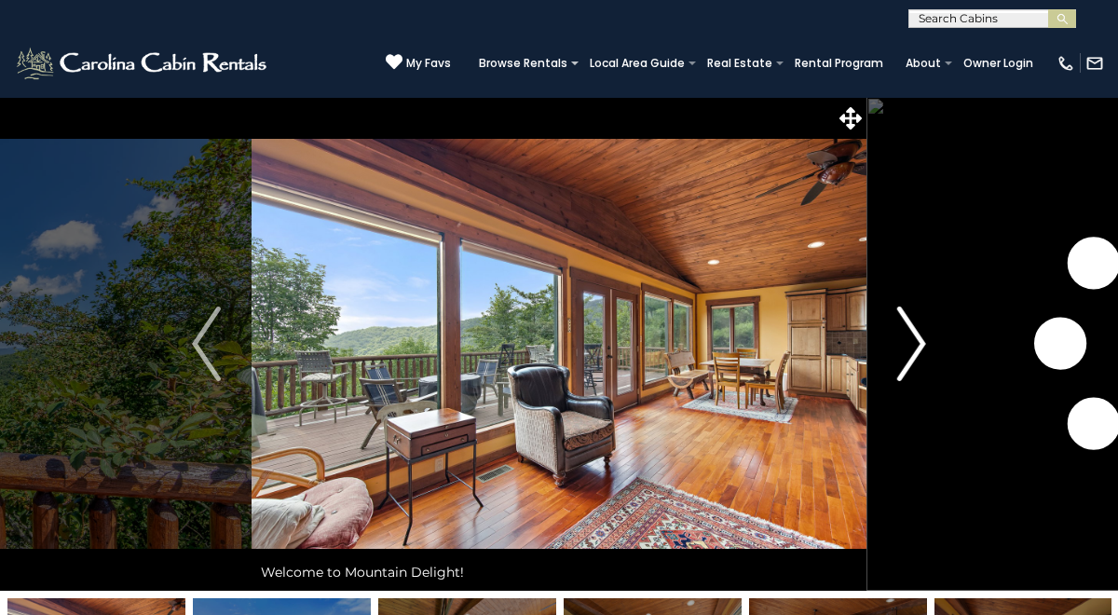
click at [912, 349] on img "Next" at bounding box center [911, 344] width 28 height 75
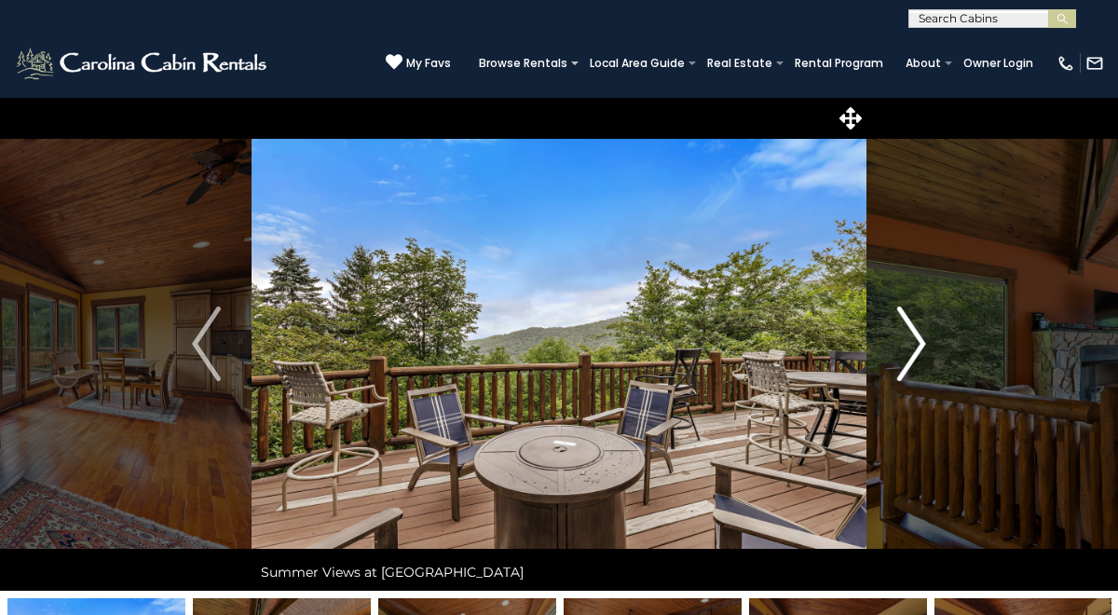
click at [912, 349] on img "Next" at bounding box center [911, 344] width 28 height 75
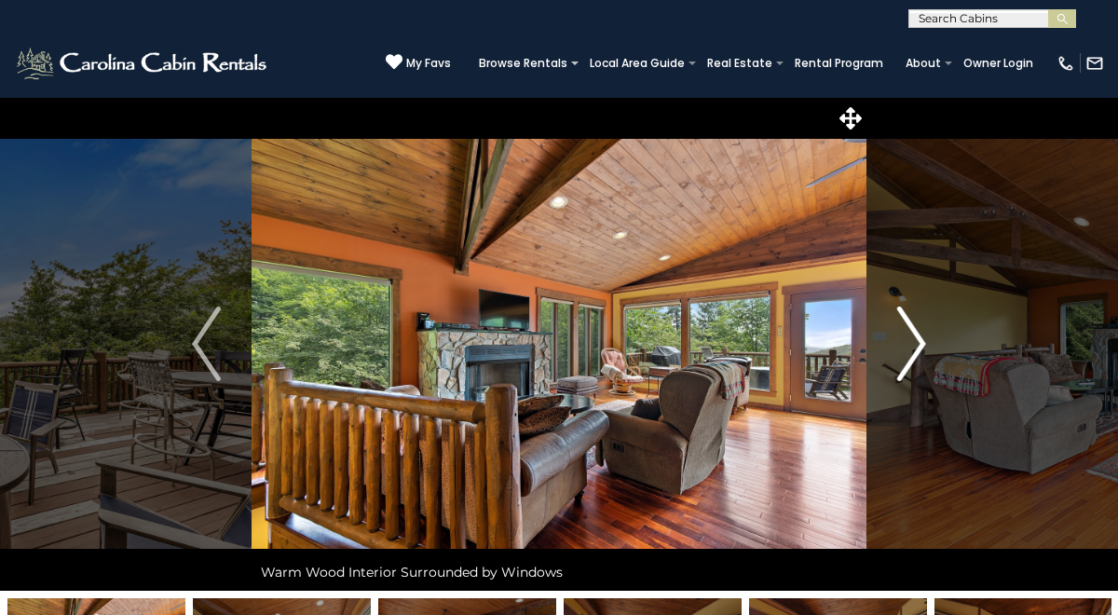
click at [913, 349] on img "Next" at bounding box center [911, 344] width 28 height 75
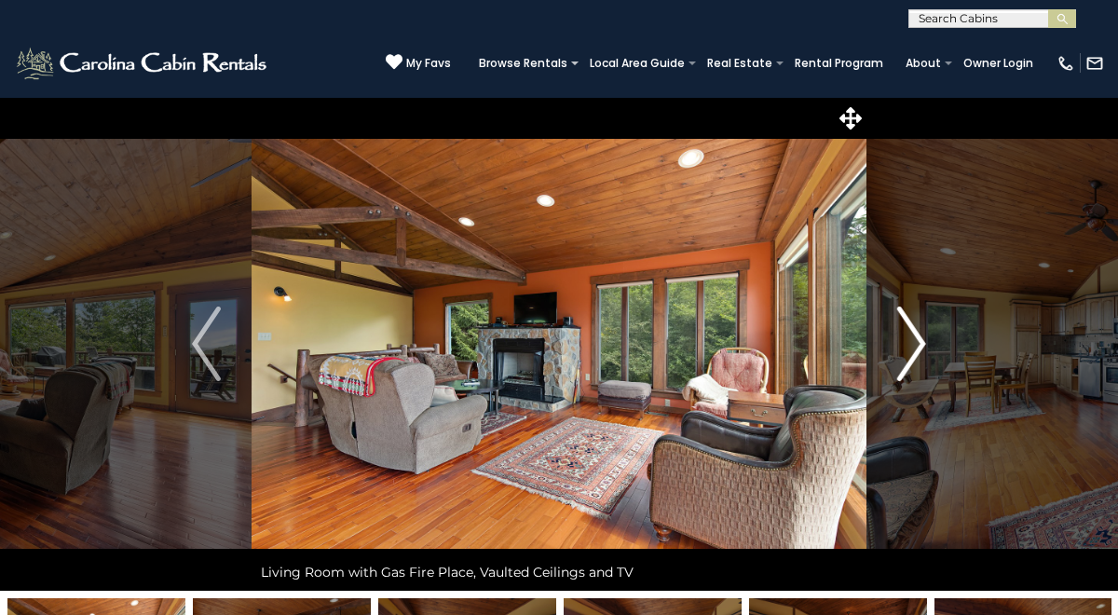
click at [913, 349] on img "Next" at bounding box center [911, 344] width 28 height 75
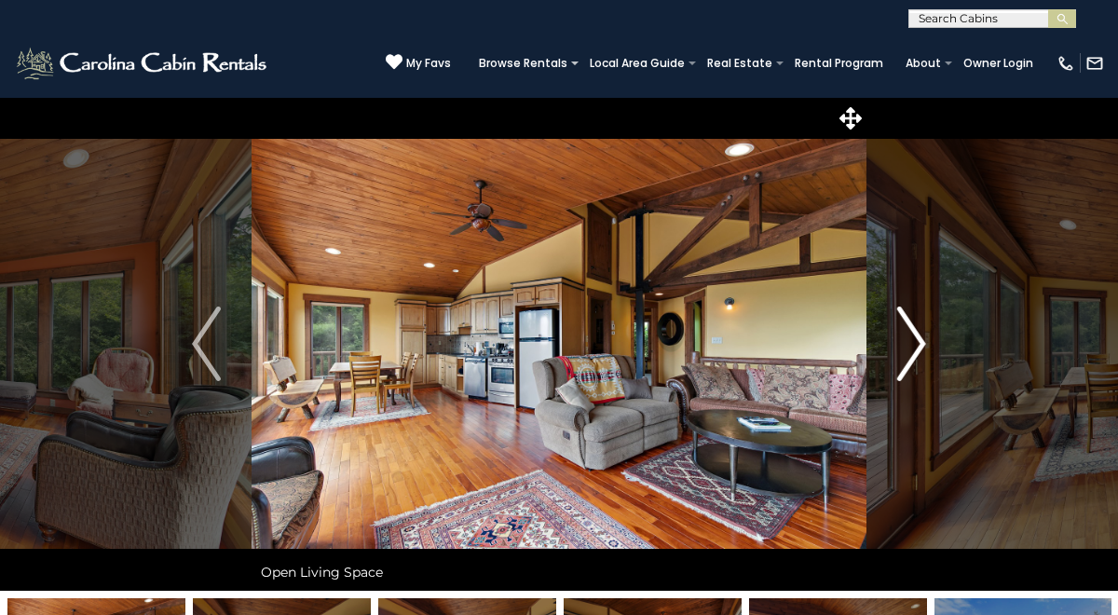
click at [914, 349] on img "Next" at bounding box center [911, 344] width 28 height 75
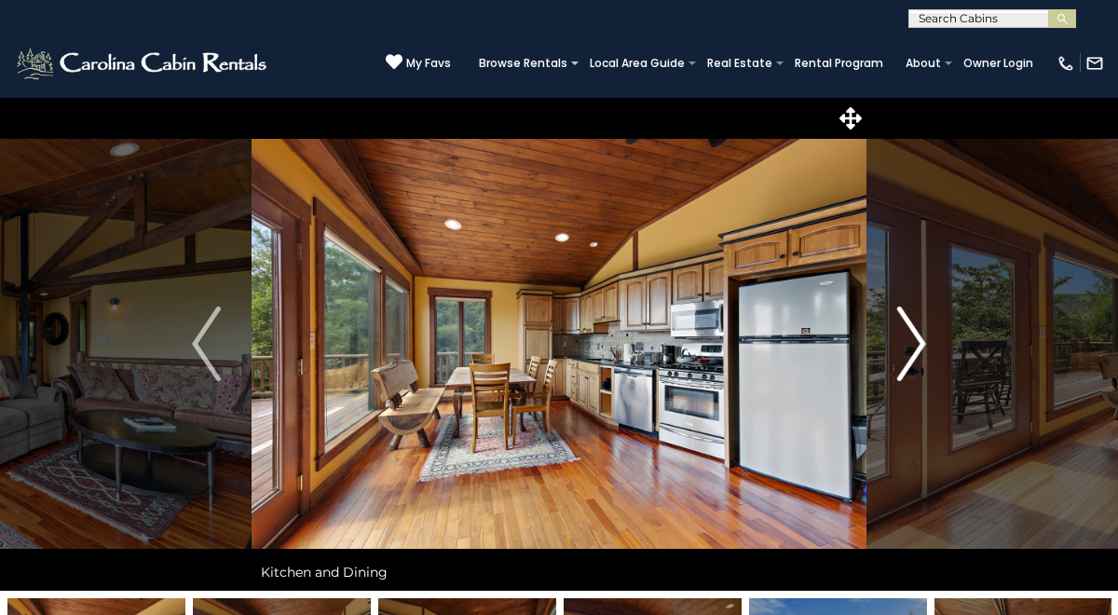
click at [911, 347] on img "Next" at bounding box center [911, 344] width 28 height 75
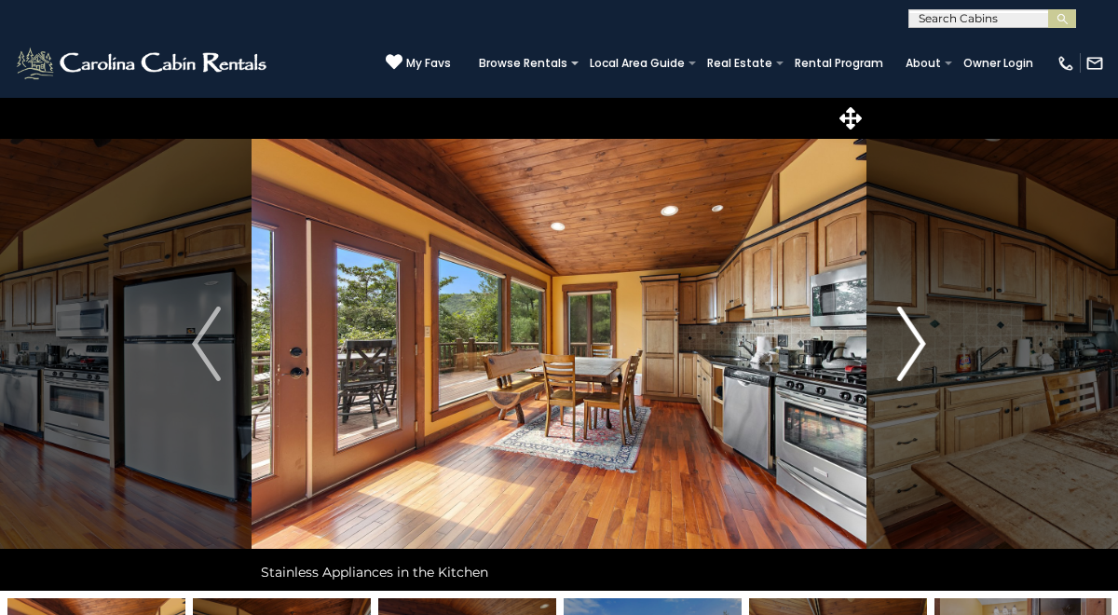
click at [912, 347] on img "Next" at bounding box center [911, 344] width 28 height 75
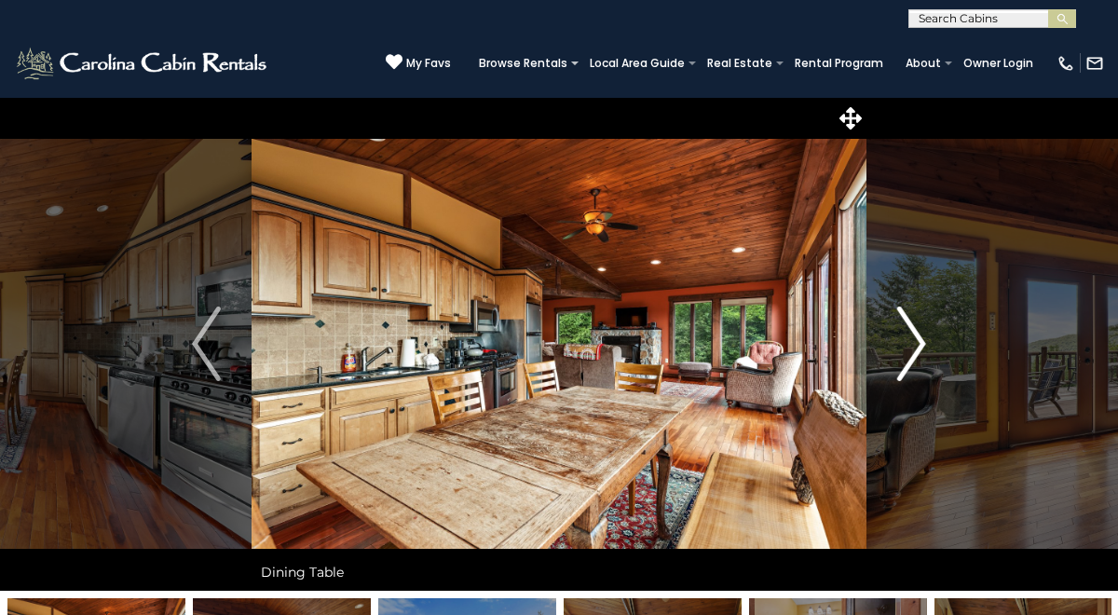
click at [915, 347] on img "Next" at bounding box center [911, 344] width 28 height 75
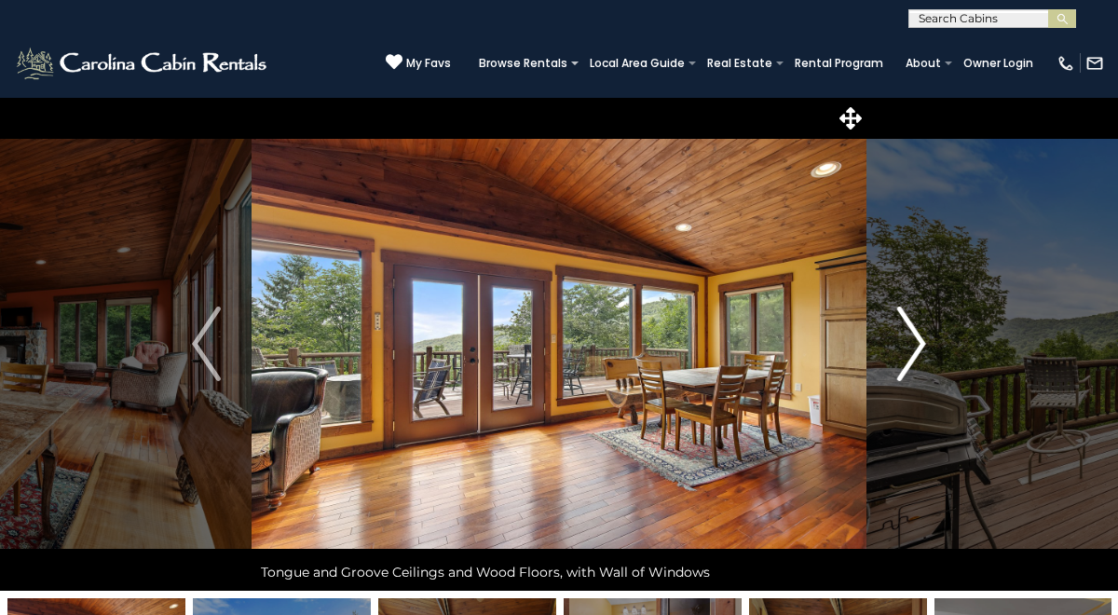
click at [916, 347] on img "Next" at bounding box center [911, 344] width 28 height 75
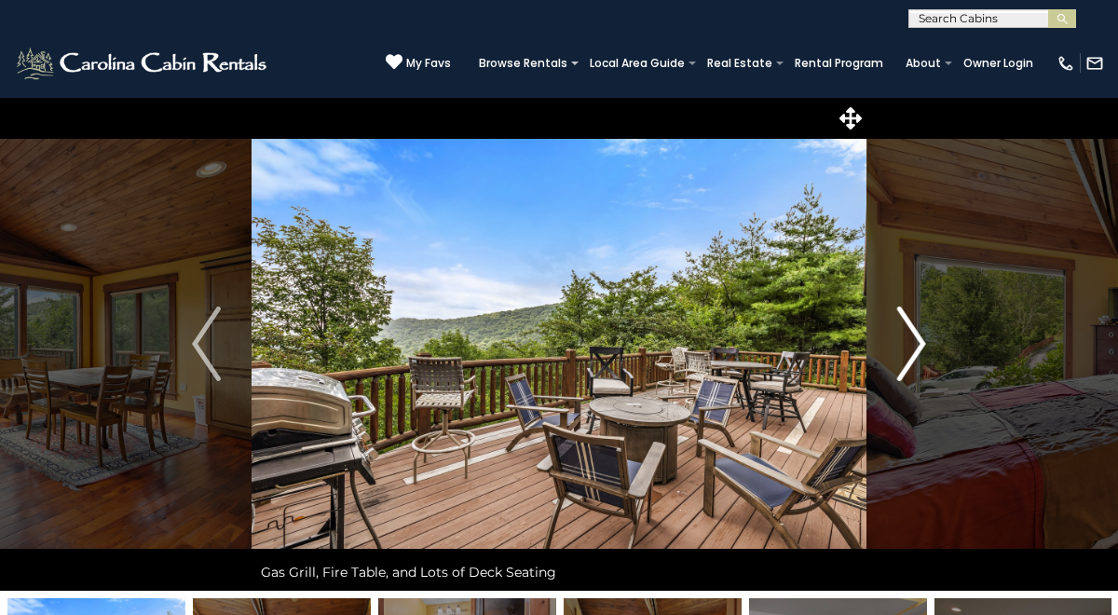
click at [917, 347] on img "Next" at bounding box center [911, 344] width 28 height 75
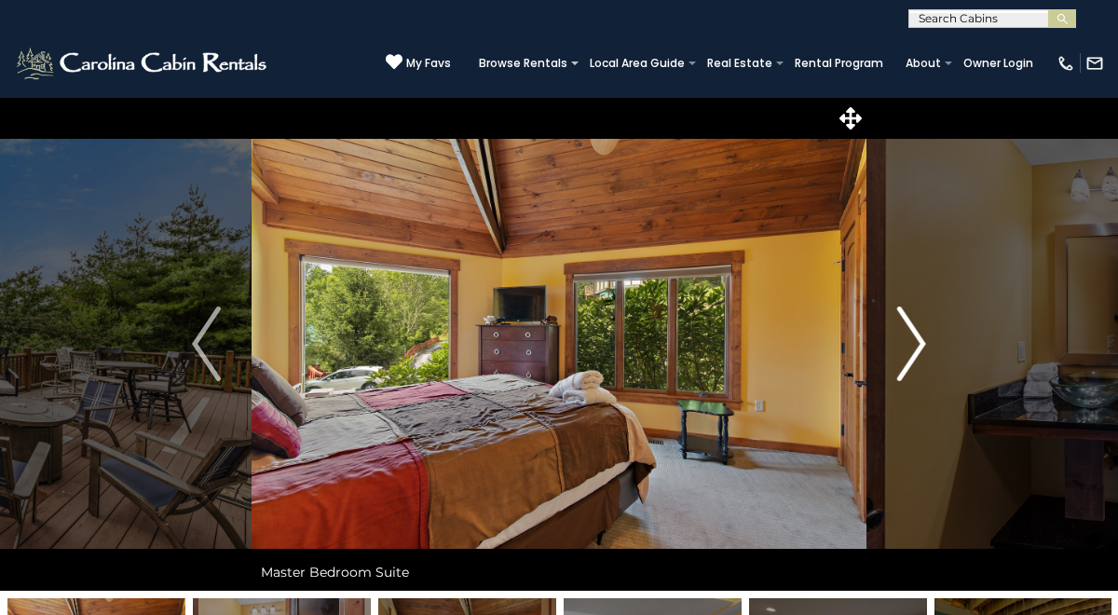
click at [919, 347] on img "Next" at bounding box center [911, 344] width 28 height 75
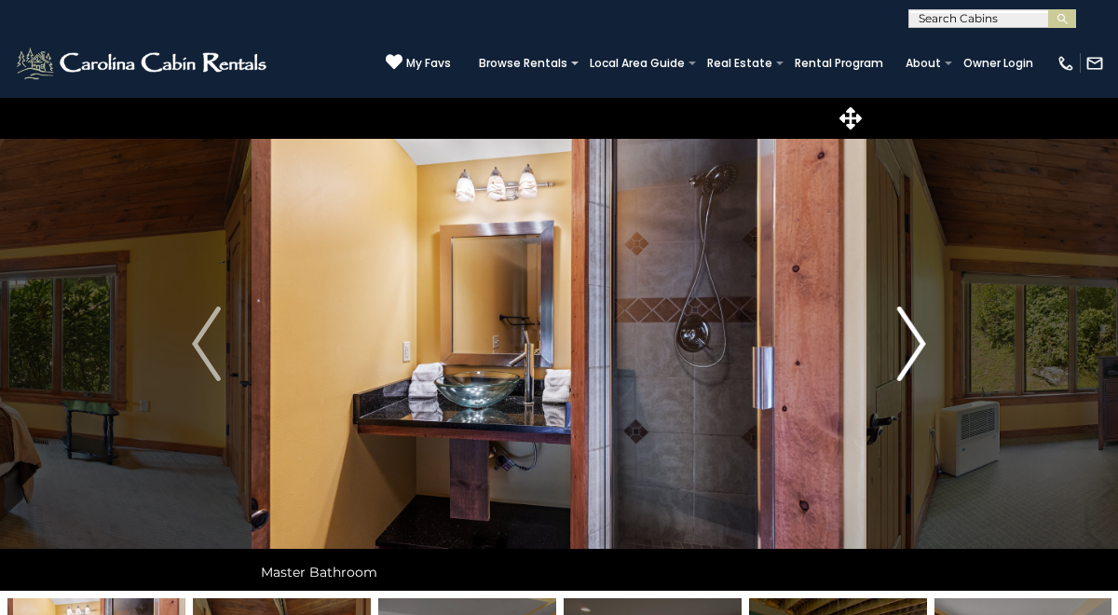
click at [921, 347] on img "Next" at bounding box center [911, 344] width 28 height 75
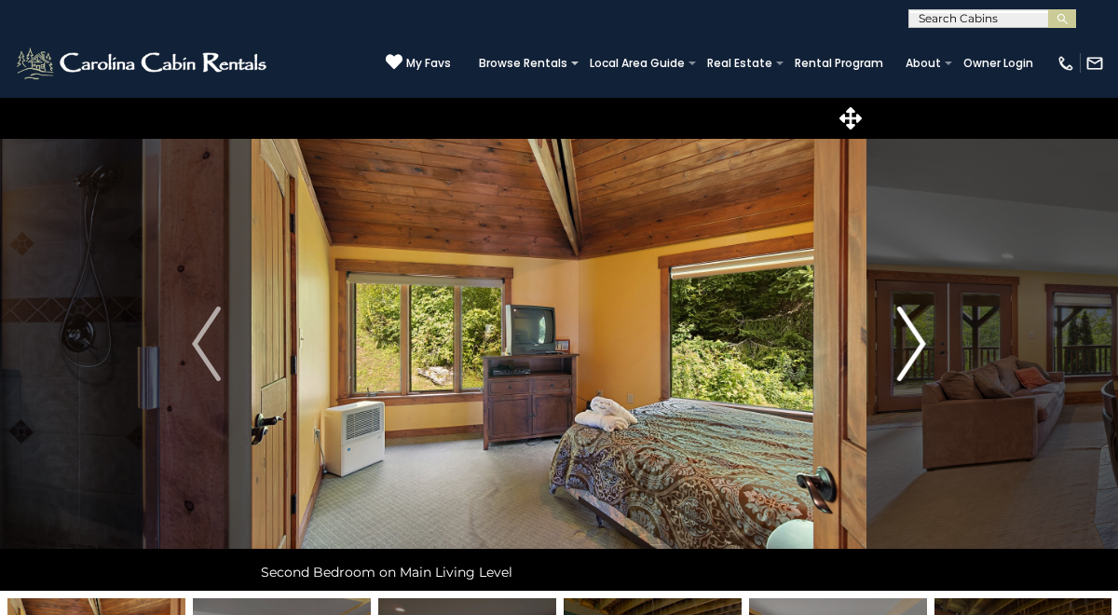
click at [921, 347] on img "Next" at bounding box center [911, 344] width 28 height 75
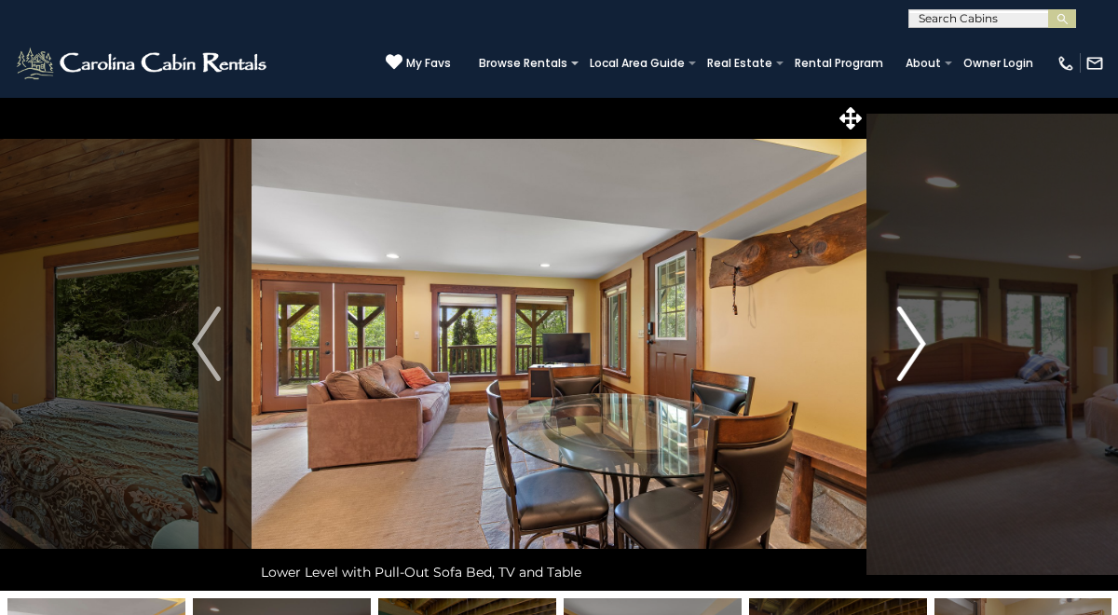
click at [923, 348] on img "Next" at bounding box center [911, 344] width 28 height 75
